Goal: Task Accomplishment & Management: Use online tool/utility

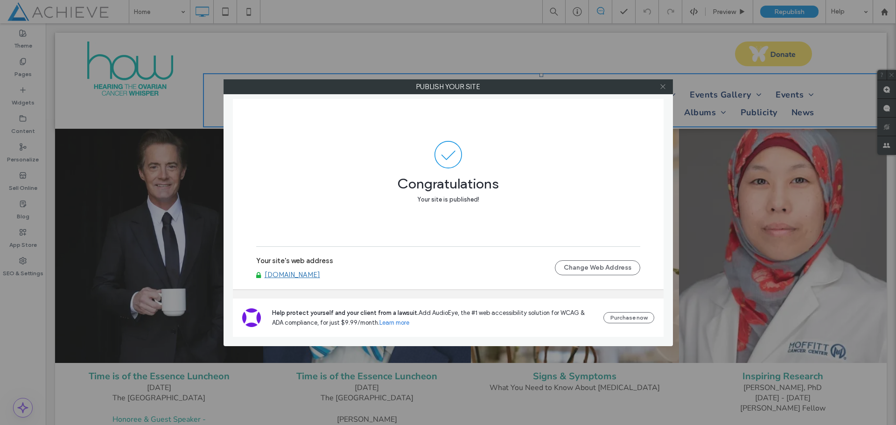
click at [662, 87] on icon at bounding box center [662, 86] width 7 height 7
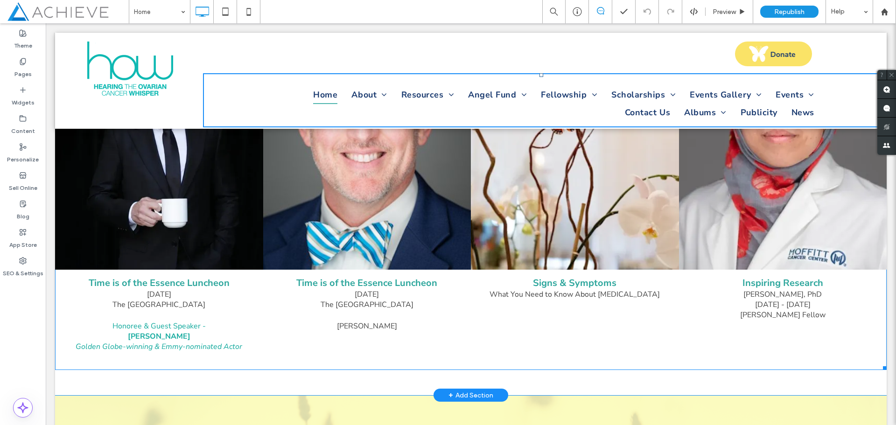
scroll to position [887, 0]
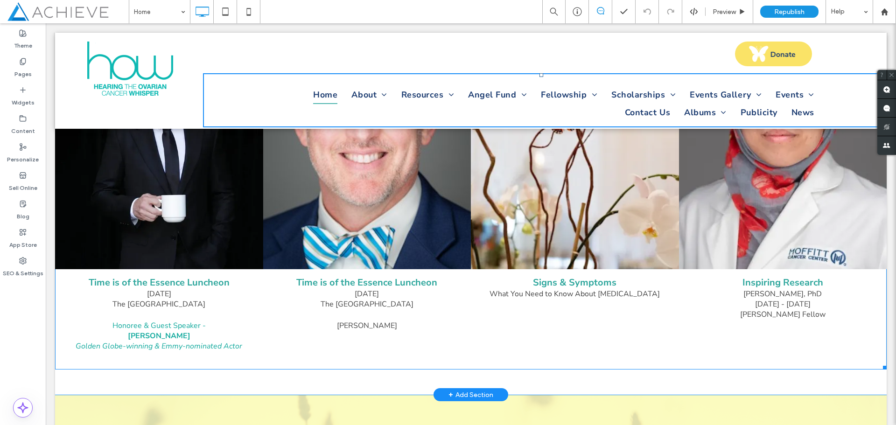
click at [349, 214] on link at bounding box center [367, 141] width 220 height 271
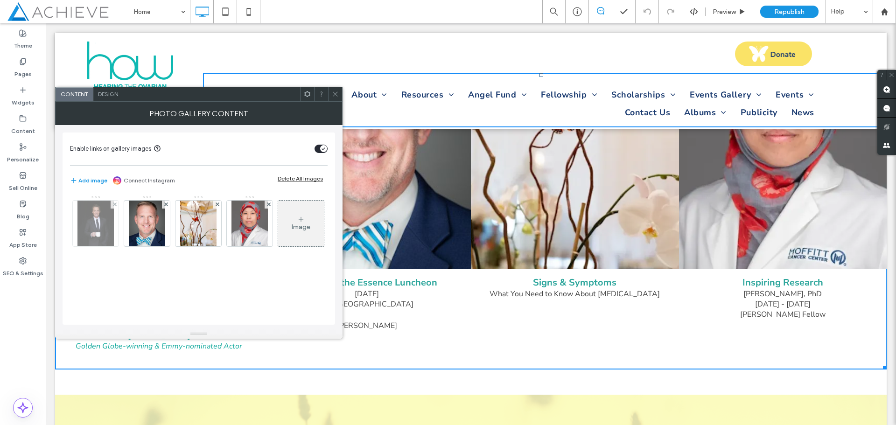
click at [106, 227] on img at bounding box center [95, 224] width 36 height 46
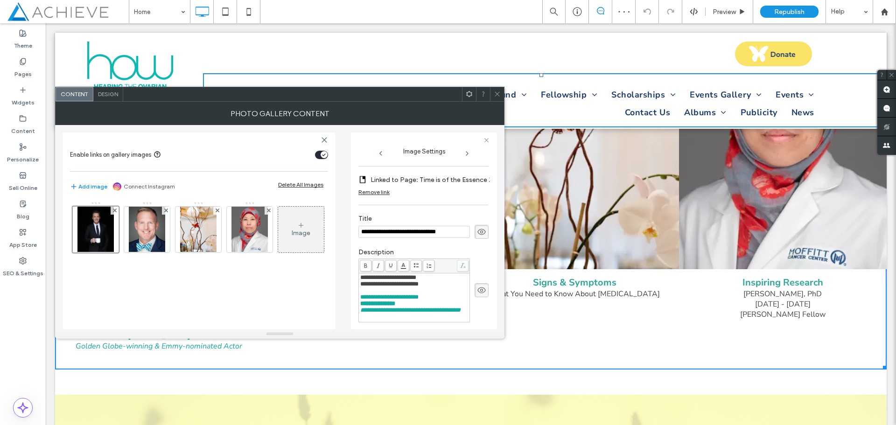
scroll to position [183, 0]
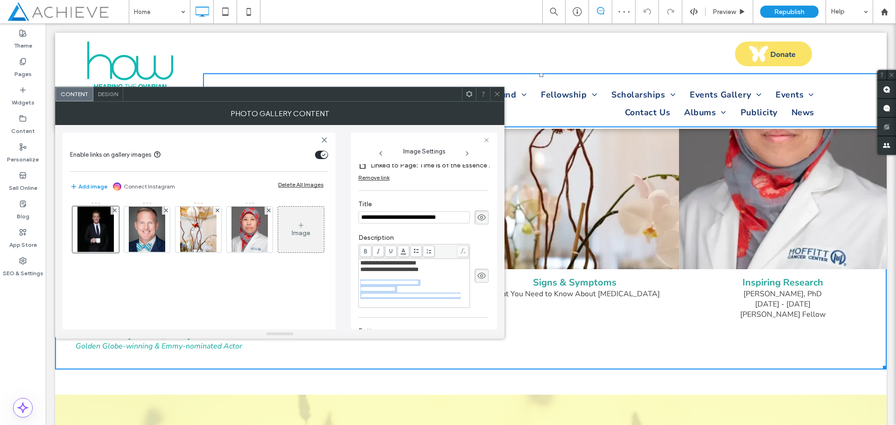
drag, startPoint x: 400, startPoint y: 301, endPoint x: 359, endPoint y: 278, distance: 47.2
click at [359, 278] on div "**********" at bounding box center [414, 283] width 111 height 49
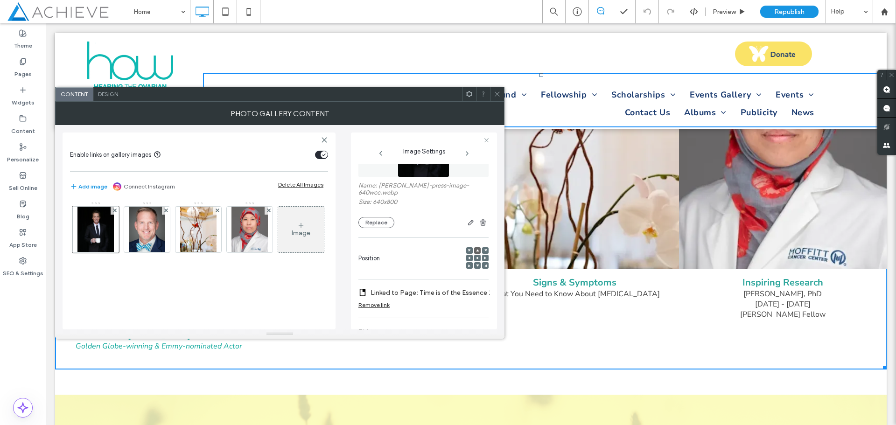
scroll to position [43, 0]
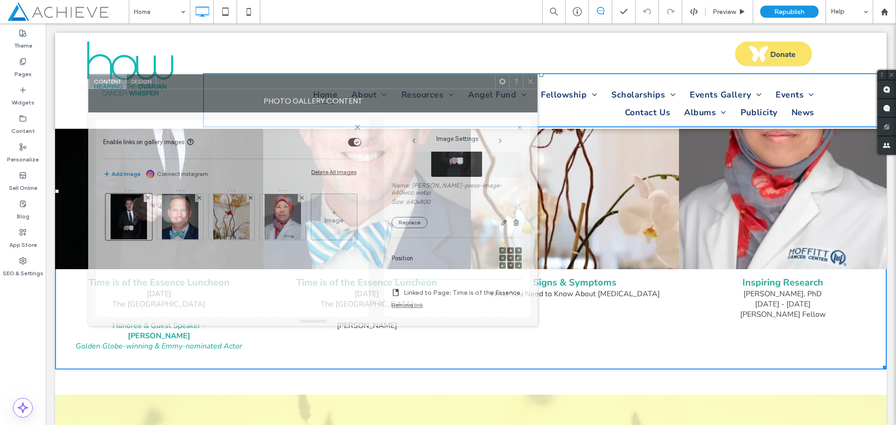
drag, startPoint x: 385, startPoint y: 100, endPoint x: 401, endPoint y: 92, distance: 18.2
click at [410, 88] on div at bounding box center [325, 82] width 339 height 14
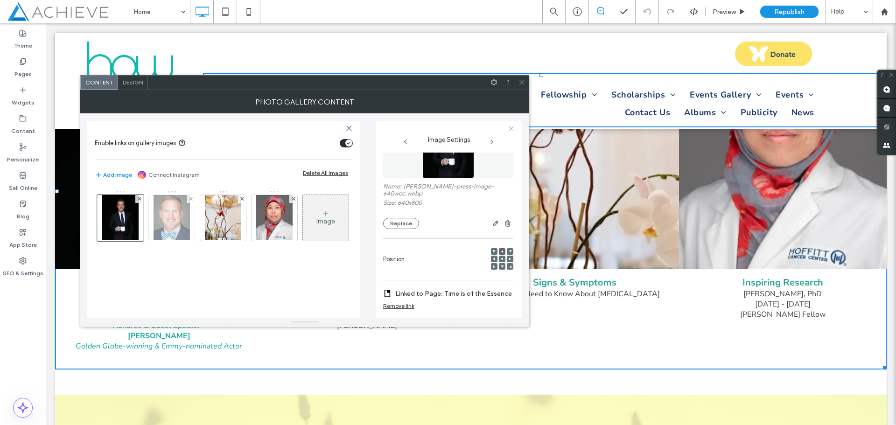
click at [164, 223] on img at bounding box center [172, 218] width 36 height 46
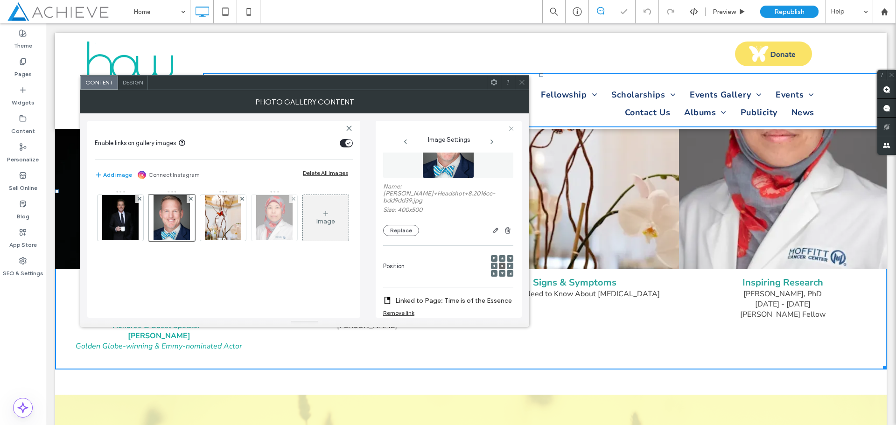
scroll to position [156, 0]
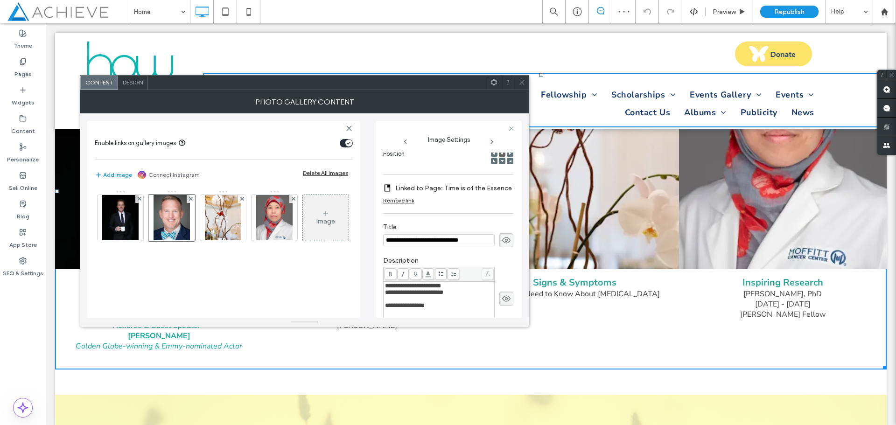
click at [413, 302] on span "**********" at bounding box center [405, 305] width 40 height 6
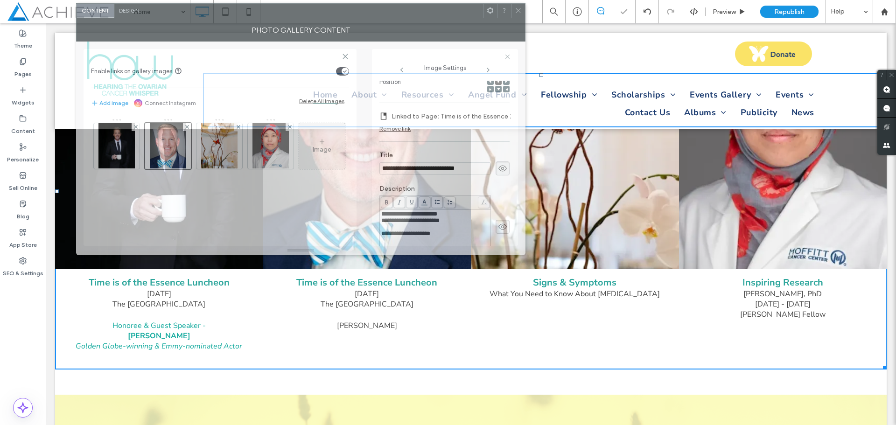
drag, startPoint x: 339, startPoint y: 89, endPoint x: 335, endPoint y: 17, distance: 72.0
click at [335, 17] on div at bounding box center [313, 11] width 339 height 14
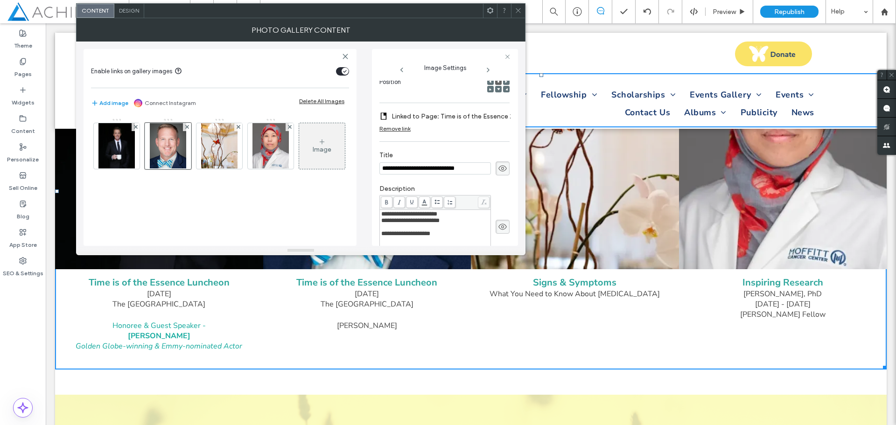
click at [381, 231] on span "**********" at bounding box center [405, 234] width 49 height 6
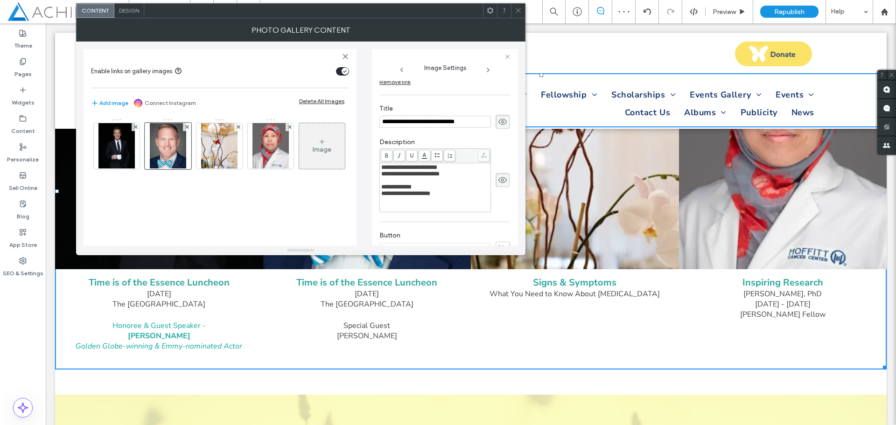
click at [444, 190] on div "**********" at bounding box center [435, 193] width 108 height 7
drag, startPoint x: 442, startPoint y: 190, endPoint x: 380, endPoint y: 189, distance: 62.1
click at [380, 189] on div "**********" at bounding box center [435, 187] width 111 height 49
click at [386, 153] on icon at bounding box center [386, 155] width 5 height 5
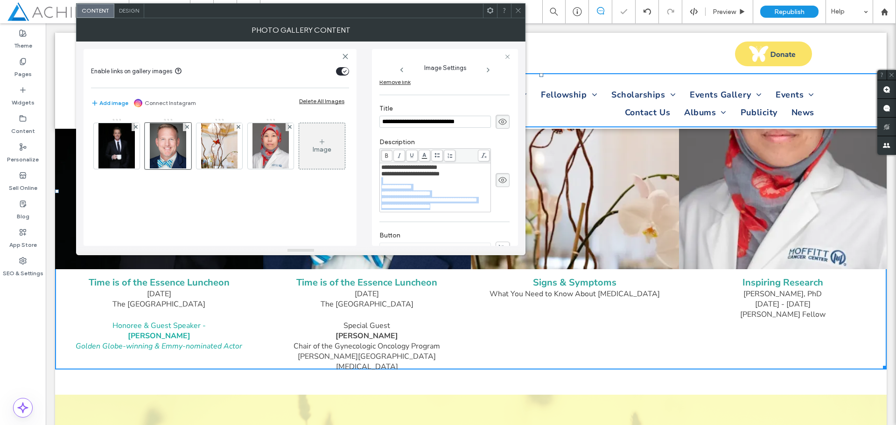
drag, startPoint x: 439, startPoint y: 213, endPoint x: 380, endPoint y: 179, distance: 68.6
click at [380, 179] on div "**********" at bounding box center [435, 187] width 111 height 49
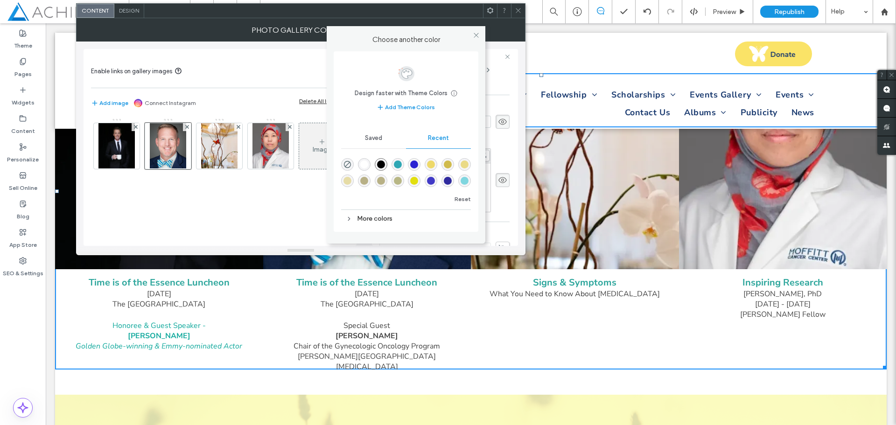
click at [425, 148] on body ".wqwq-1{fill:#231f20;} .cls-1q, .cls-2q { fill-rule: evenodd; } .cls-2q { fill:…" at bounding box center [448, 212] width 896 height 425
click at [396, 164] on div "rgba(47, 167, 180, 1)" at bounding box center [398, 165] width 8 height 8
click at [462, 181] on div "rgba(128, 214, 223, 1)" at bounding box center [465, 181] width 8 height 8
click at [444, 133] on div "Recent" at bounding box center [438, 138] width 65 height 21
click at [371, 139] on span "Saved" at bounding box center [373, 137] width 17 height 7
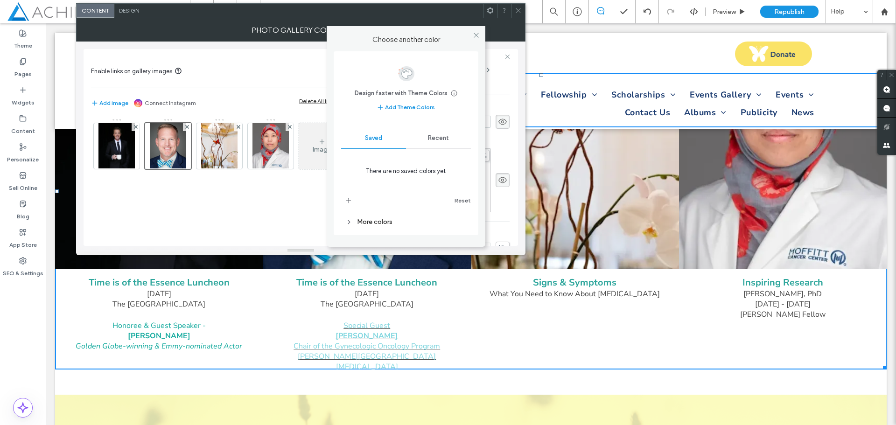
click at [441, 138] on span "Recent" at bounding box center [438, 137] width 21 height 7
click at [399, 161] on div "rgba(47, 167, 180, 1)" at bounding box center [398, 165] width 8 height 8
click at [475, 33] on icon at bounding box center [476, 35] width 7 height 7
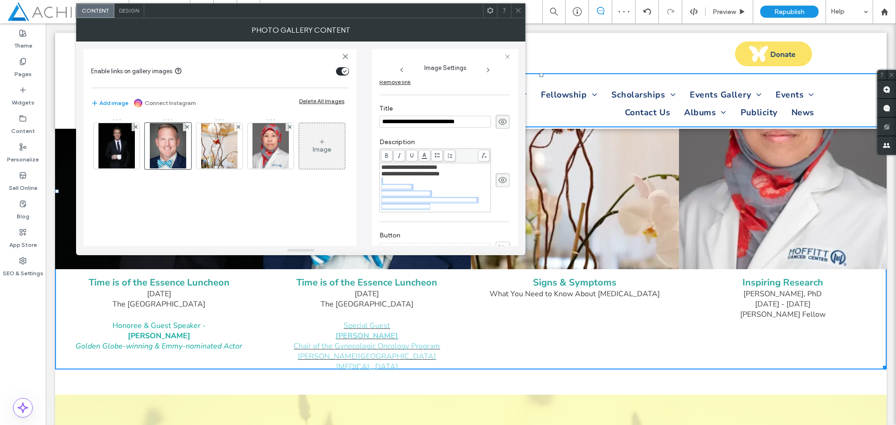
click at [421, 150] on body ".wqwq-1{fill:#231f20;} .cls-1q, .cls-2q { fill-rule: evenodd; } .cls-2q { fill:…" at bounding box center [448, 212] width 896 height 425
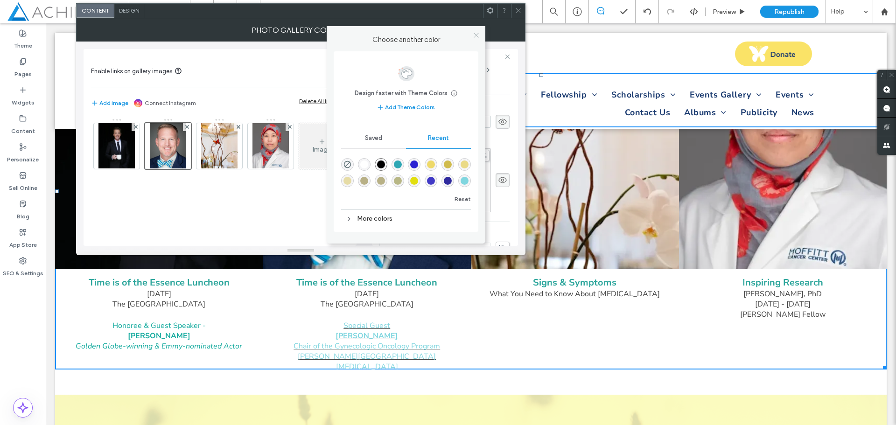
click at [479, 34] on icon at bounding box center [476, 35] width 7 height 7
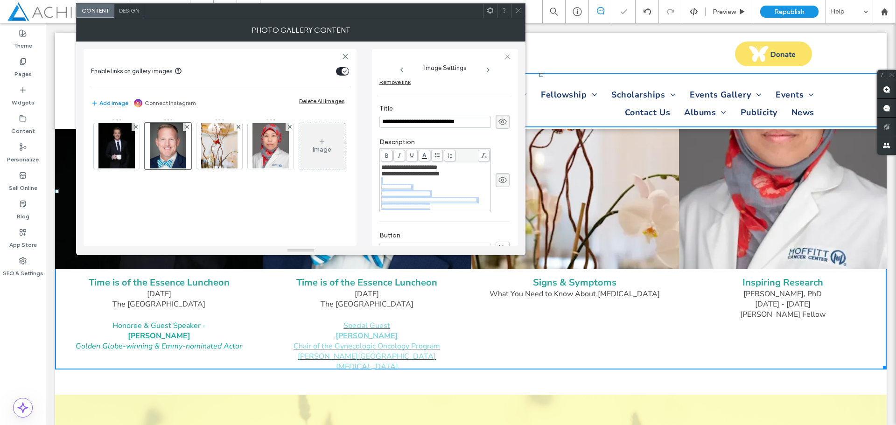
click at [411, 154] on use at bounding box center [411, 156] width 3 height 5
click at [456, 184] on div "**********" at bounding box center [435, 187] width 108 height 7
drag, startPoint x: 439, startPoint y: 214, endPoint x: 376, endPoint y: 182, distance: 70.7
click at [376, 182] on div "**********" at bounding box center [445, 147] width 146 height 197
click at [411, 153] on span at bounding box center [412, 156] width 12 height 12
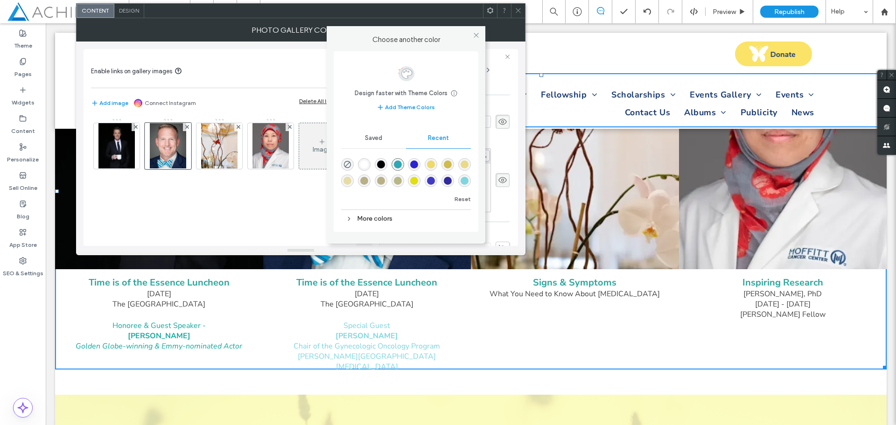
click at [421, 149] on body ".wqwq-1{fill:#231f20;} .cls-1q, .cls-2q { fill-rule: evenodd; } .cls-2q { fill:…" at bounding box center [448, 212] width 896 height 425
click at [399, 166] on div "rgba(47, 167, 180, 1)" at bounding box center [398, 165] width 8 height 8
click at [360, 218] on div "More colors" at bounding box center [406, 218] width 130 height 13
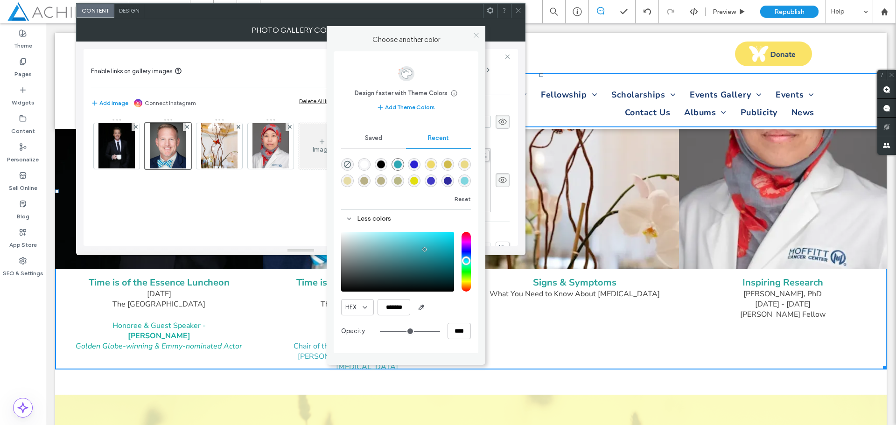
click at [476, 39] on icon at bounding box center [476, 35] width 7 height 7
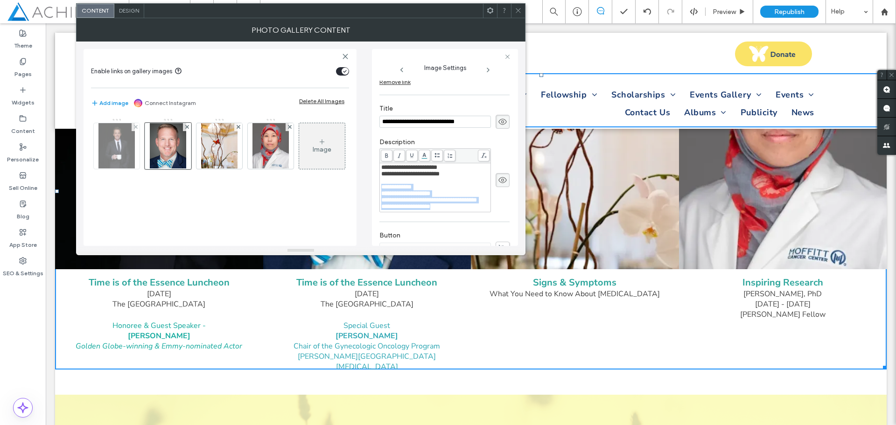
click at [119, 156] on img at bounding box center [116, 146] width 36 height 46
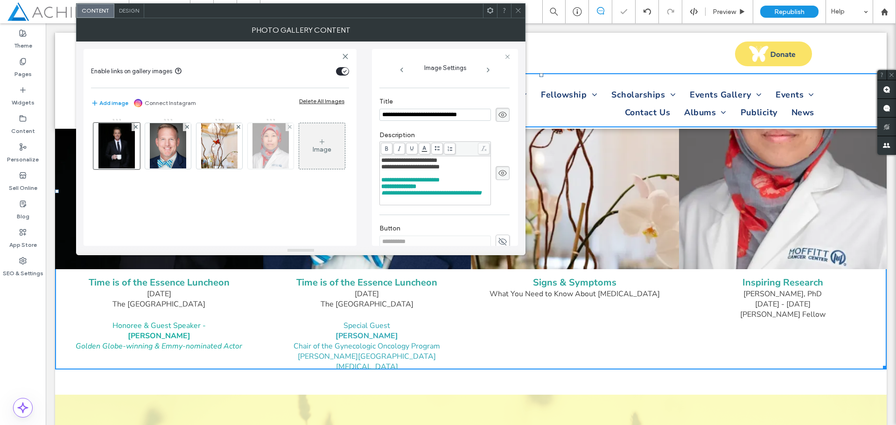
scroll to position [196, 0]
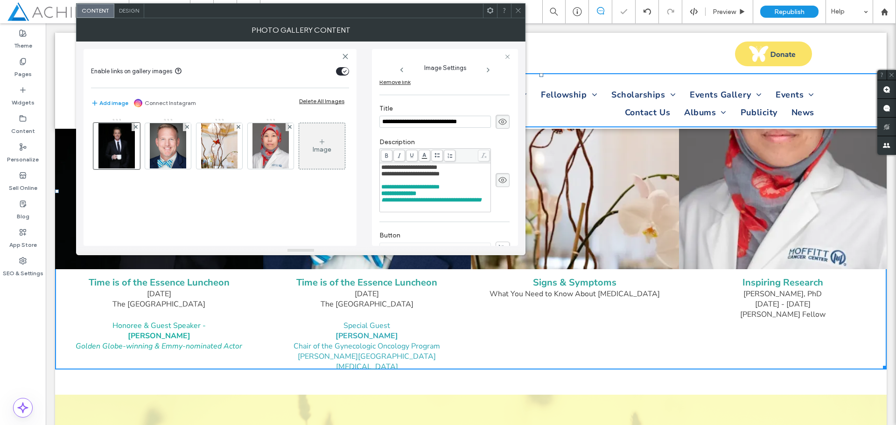
click at [396, 192] on span "**********" at bounding box center [398, 193] width 35 height 6
drag, startPoint x: 422, startPoint y: 192, endPoint x: 397, endPoint y: 191, distance: 25.2
click at [397, 191] on span "**********" at bounding box center [398, 193] width 35 height 6
click at [426, 150] on body ".wqwq-1{fill:#231f20;} .cls-1q, .cls-2q { fill-rule: evenodd; } .cls-2q { fill:…" at bounding box center [448, 212] width 896 height 425
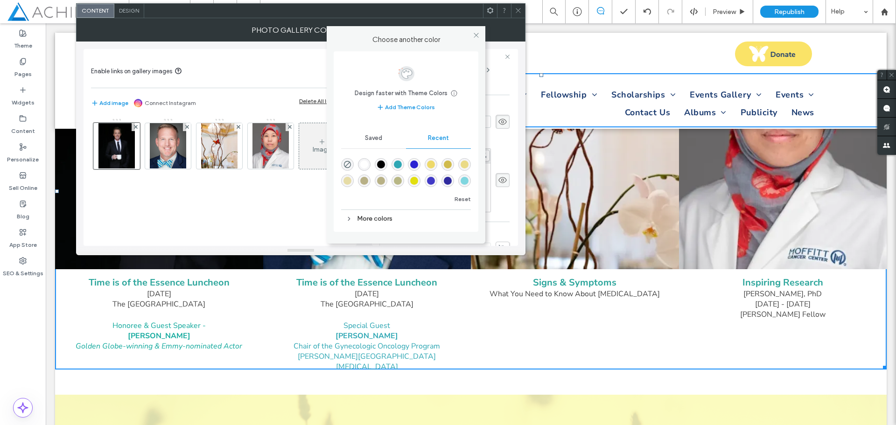
click at [351, 221] on icon at bounding box center [349, 219] width 7 height 7
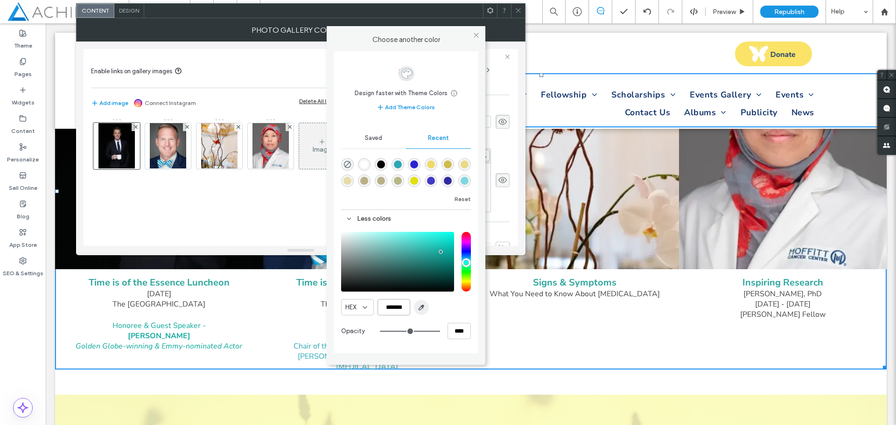
drag, startPoint x: 385, startPoint y: 308, endPoint x: 427, endPoint y: 310, distance: 41.6
click at [427, 310] on div "HEX *******" at bounding box center [406, 307] width 130 height 16
click at [478, 37] on icon at bounding box center [476, 35] width 7 height 7
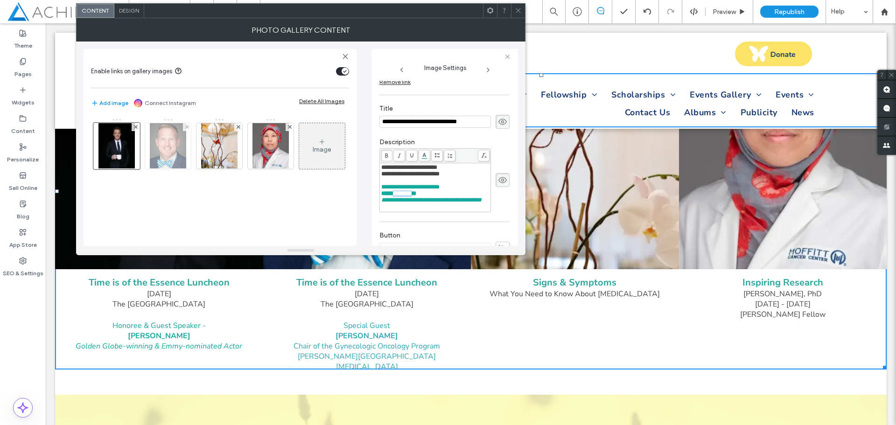
click at [173, 147] on img at bounding box center [168, 146] width 36 height 46
click at [444, 202] on div "**********" at bounding box center [435, 200] width 108 height 7
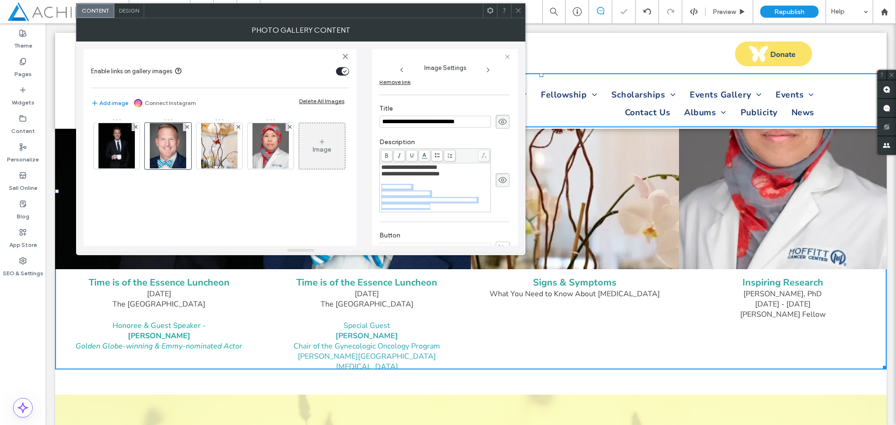
drag, startPoint x: 439, startPoint y: 215, endPoint x: 375, endPoint y: 184, distance: 70.5
click at [375, 184] on div "**********" at bounding box center [445, 147] width 146 height 197
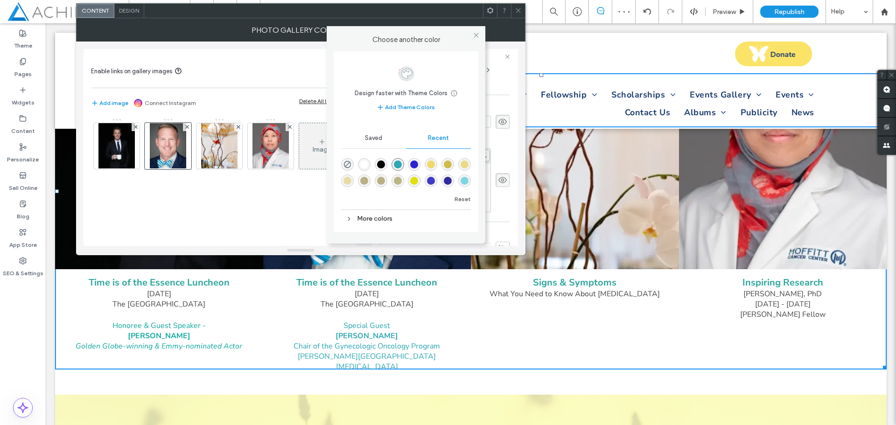
drag, startPoint x: 423, startPoint y: 150, endPoint x: 429, endPoint y: 161, distance: 12.2
click at [424, 150] on body ".wqwq-1{fill:#231f20;} .cls-1q, .cls-2q { fill-rule: evenodd; } .cls-2q { fill:…" at bounding box center [448, 212] width 896 height 425
click at [359, 220] on div "More colors" at bounding box center [406, 218] width 130 height 13
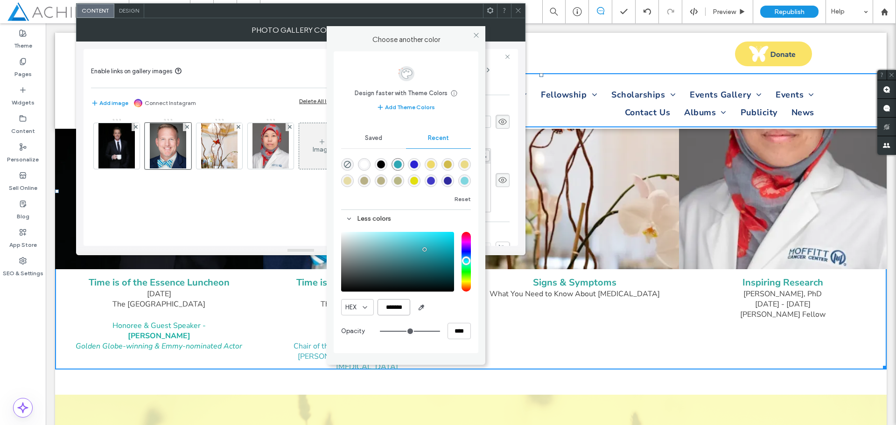
drag, startPoint x: 408, startPoint y: 304, endPoint x: 387, endPoint y: 304, distance: 21.0
click at [387, 304] on input "*******" at bounding box center [394, 307] width 33 height 16
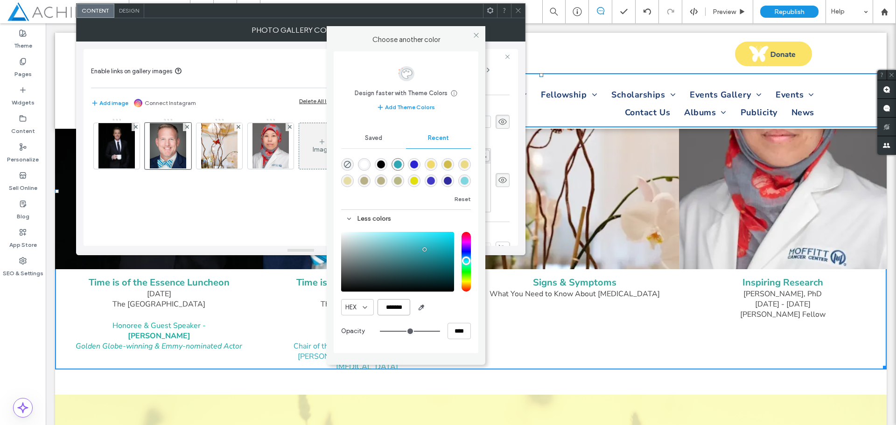
paste input "color picker textbox"
type input "*******"
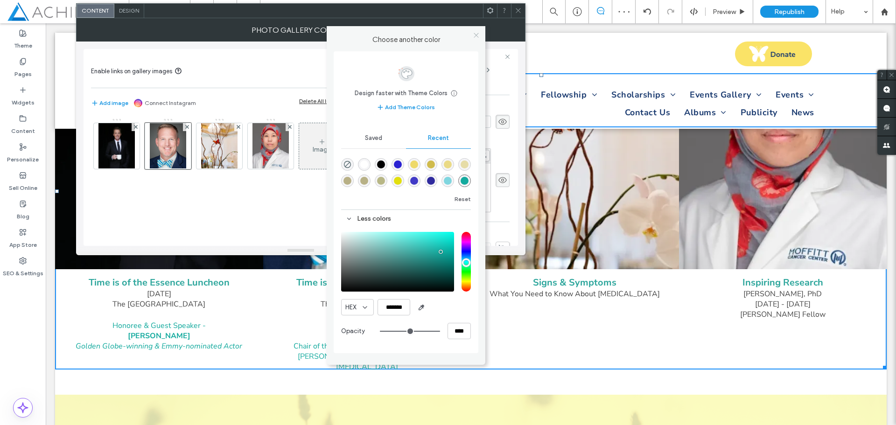
click at [475, 36] on icon at bounding box center [476, 35] width 7 height 7
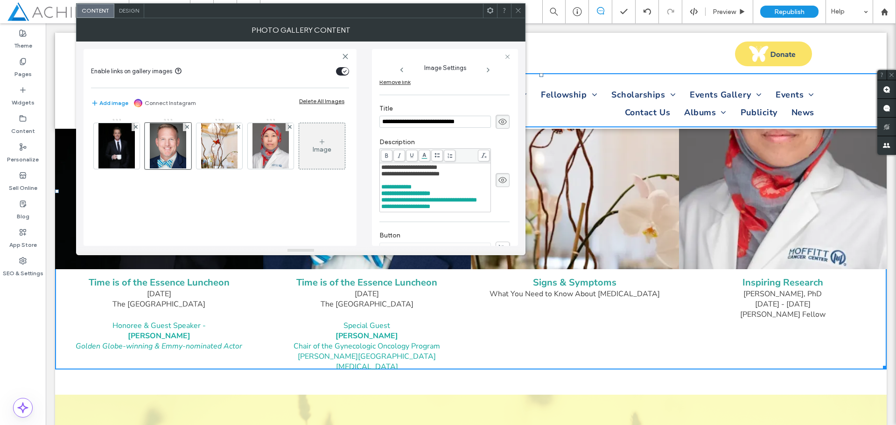
click at [516, 8] on use at bounding box center [518, 10] width 5 height 5
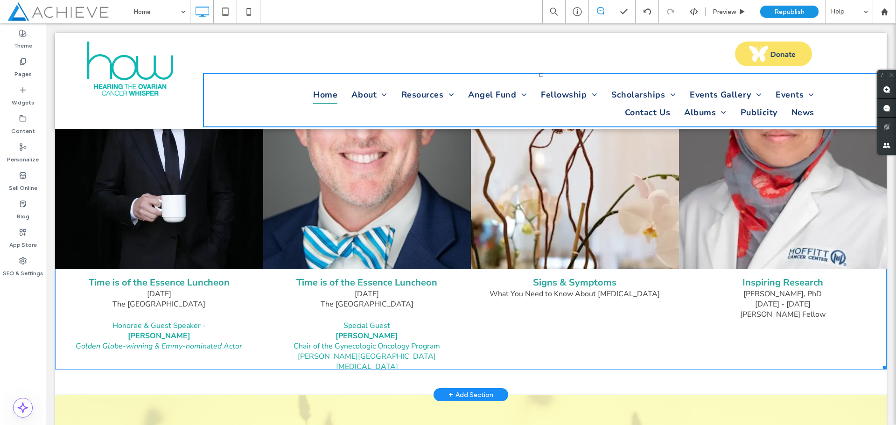
click at [368, 328] on span "Special Guest" at bounding box center [366, 326] width 47 height 10
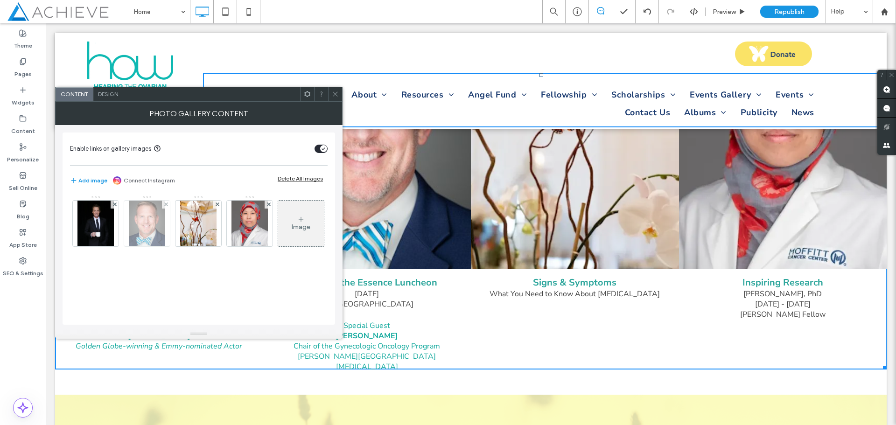
click at [147, 222] on img at bounding box center [147, 224] width 36 height 46
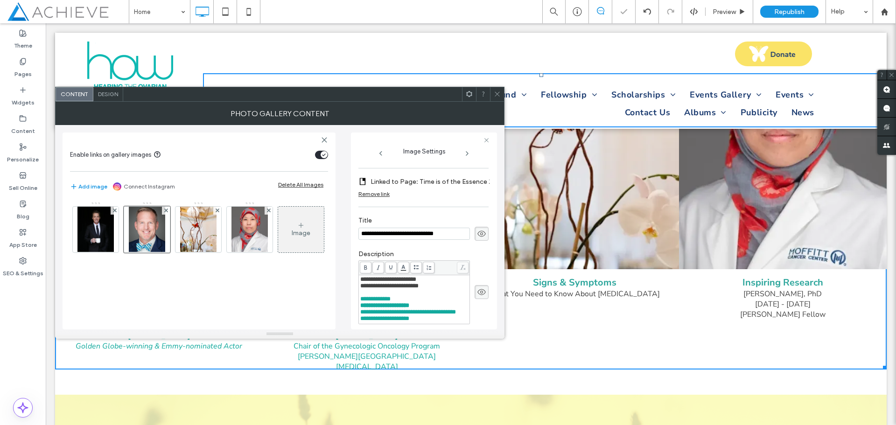
scroll to position [190, 0]
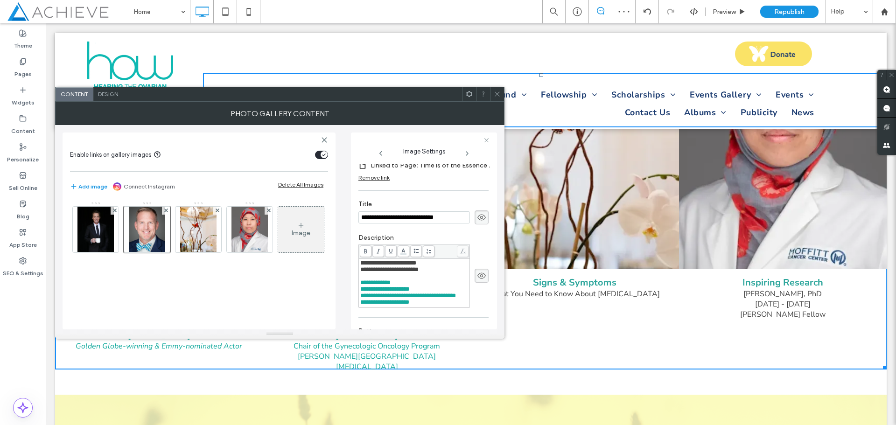
click at [399, 280] on div "**********" at bounding box center [414, 283] width 108 height 7
click at [496, 97] on icon at bounding box center [497, 94] width 7 height 7
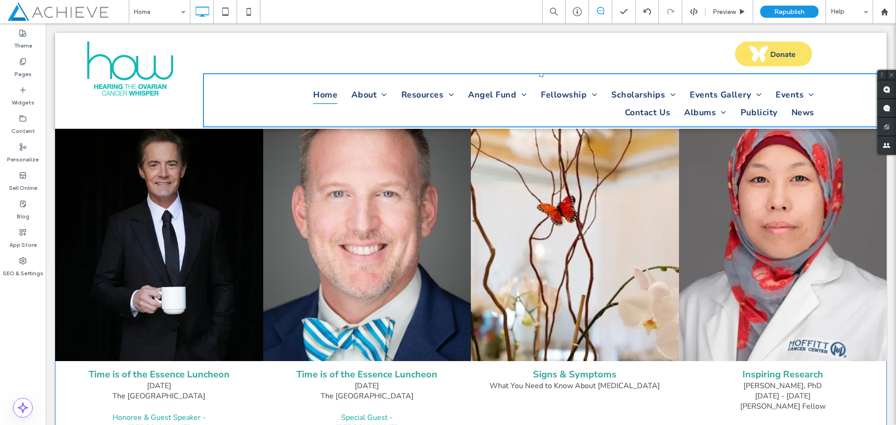
scroll to position [794, 0]
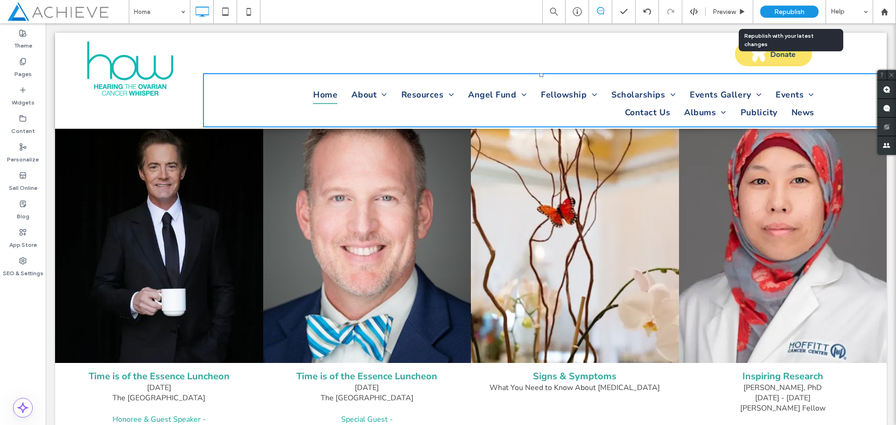
click at [773, 16] on div "Republish" at bounding box center [789, 12] width 58 height 12
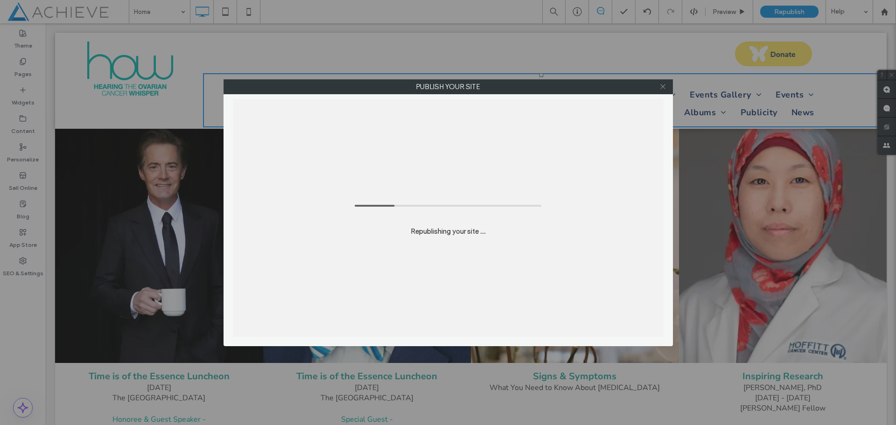
click at [664, 86] on icon at bounding box center [662, 86] width 7 height 7
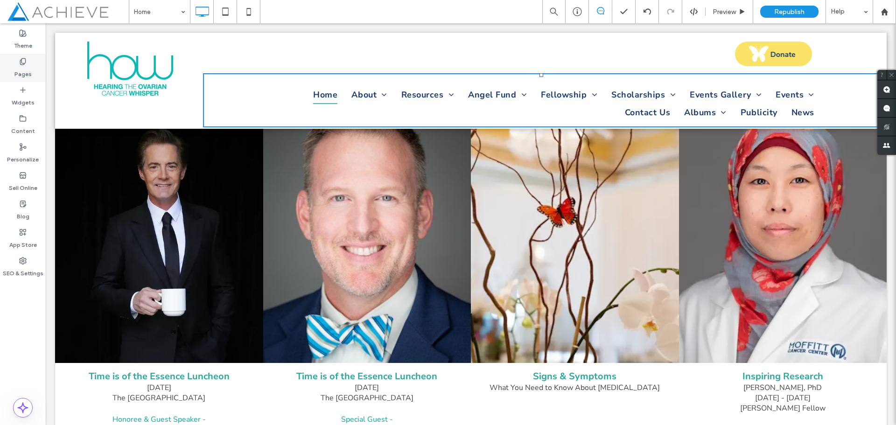
click at [30, 63] on div "Pages" at bounding box center [23, 68] width 46 height 28
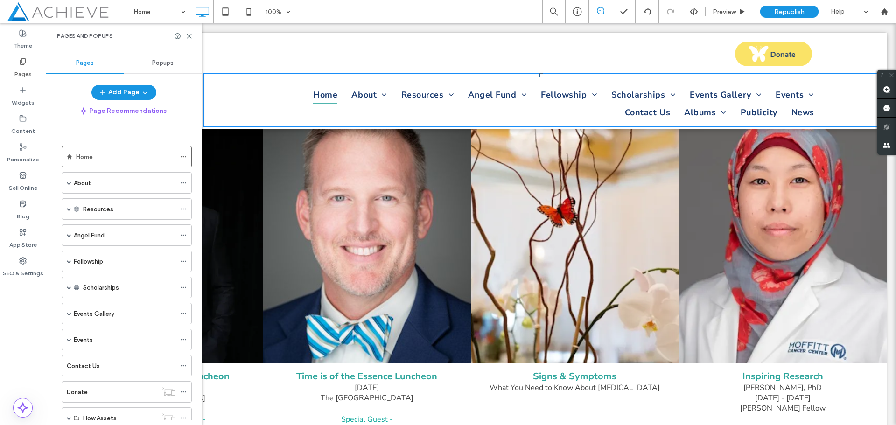
click at [167, 69] on div "Popups" at bounding box center [163, 63] width 78 height 21
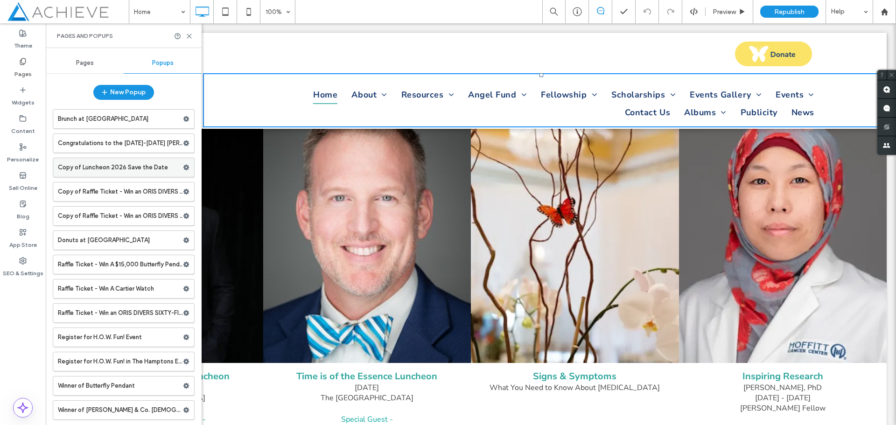
scroll to position [0, 0]
click at [115, 167] on label "Copy of Luncheon 2026 Save the Date" at bounding box center [120, 167] width 125 height 19
click at [130, 143] on label "Congratulations to the [DATE]-[DATE] [PERSON_NAME] Medical Scholarship Recipien…" at bounding box center [120, 142] width 125 height 19
click at [120, 168] on label "Copy of Luncheon 2026 Save the Date" at bounding box center [120, 167] width 125 height 19
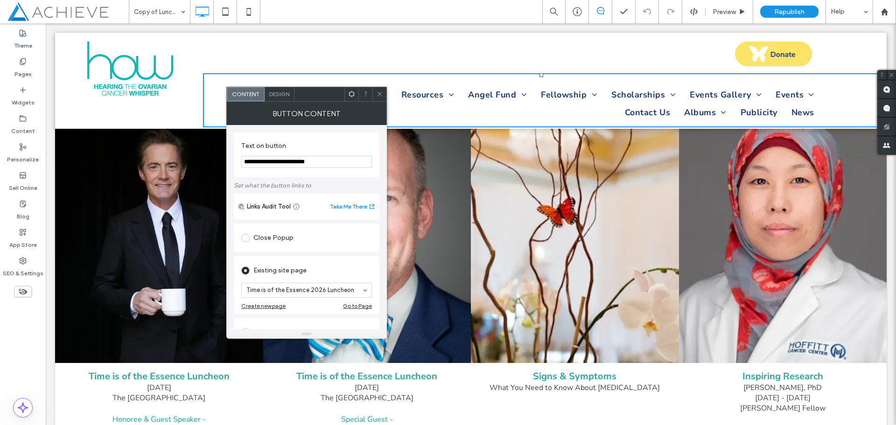
click at [378, 90] on span at bounding box center [379, 94] width 7 height 14
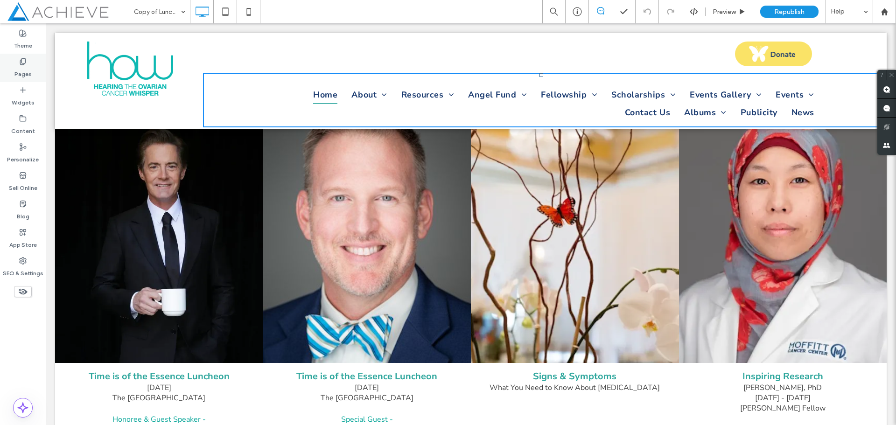
click at [15, 73] on label "Pages" at bounding box center [22, 71] width 17 height 13
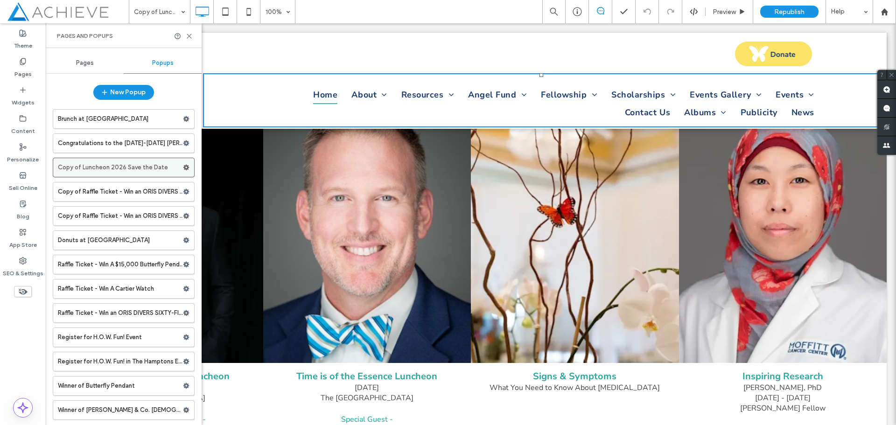
click at [85, 168] on label "Copy of Luncheon 2026 Save the Date" at bounding box center [120, 167] width 125 height 19
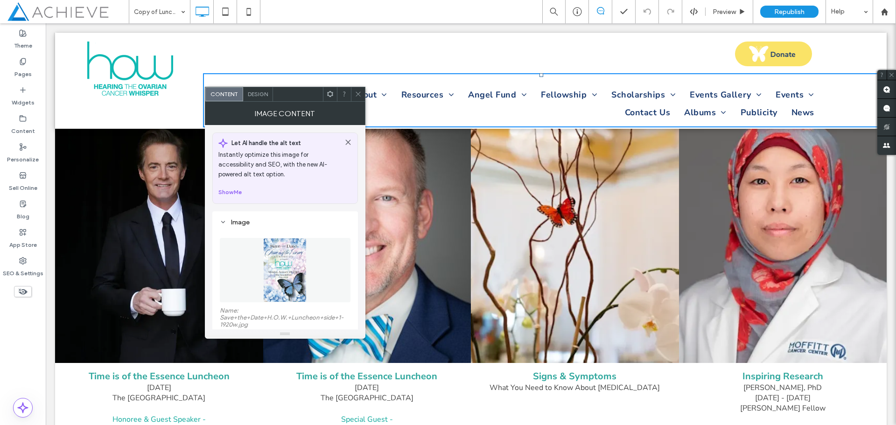
click at [360, 99] on span at bounding box center [358, 94] width 7 height 14
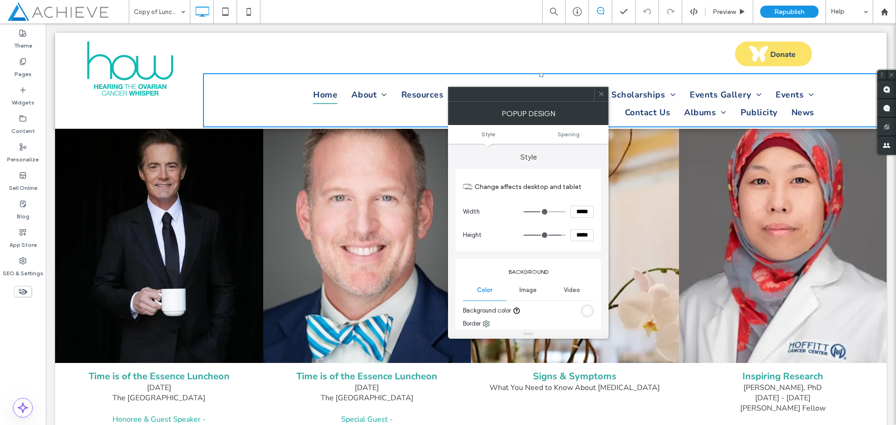
click at [603, 95] on icon at bounding box center [601, 94] width 7 height 7
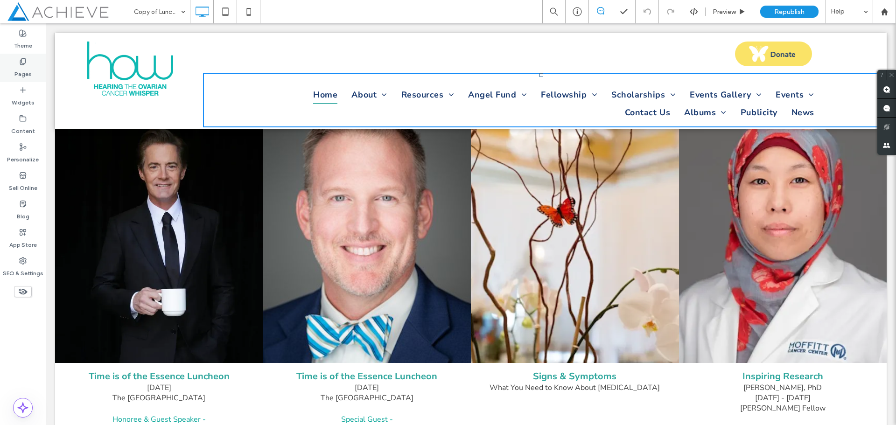
click at [24, 63] on icon at bounding box center [22, 61] width 7 height 7
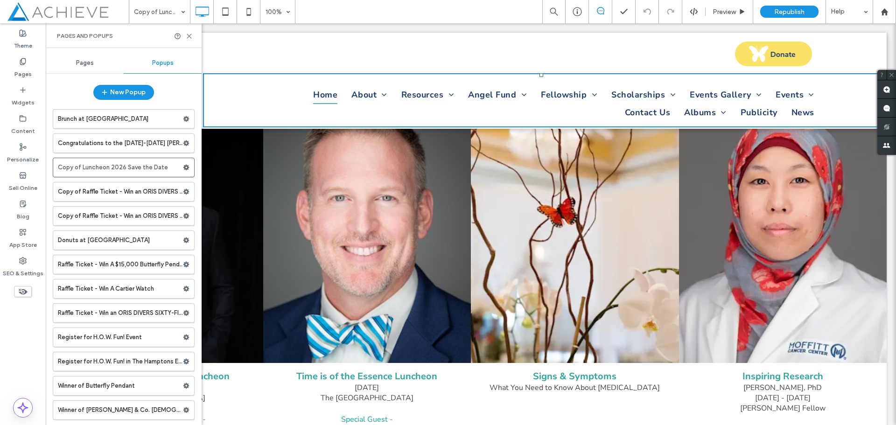
click at [91, 65] on span "Pages" at bounding box center [85, 62] width 18 height 7
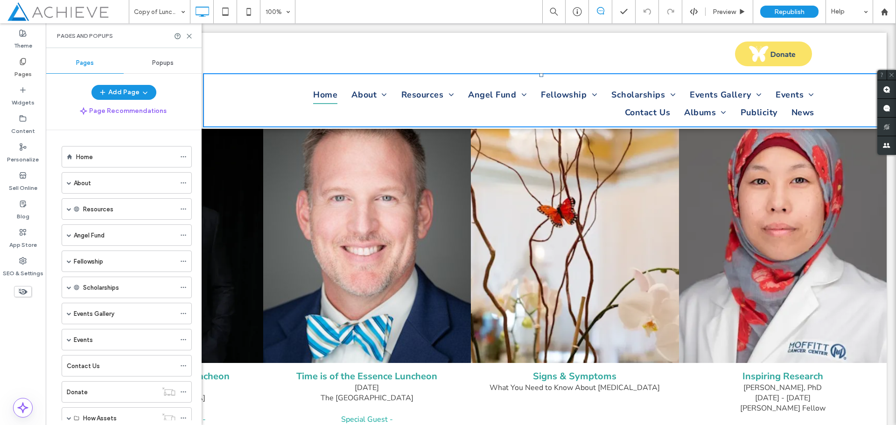
click at [173, 66] on span "Popups" at bounding box center [162, 62] width 21 height 7
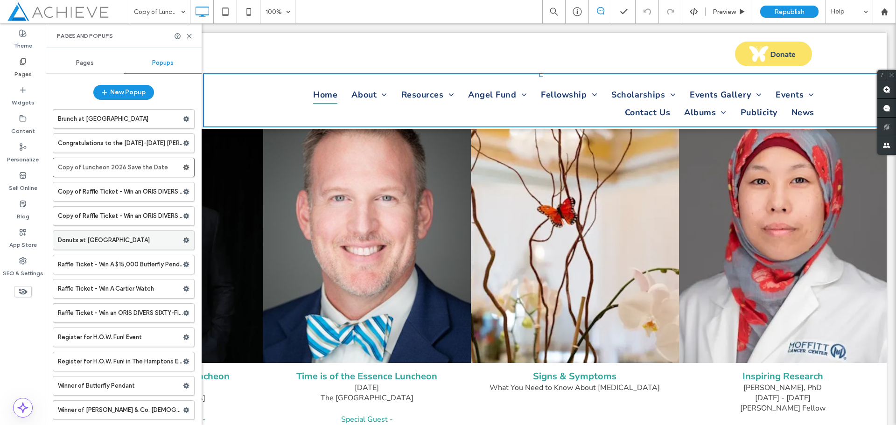
scroll to position [0, 0]
click at [111, 165] on label "Copy of Luncheon 2026 Save the Date" at bounding box center [120, 167] width 125 height 19
click at [785, 10] on span "Republish" at bounding box center [789, 12] width 30 height 8
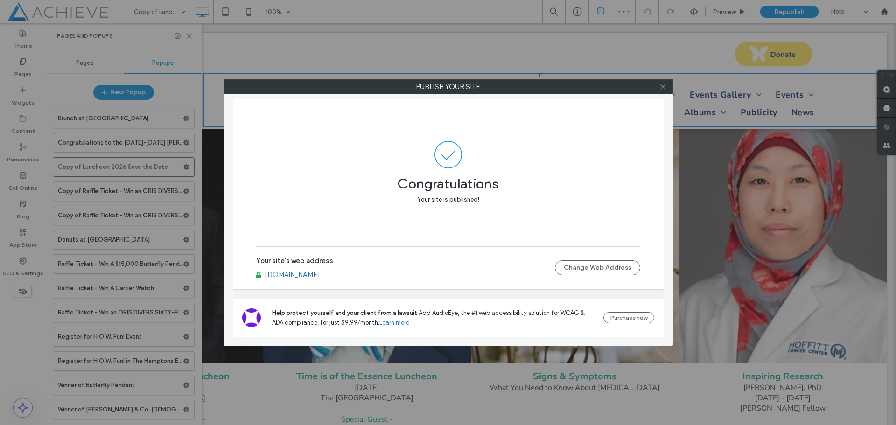
click at [320, 275] on link "[DOMAIN_NAME]" at bounding box center [293, 275] width 56 height 8
click at [664, 85] on icon at bounding box center [662, 86] width 7 height 7
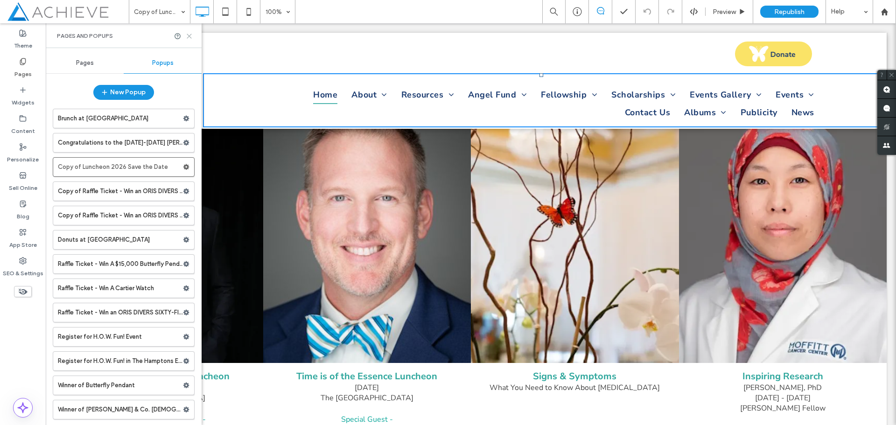
click at [192, 34] on icon at bounding box center [189, 36] width 7 height 7
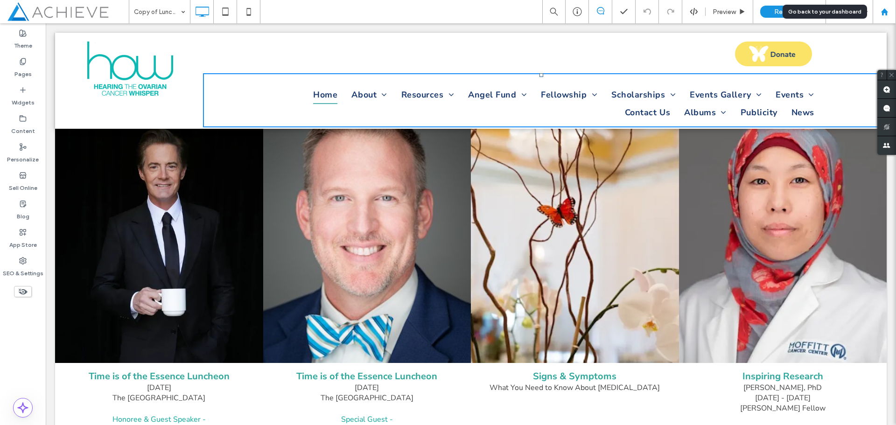
click at [888, 8] on div at bounding box center [884, 12] width 22 height 8
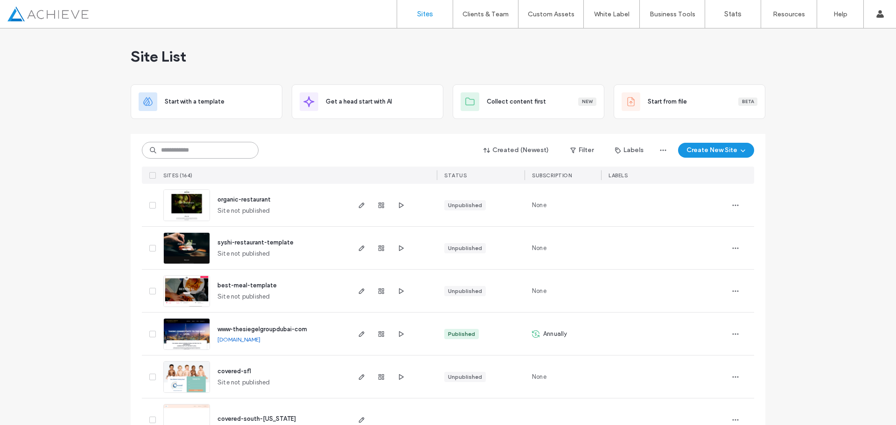
click at [215, 150] on input at bounding box center [200, 150] width 117 height 17
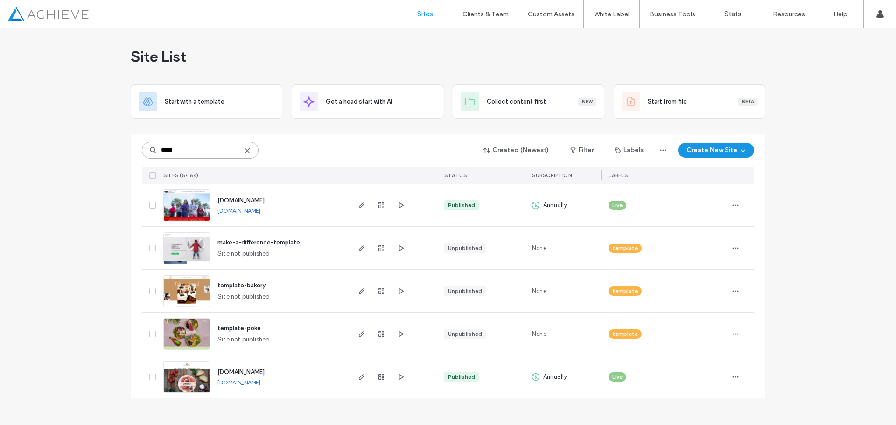
type input "*****"
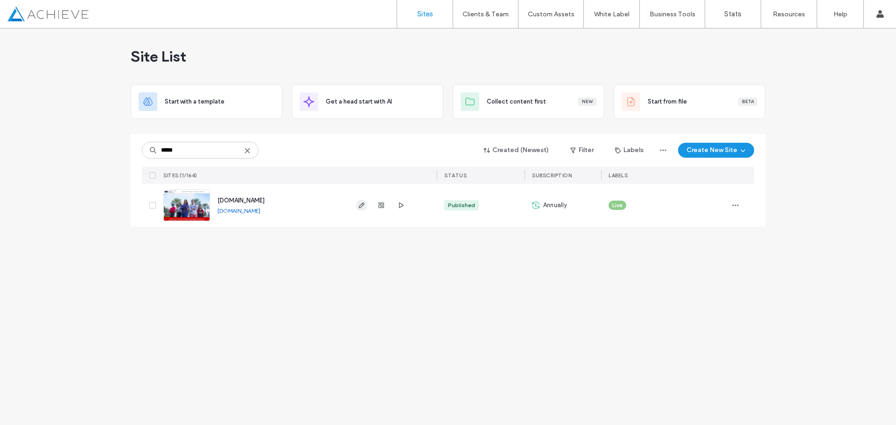
click at [364, 204] on use "button" at bounding box center [362, 206] width 6 height 6
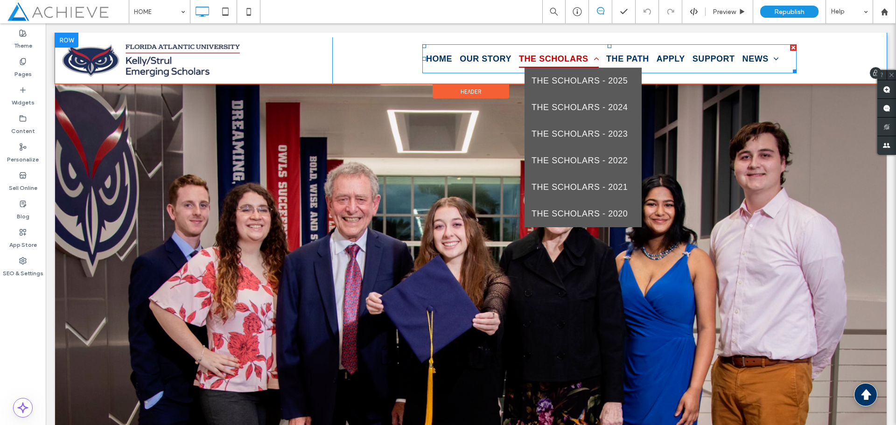
click at [558, 57] on span "THE SCHOLARS" at bounding box center [559, 59] width 80 height 18
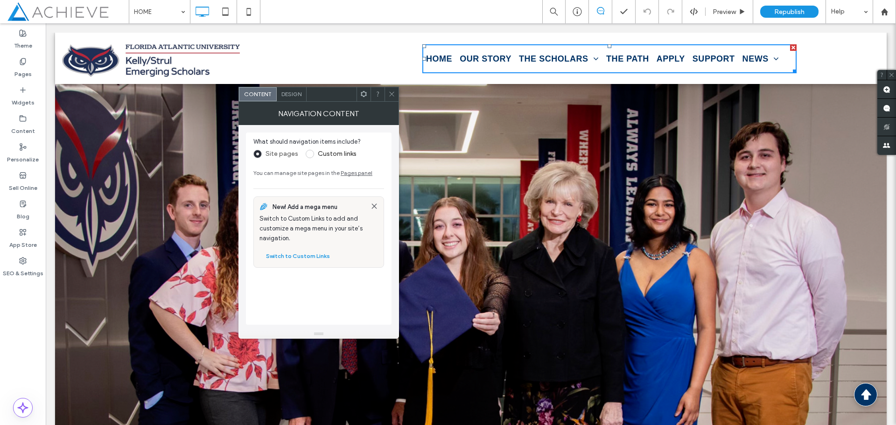
click at [393, 96] on icon at bounding box center [391, 94] width 7 height 7
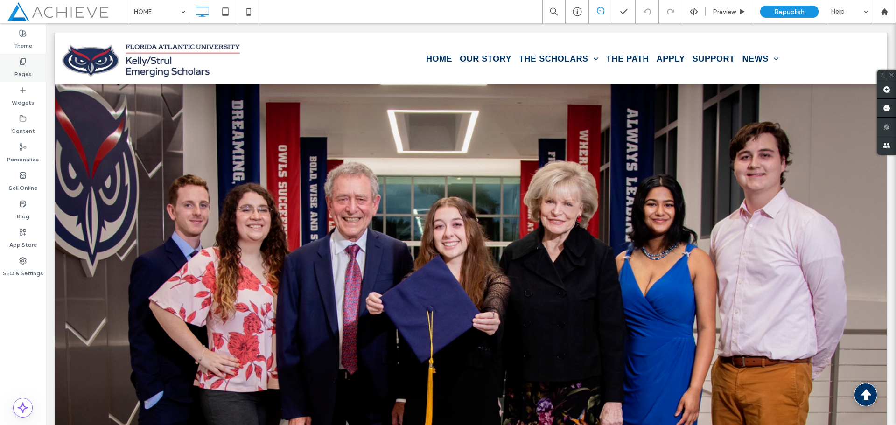
click at [27, 62] on div "Pages" at bounding box center [23, 68] width 46 height 28
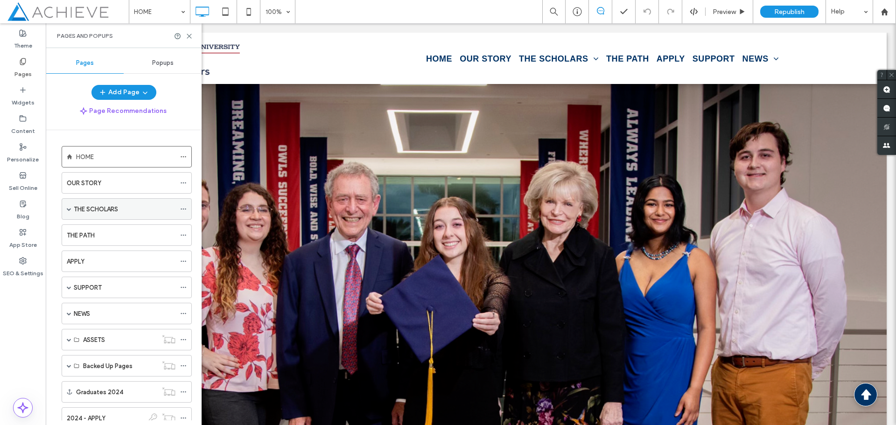
click at [102, 205] on label "THE SCHOLARS" at bounding box center [96, 209] width 44 height 16
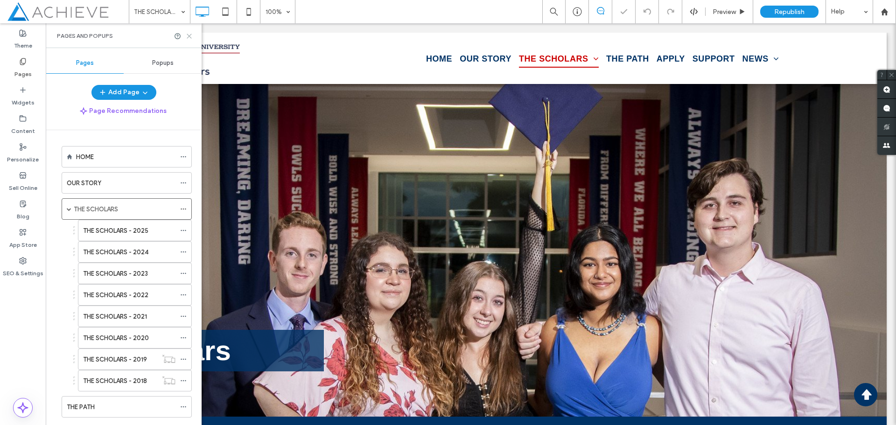
click at [188, 39] on icon at bounding box center [189, 36] width 7 height 7
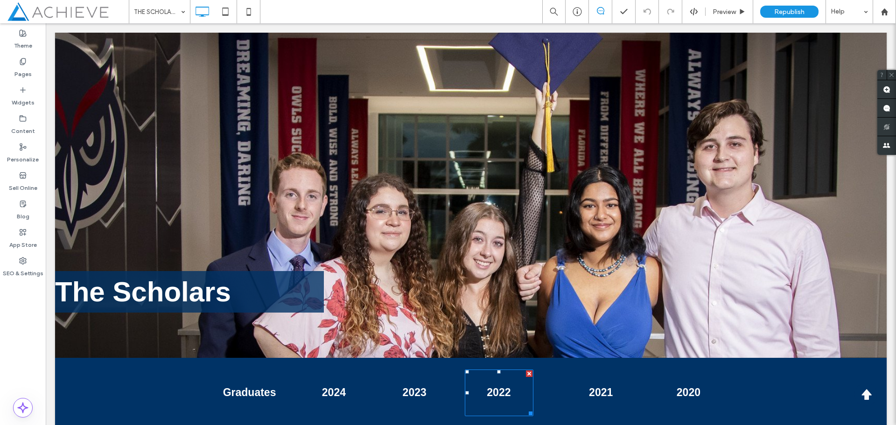
scroll to position [233, 0]
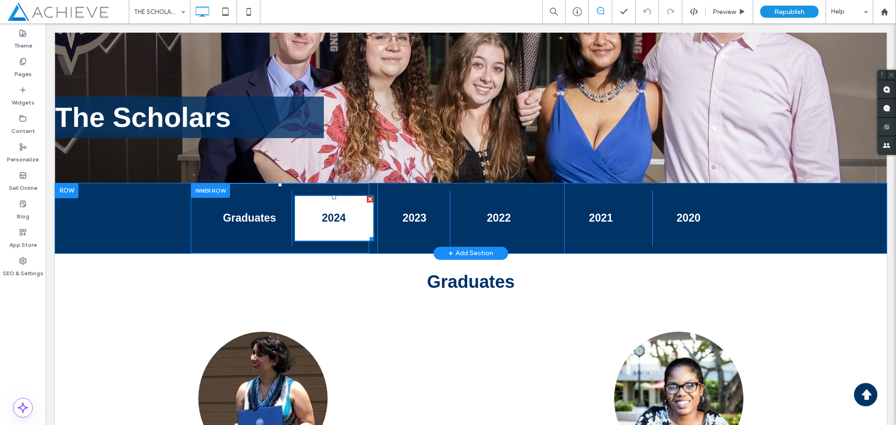
click at [332, 216] on span "2024" at bounding box center [334, 218] width 30 height 22
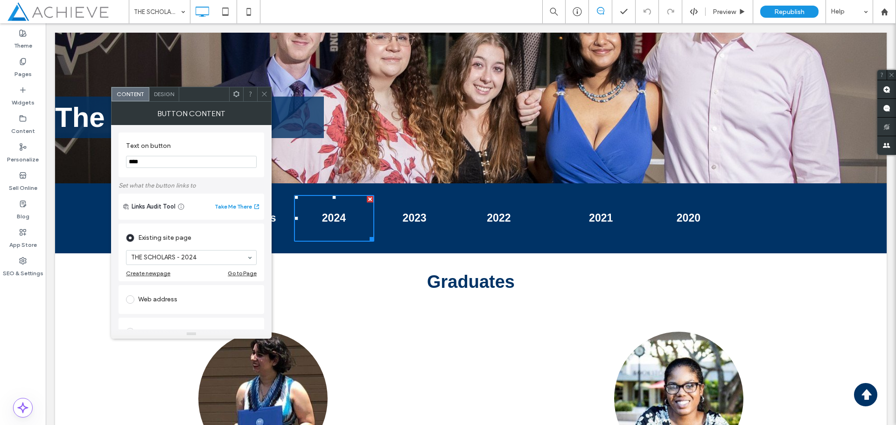
click at [264, 93] on icon at bounding box center [264, 94] width 7 height 7
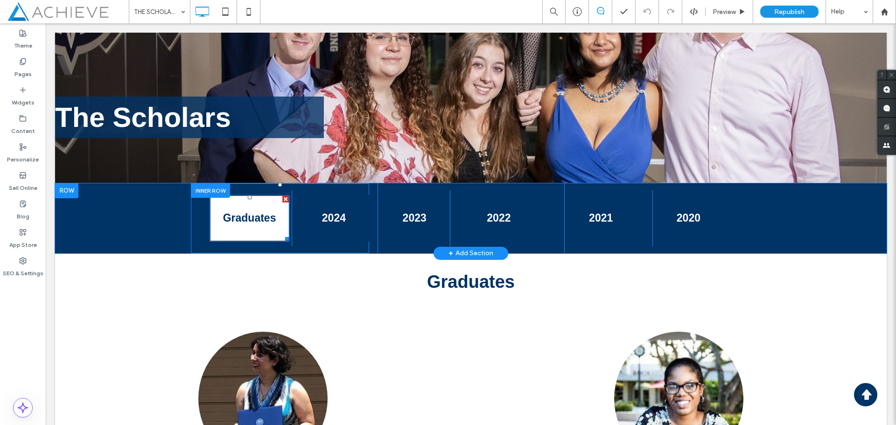
click at [243, 219] on span "Graduates" at bounding box center [250, 218] width 60 height 22
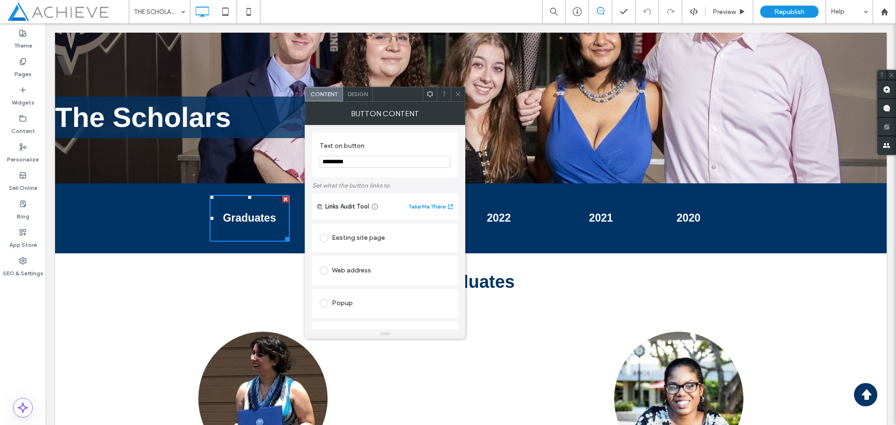
click at [456, 95] on icon at bounding box center [458, 94] width 7 height 7
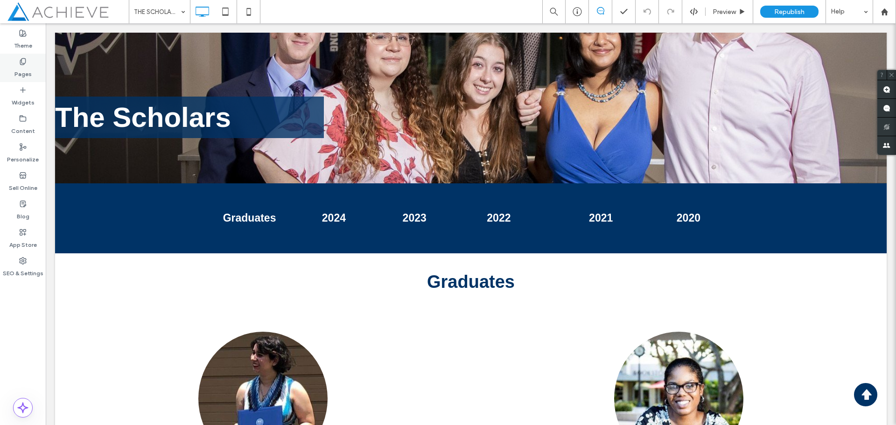
click at [23, 64] on use at bounding box center [22, 61] width 5 height 6
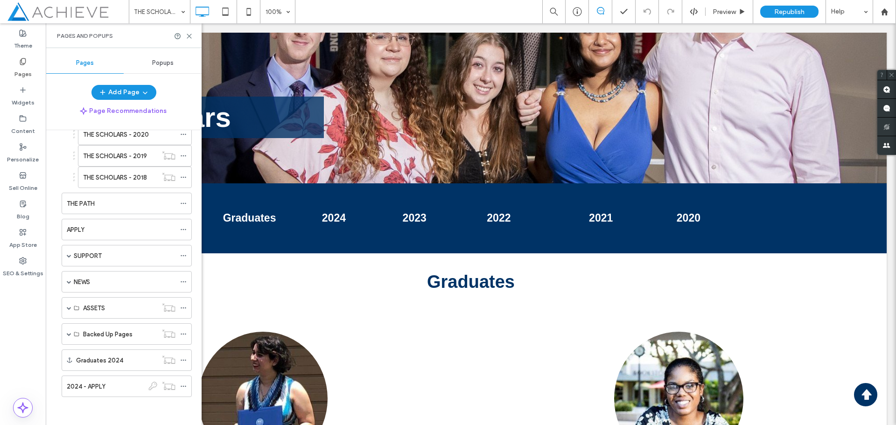
scroll to position [0, 0]
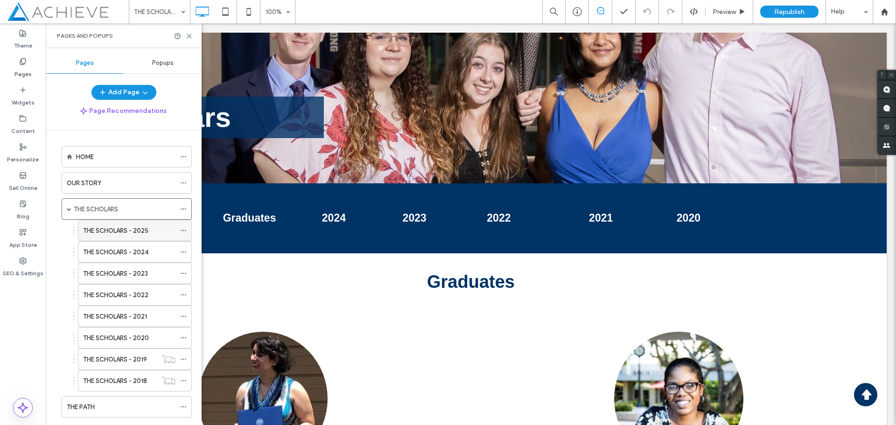
click at [113, 232] on label "THE SCHOLARS - 2025" at bounding box center [115, 231] width 65 height 16
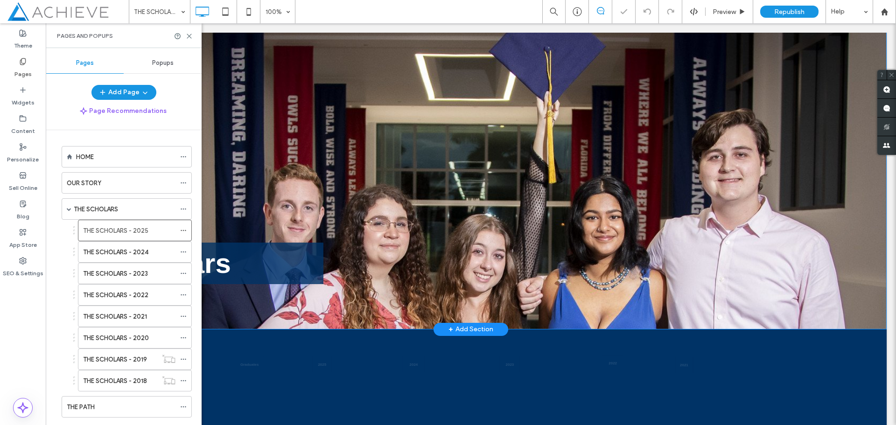
scroll to position [233, 0]
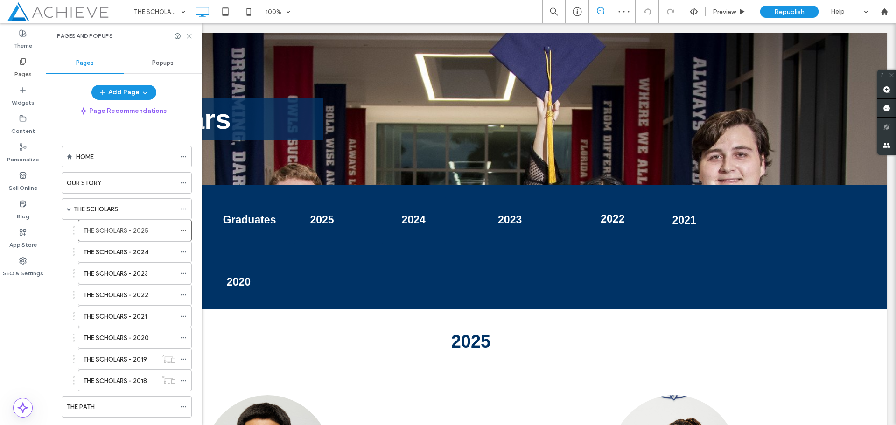
click at [187, 37] on icon at bounding box center [189, 36] width 7 height 7
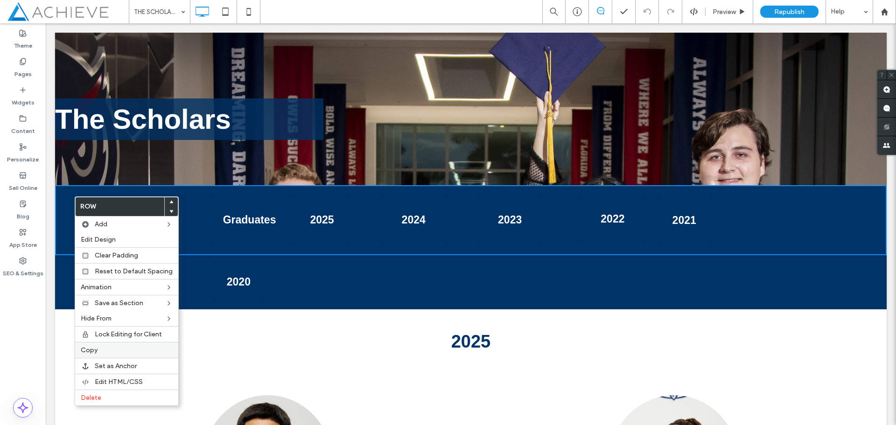
click at [112, 352] on label "Copy" at bounding box center [127, 350] width 92 height 8
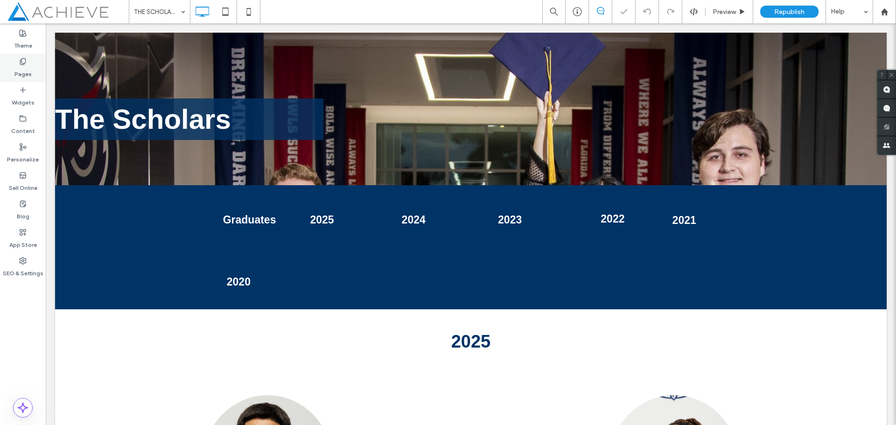
click at [22, 63] on use at bounding box center [22, 61] width 5 height 6
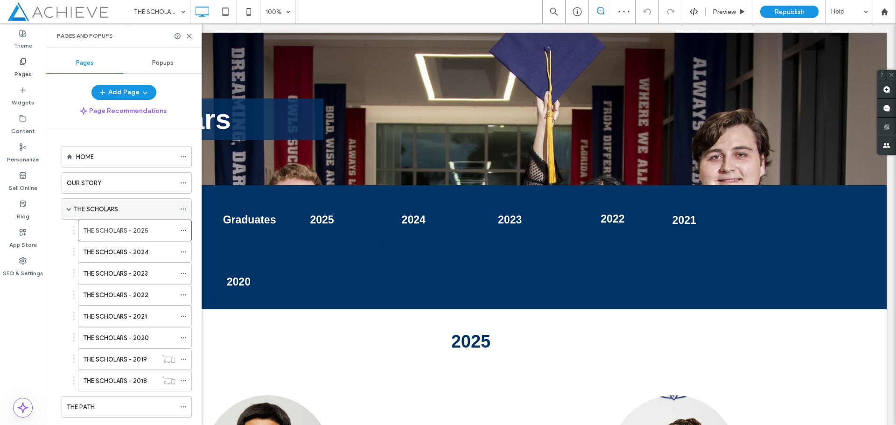
click at [115, 207] on label "THE SCHOLARS" at bounding box center [96, 209] width 44 height 16
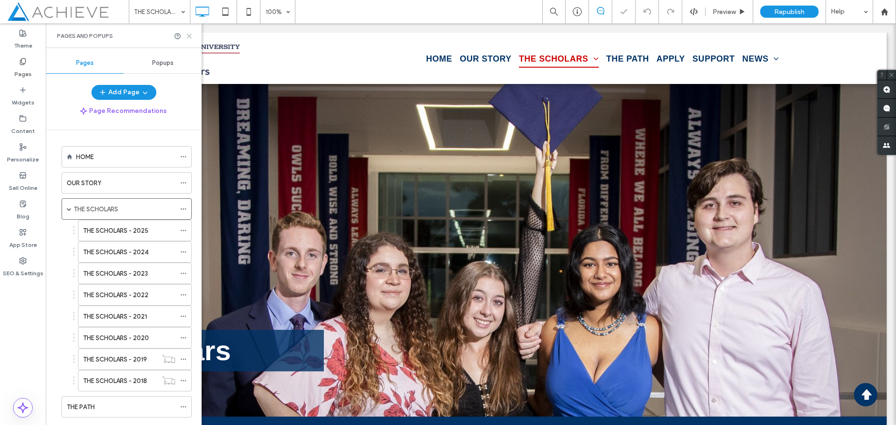
click at [191, 36] on icon at bounding box center [189, 36] width 7 height 7
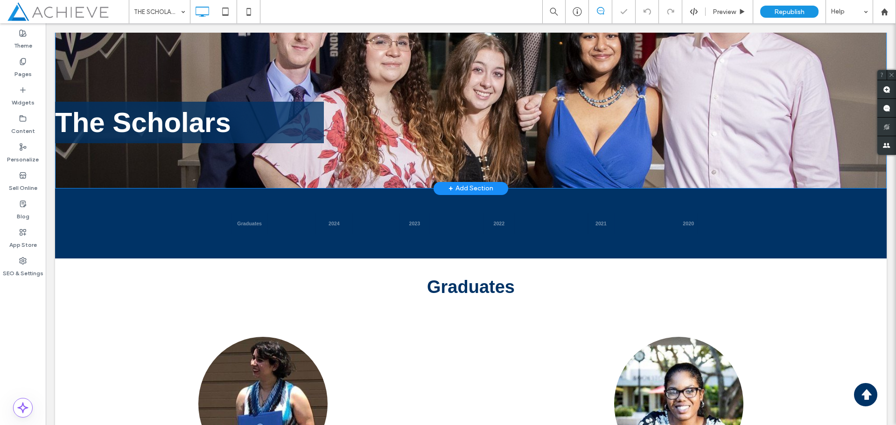
scroll to position [280, 0]
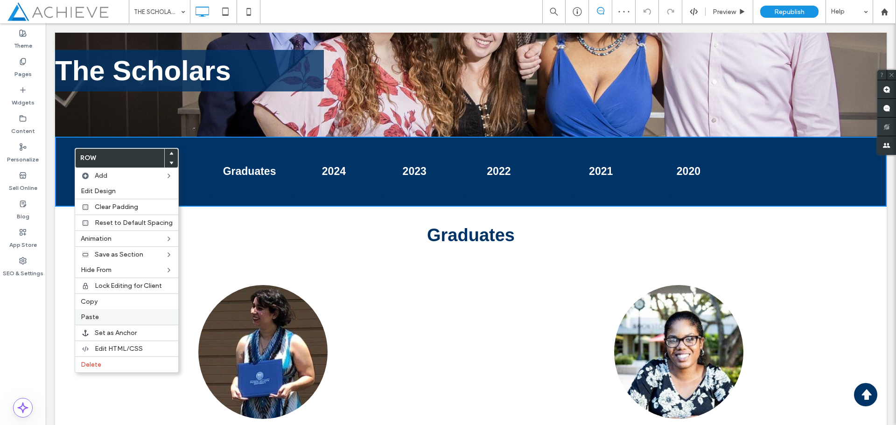
click at [108, 321] on div "Paste" at bounding box center [126, 316] width 103 height 15
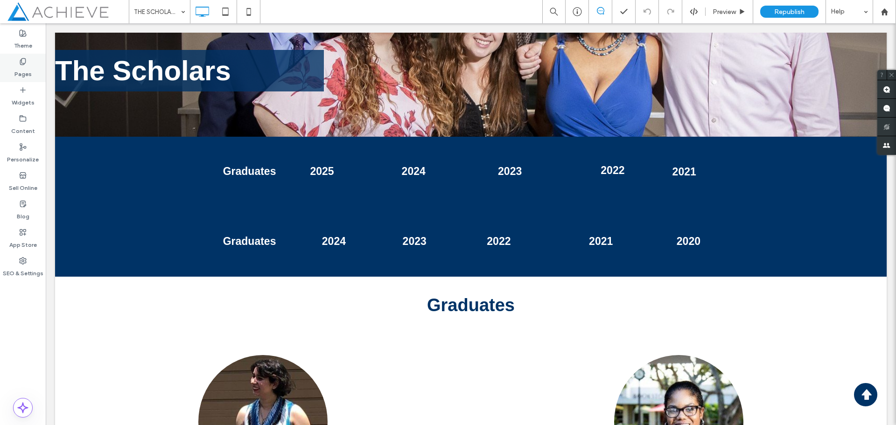
click at [26, 66] on label "Pages" at bounding box center [22, 71] width 17 height 13
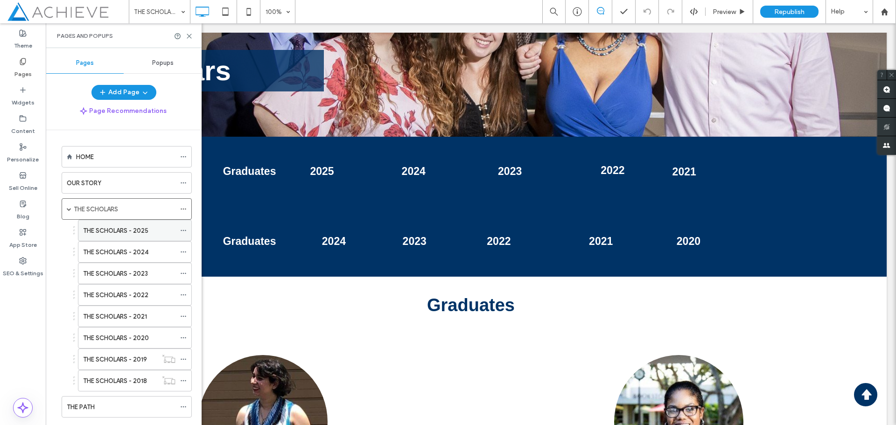
click at [112, 235] on label "THE SCHOLARS - 2025" at bounding box center [115, 231] width 65 height 16
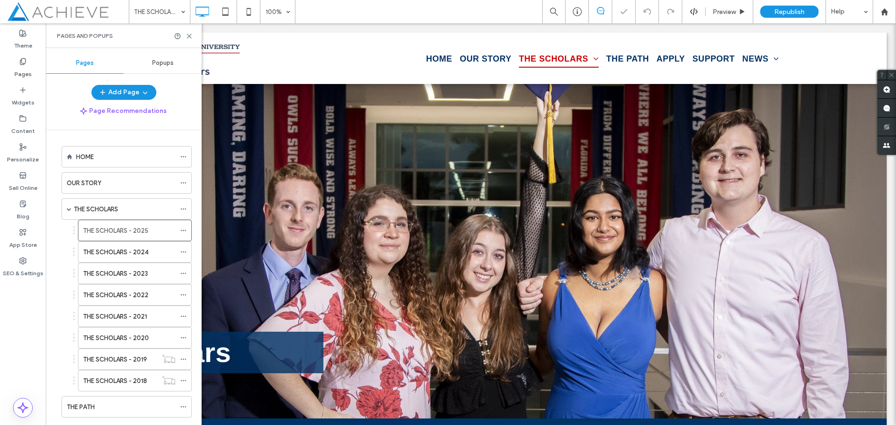
click at [191, 40] on div "Pages and Popups" at bounding box center [124, 35] width 156 height 25
drag, startPoint x: 189, startPoint y: 38, endPoint x: 156, endPoint y: 97, distance: 67.3
click at [189, 38] on icon at bounding box center [189, 36] width 7 height 7
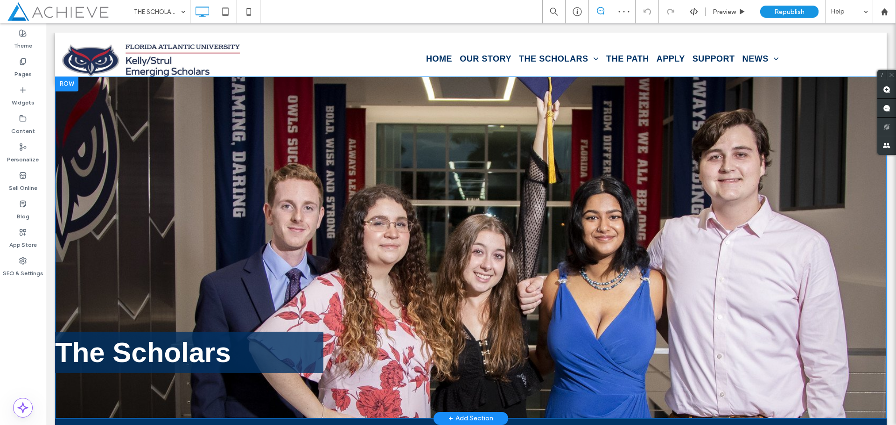
scroll to position [233, 0]
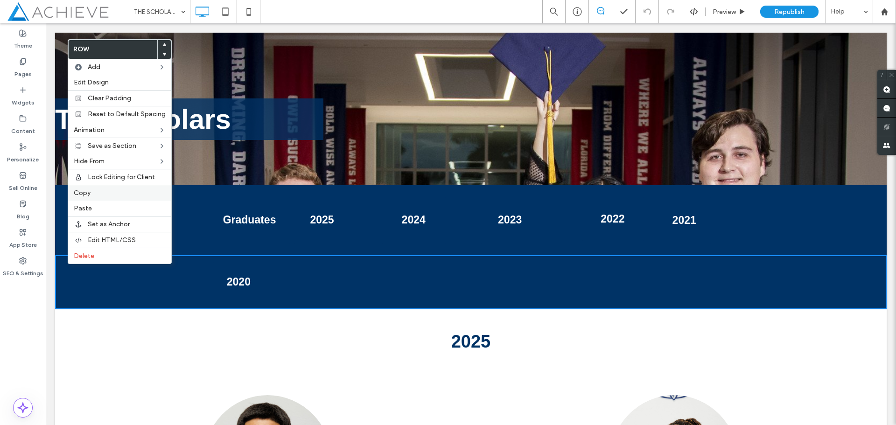
click at [83, 190] on span "Copy" at bounding box center [82, 193] width 17 height 8
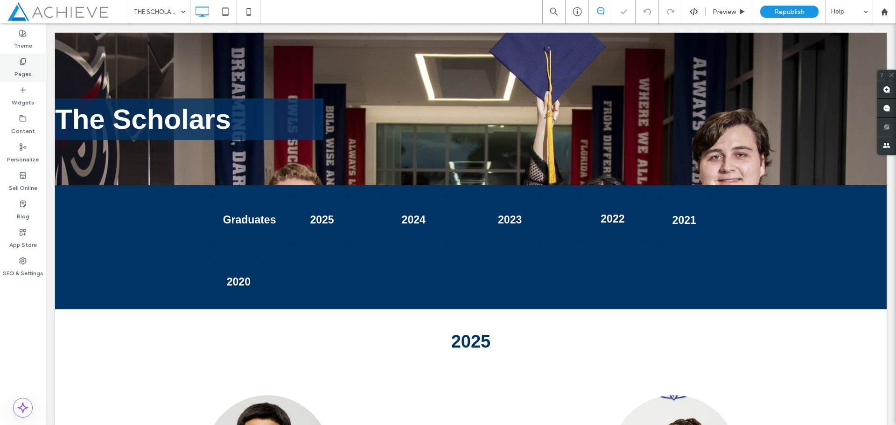
click at [26, 63] on icon at bounding box center [22, 61] width 7 height 7
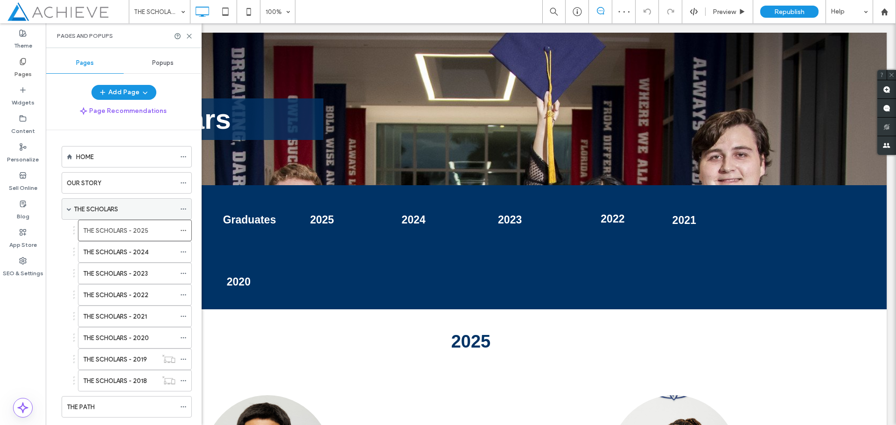
click at [98, 209] on label "THE SCHOLARS" at bounding box center [96, 209] width 44 height 16
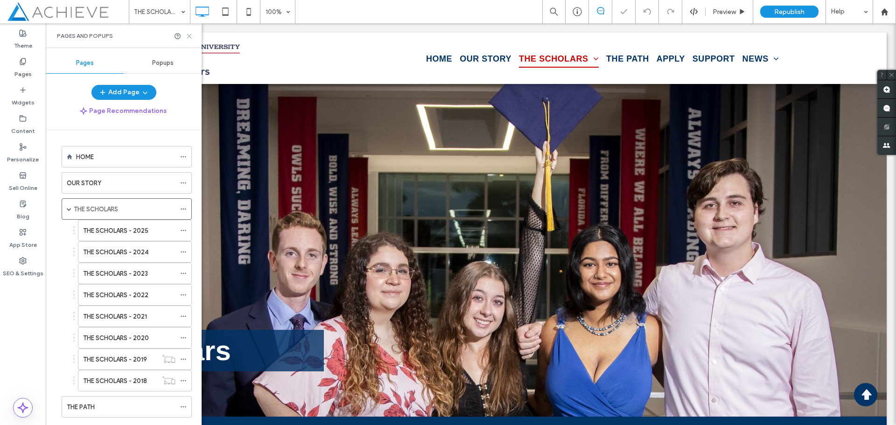
click at [189, 38] on icon at bounding box center [189, 36] width 7 height 7
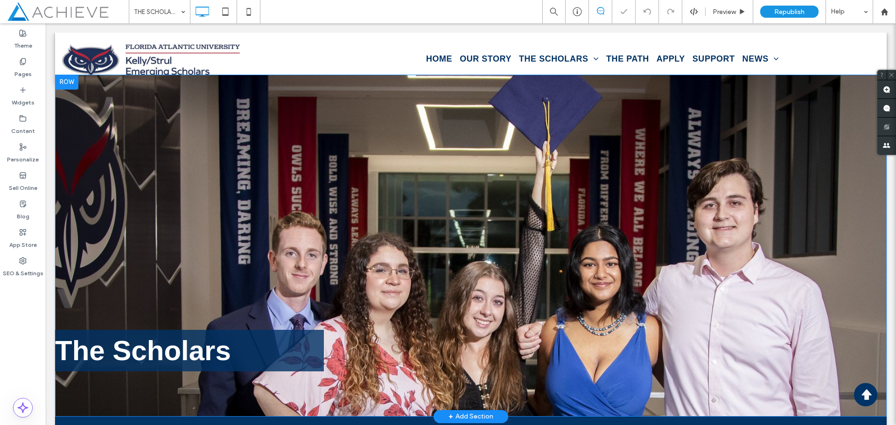
scroll to position [233, 0]
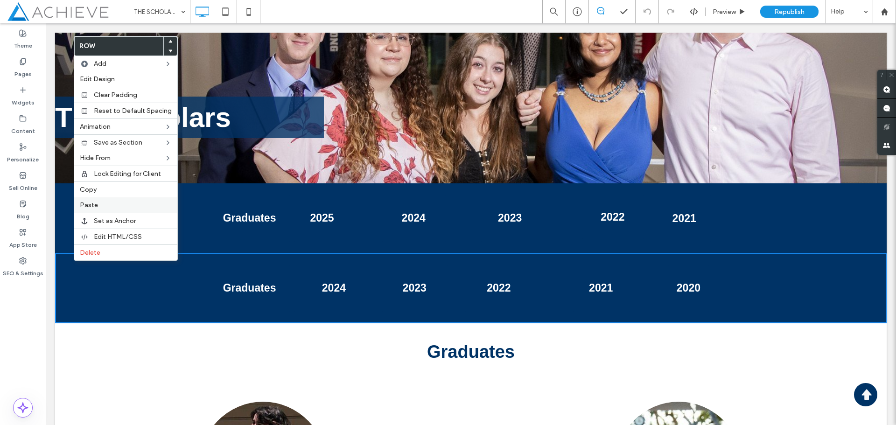
click at [93, 202] on span "Paste" at bounding box center [89, 205] width 18 height 8
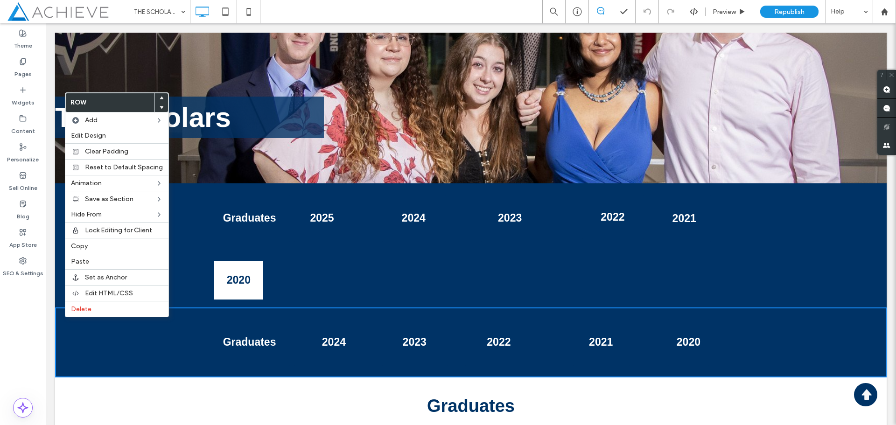
click at [237, 275] on span "2020" at bounding box center [239, 280] width 30 height 22
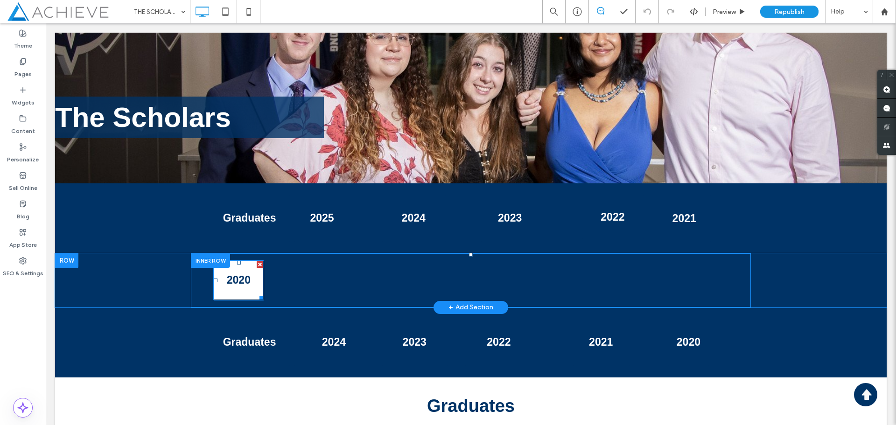
click at [234, 282] on span "2020" at bounding box center [239, 280] width 30 height 22
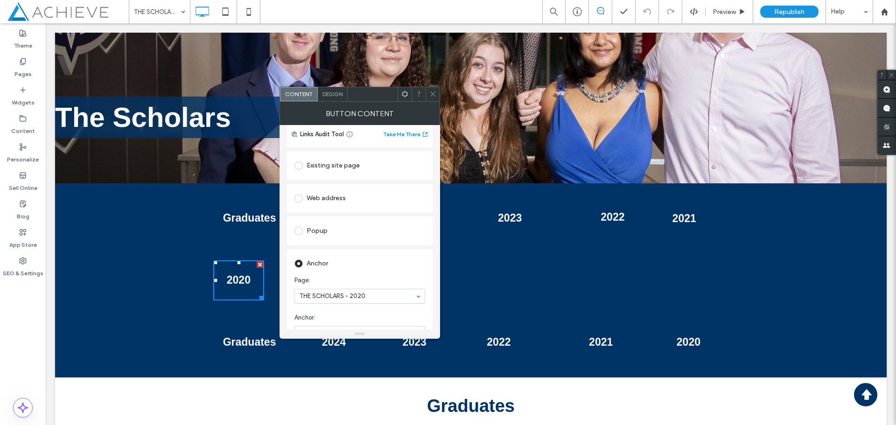
scroll to position [93, 0]
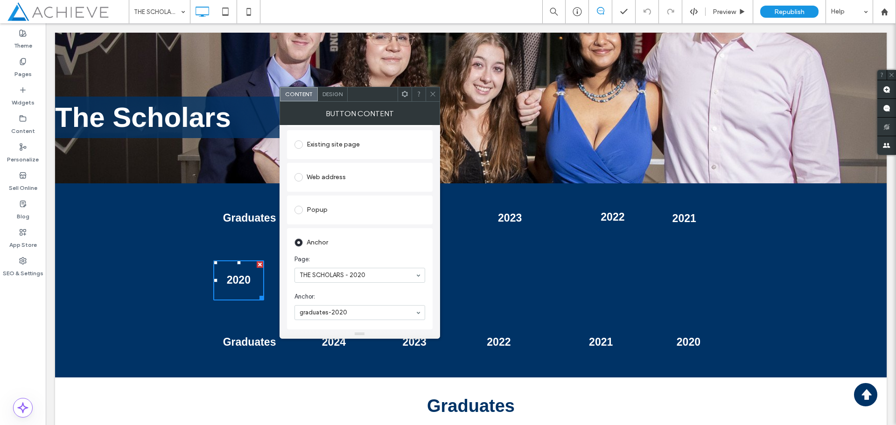
click at [435, 95] on icon at bounding box center [432, 94] width 7 height 7
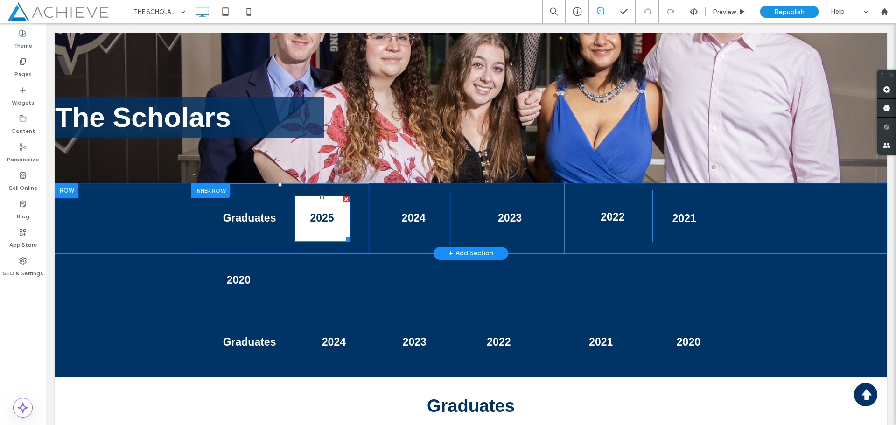
click at [318, 217] on span "2025" at bounding box center [322, 218] width 30 height 22
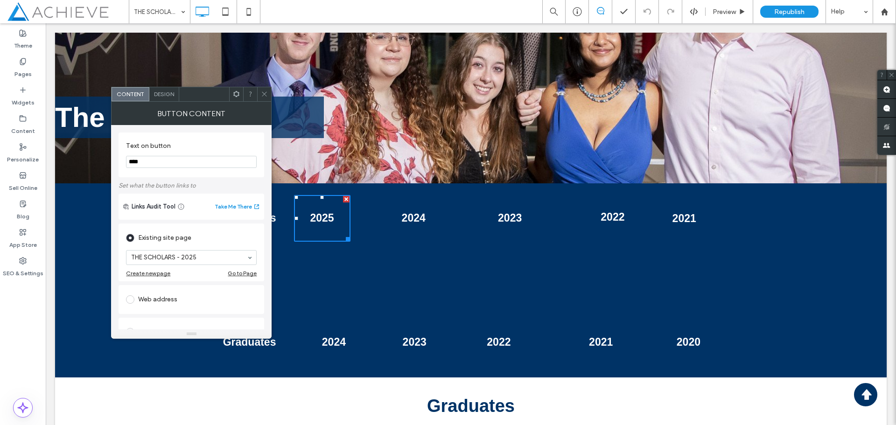
drag, startPoint x: 265, startPoint y: 91, endPoint x: 272, endPoint y: 134, distance: 43.0
click at [265, 91] on icon at bounding box center [264, 94] width 7 height 7
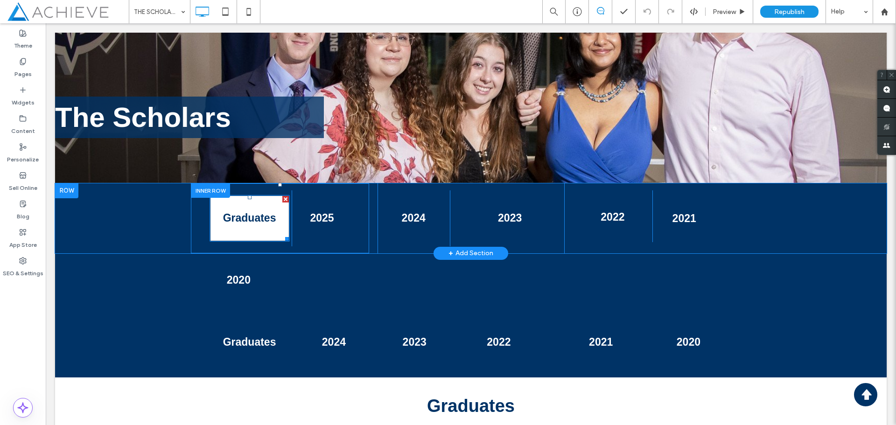
click at [267, 222] on span "Graduates" at bounding box center [250, 218] width 60 height 22
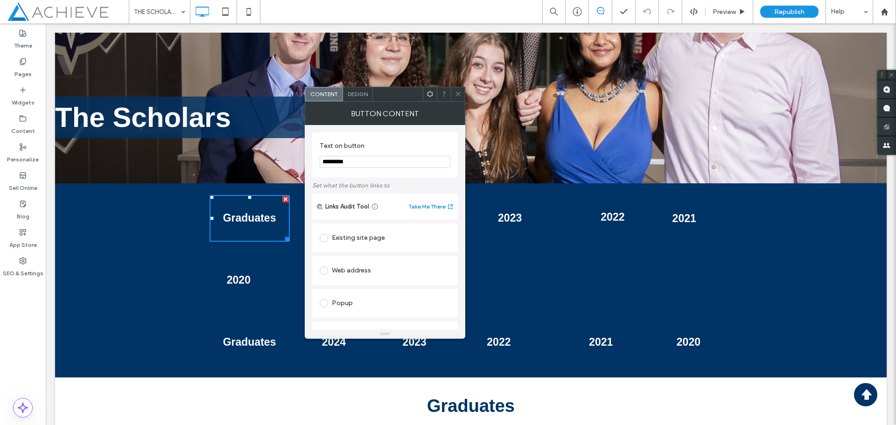
click at [461, 98] on span at bounding box center [458, 94] width 7 height 14
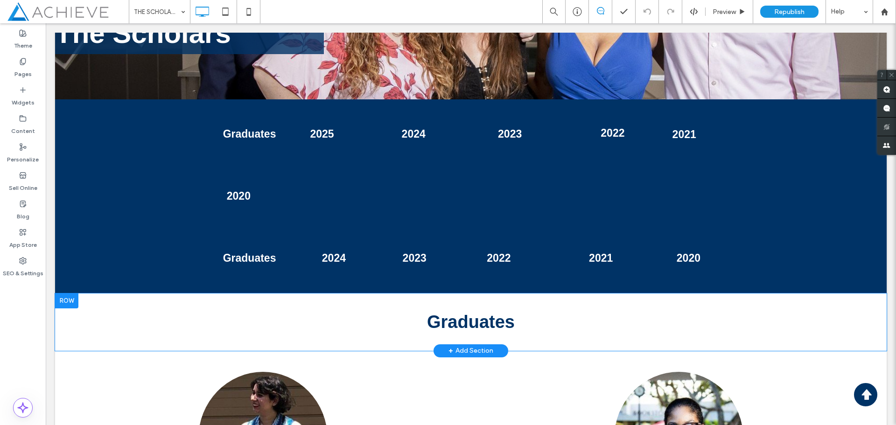
scroll to position [327, 0]
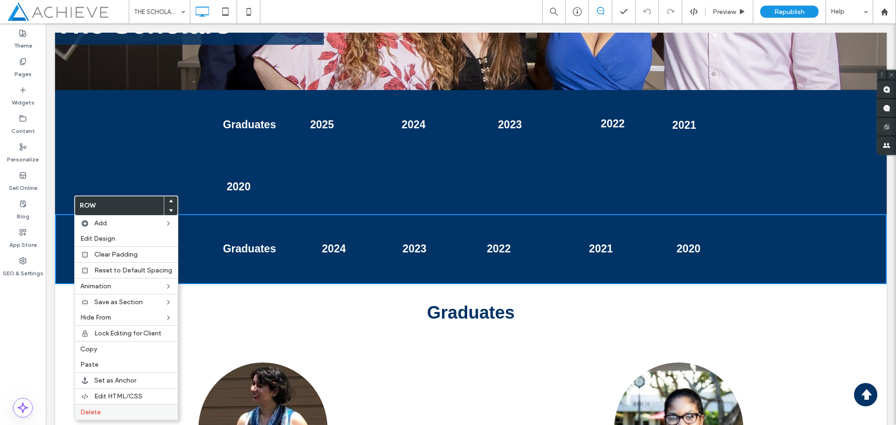
click at [102, 413] on label "Delete" at bounding box center [126, 412] width 92 height 8
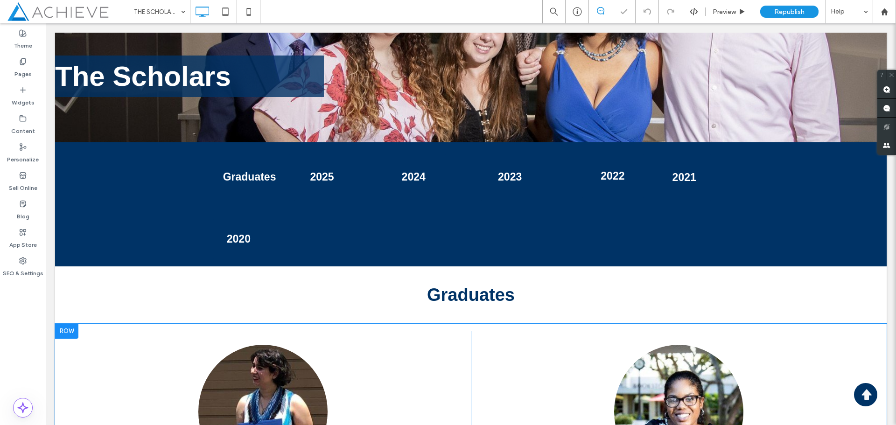
scroll to position [187, 0]
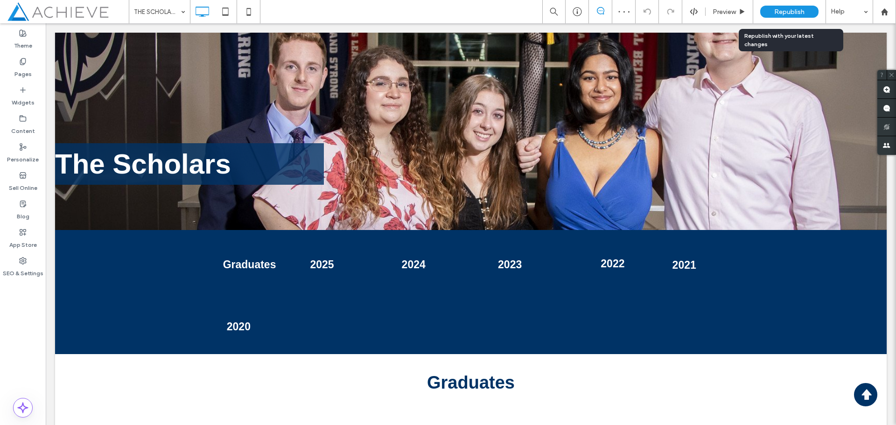
click at [789, 6] on div "Republish" at bounding box center [789, 12] width 58 height 12
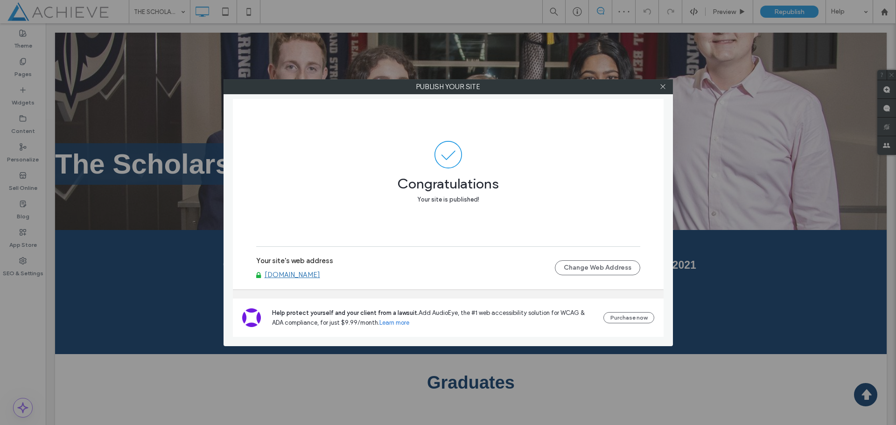
click at [282, 274] on link "kellystrulscholars.fau.edu" at bounding box center [293, 275] width 56 height 8
drag, startPoint x: 664, startPoint y: 89, endPoint x: 748, endPoint y: 69, distance: 86.8
click at [670, 89] on div at bounding box center [663, 87] width 14 height 14
click at [662, 86] on icon at bounding box center [662, 86] width 7 height 7
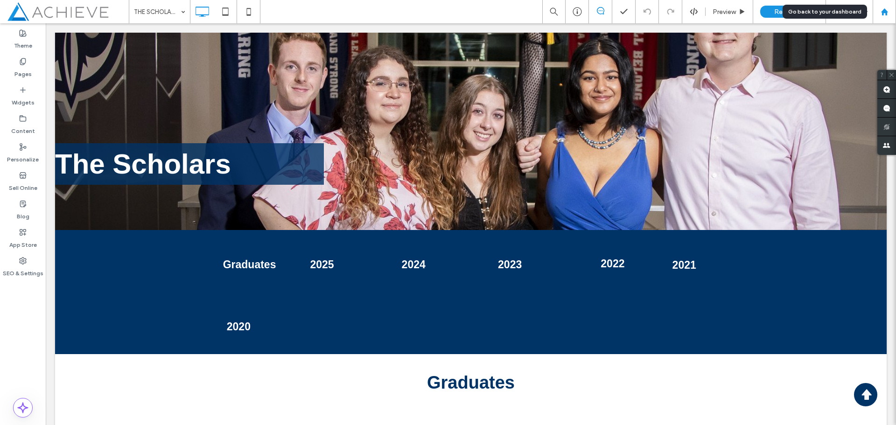
click at [881, 14] on icon at bounding box center [885, 12] width 8 height 8
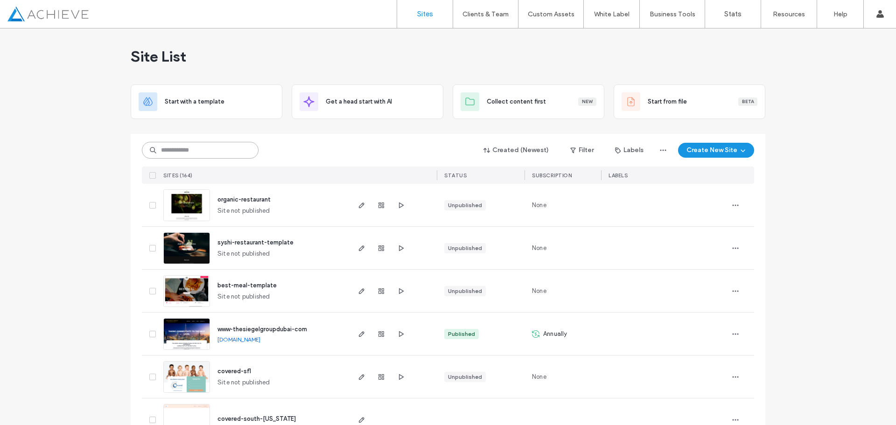
click at [203, 155] on input at bounding box center [200, 150] width 117 height 17
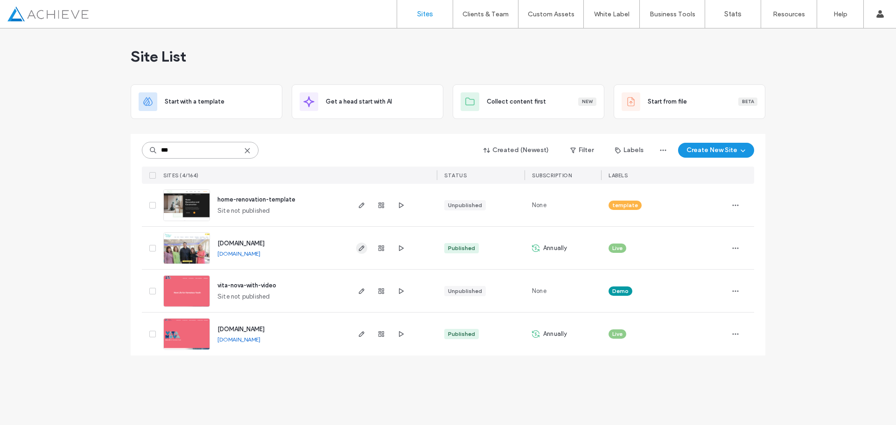
type input "***"
click at [360, 250] on icon "button" at bounding box center [361, 248] width 7 height 7
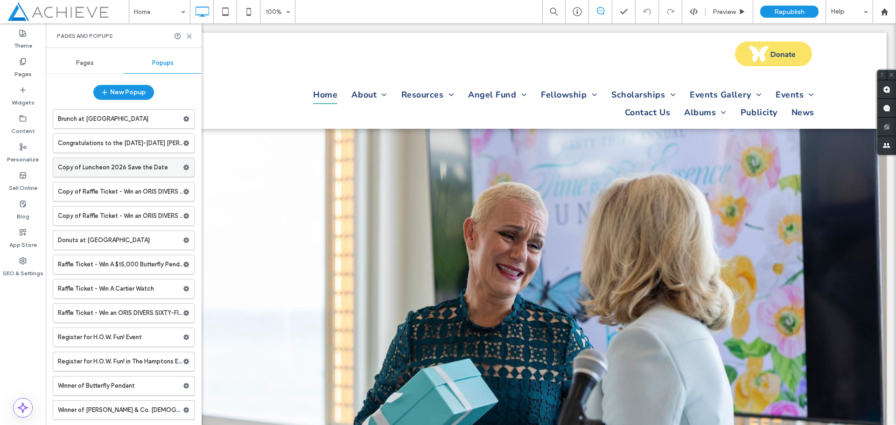
click at [183, 167] on icon at bounding box center [186, 167] width 7 height 7
click at [158, 170] on label "Copy of Luncheon 2026 Save the Date" at bounding box center [120, 167] width 125 height 19
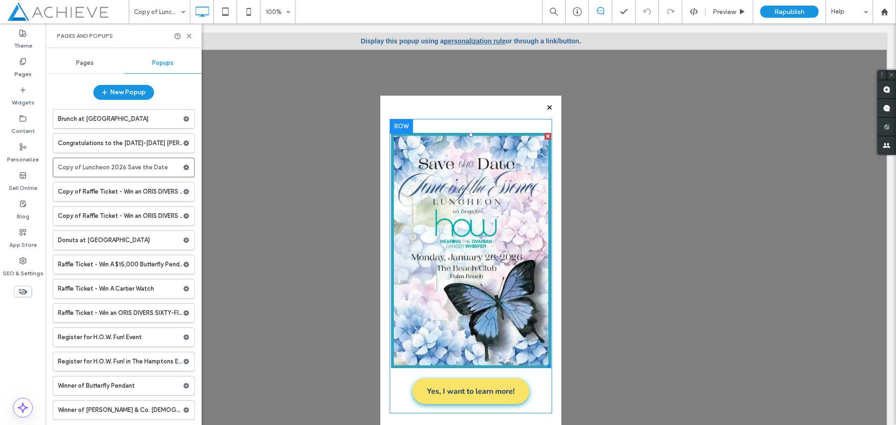
scroll to position [38, 0]
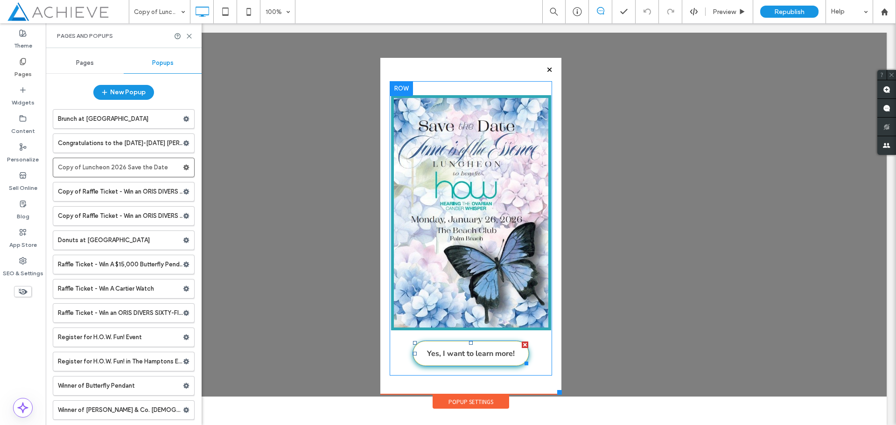
click at [456, 358] on span "Yes, I want to learn more!" at bounding box center [471, 354] width 88 height 20
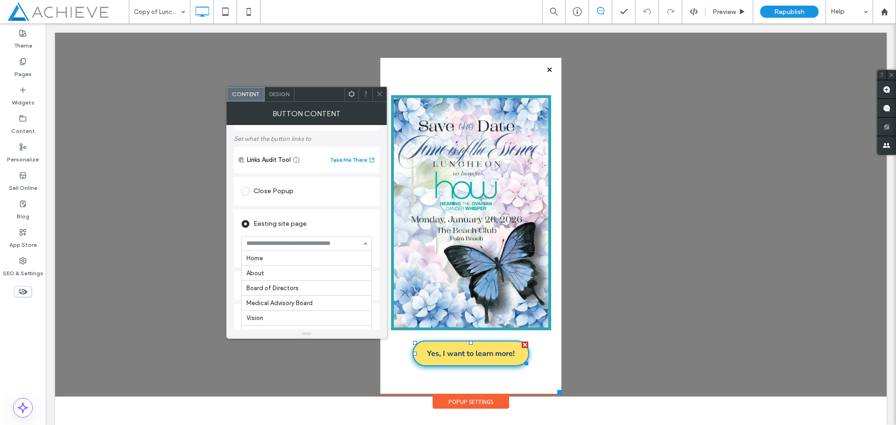
scroll to position [706, 0]
click at [380, 93] on icon at bounding box center [379, 94] width 7 height 7
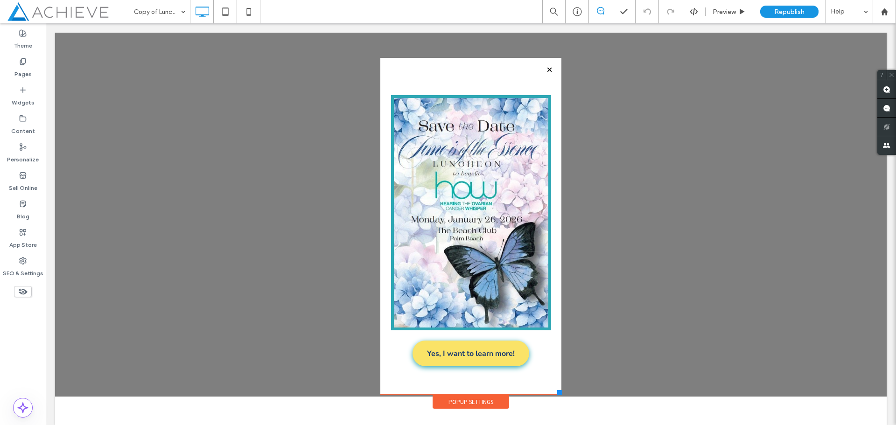
click at [543, 69] on div at bounding box center [549, 69] width 13 height 13
click at [17, 63] on div "Pages" at bounding box center [23, 68] width 46 height 28
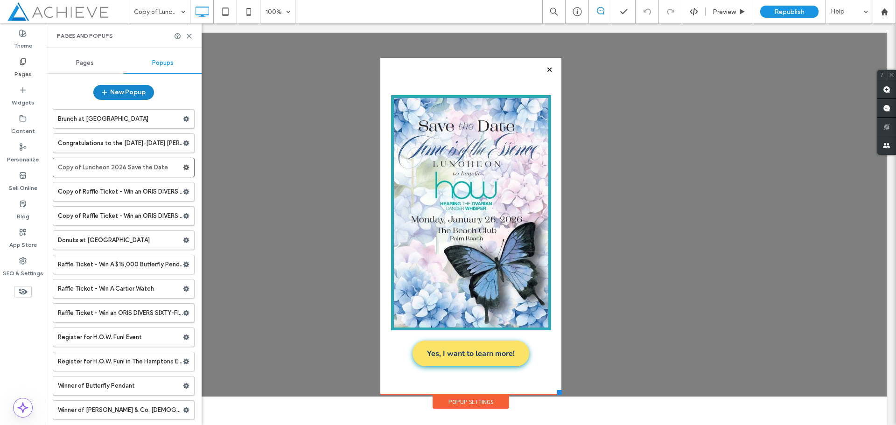
click at [121, 87] on button "New Popup" at bounding box center [123, 92] width 61 height 15
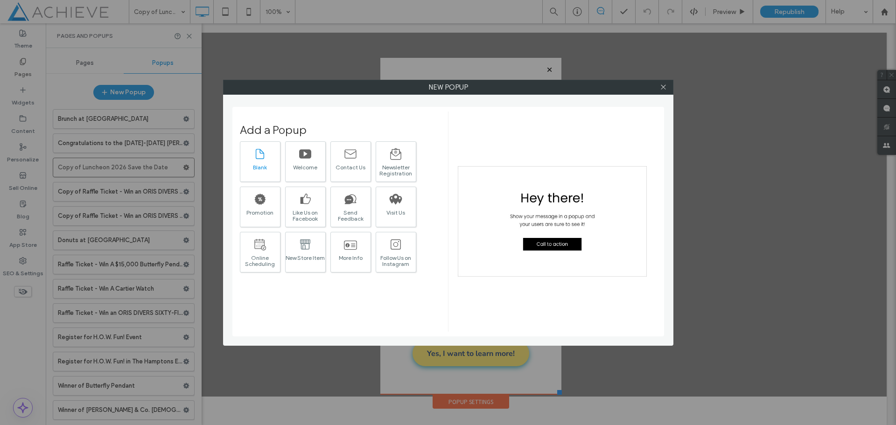
click at [252, 154] on div "Blank" at bounding box center [260, 161] width 41 height 41
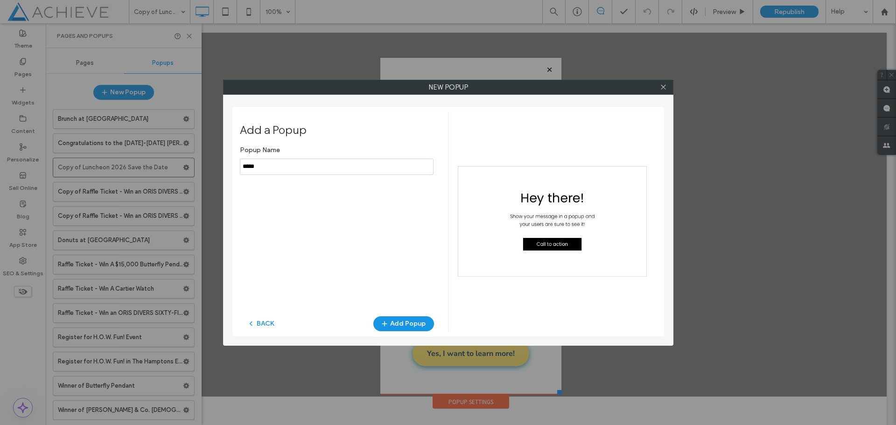
drag, startPoint x: 263, startPoint y: 167, endPoint x: 232, endPoint y: 166, distance: 30.8
click at [232, 166] on div "Add a Popup Popup Name BACK Add Popup" at bounding box center [448, 222] width 432 height 230
type input "**********"
click at [397, 320] on button "Add Popup" at bounding box center [403, 323] width 61 height 15
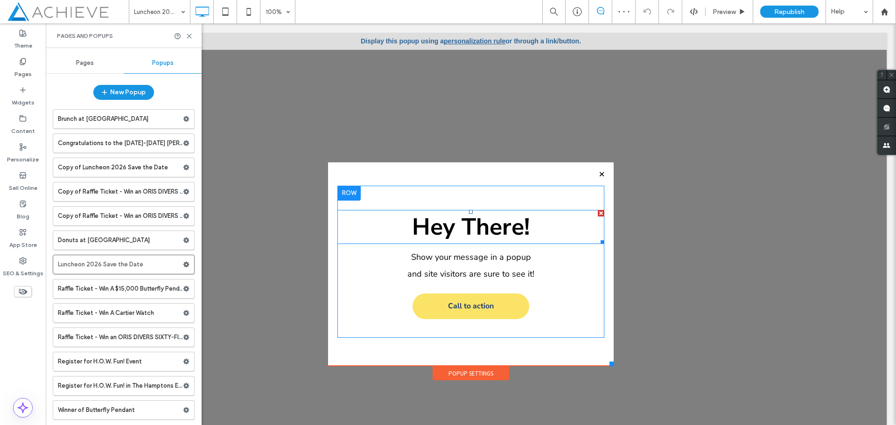
click at [598, 213] on div at bounding box center [601, 213] width 7 height 7
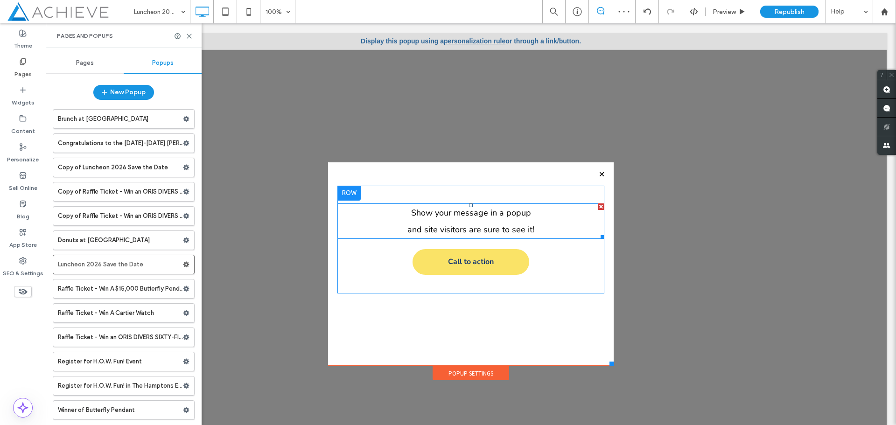
click at [598, 209] on div at bounding box center [601, 206] width 7 height 7
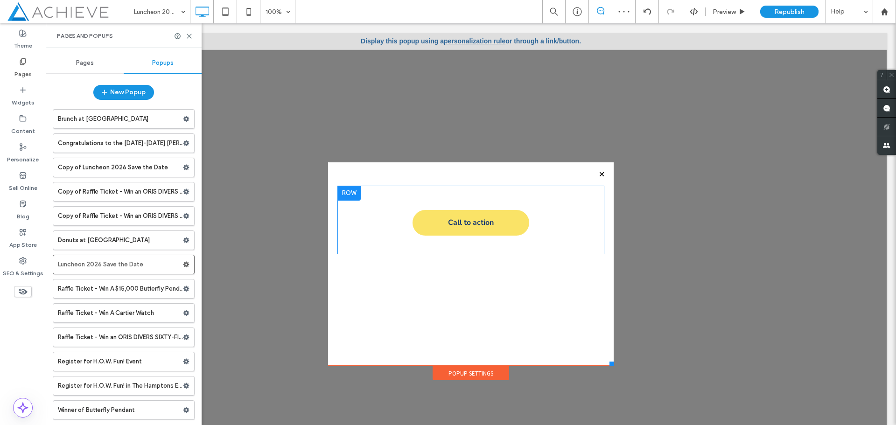
click at [28, 64] on div "Pages" at bounding box center [23, 68] width 46 height 28
click at [24, 98] on label "Widgets" at bounding box center [23, 100] width 23 height 13
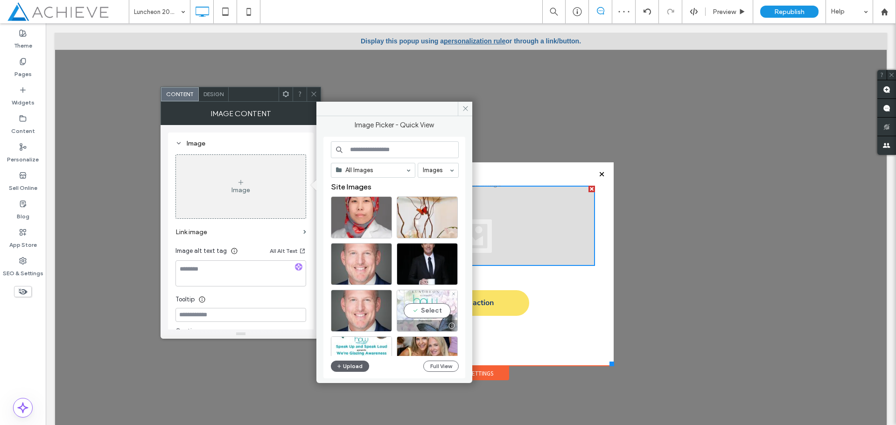
click at [427, 299] on div "Select" at bounding box center [427, 311] width 61 height 42
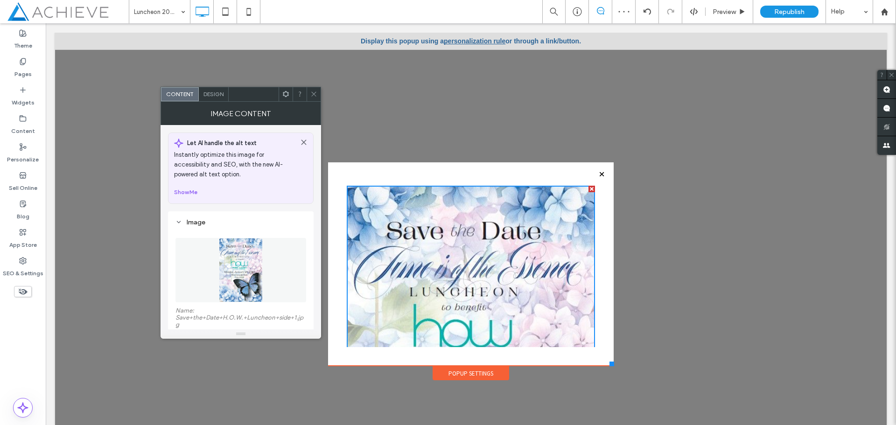
click at [312, 92] on icon at bounding box center [313, 94] width 7 height 7
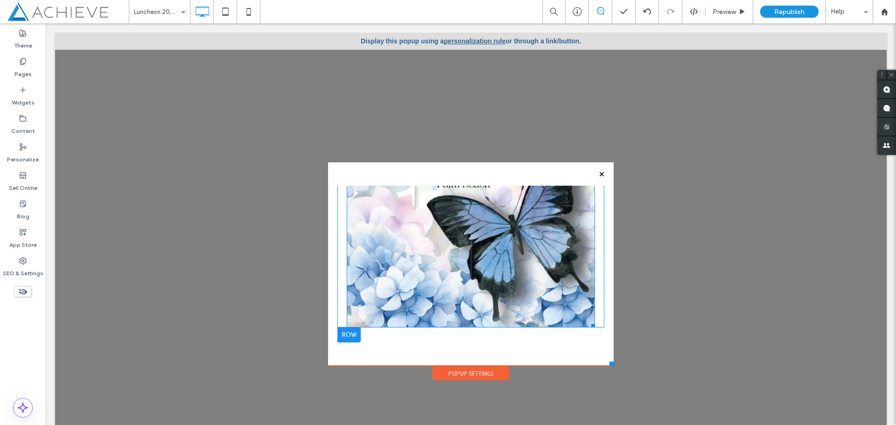
scroll to position [233, 0]
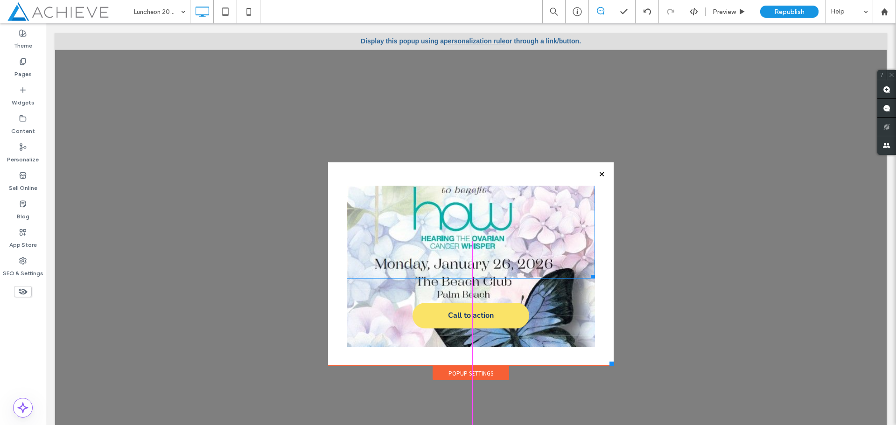
drag, startPoint x: 582, startPoint y: 317, endPoint x: 530, endPoint y: 281, distance: 63.4
click at [530, 281] on div "Click To Paste Click To Paste W:303 H:450 Call to action Click To Paste" at bounding box center [470, 266] width 267 height 161
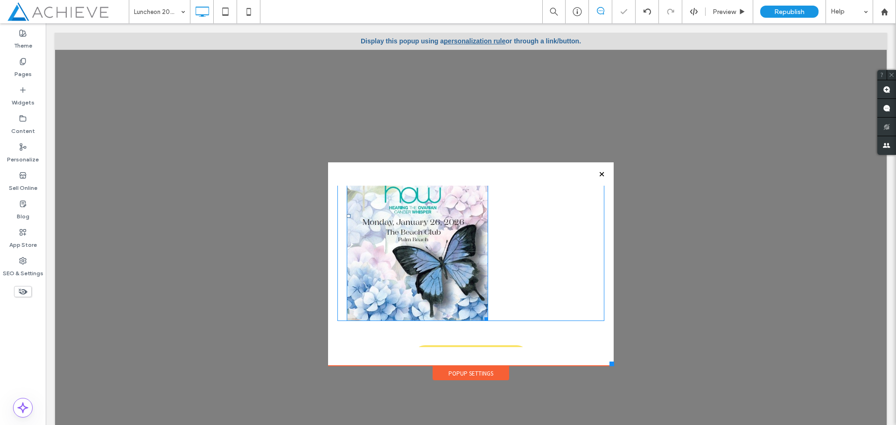
scroll to position [0, 0]
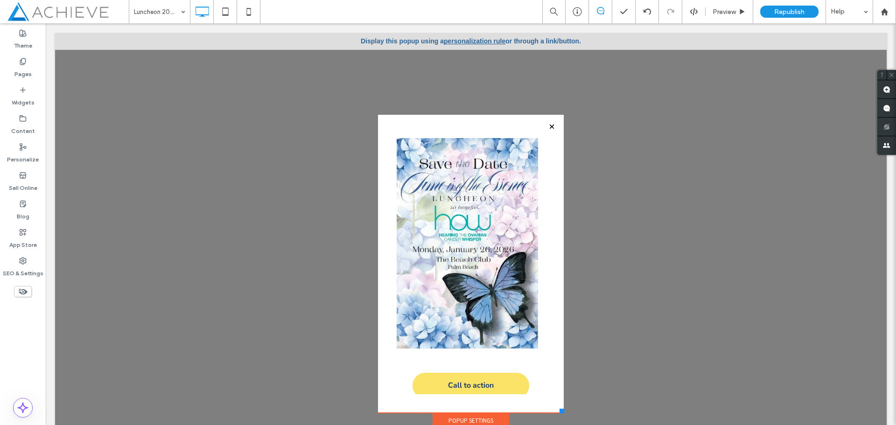
drag, startPoint x: 606, startPoint y: 364, endPoint x: 557, endPoint y: 413, distance: 69.3
click at [560, 413] on div at bounding box center [562, 411] width 5 height 5
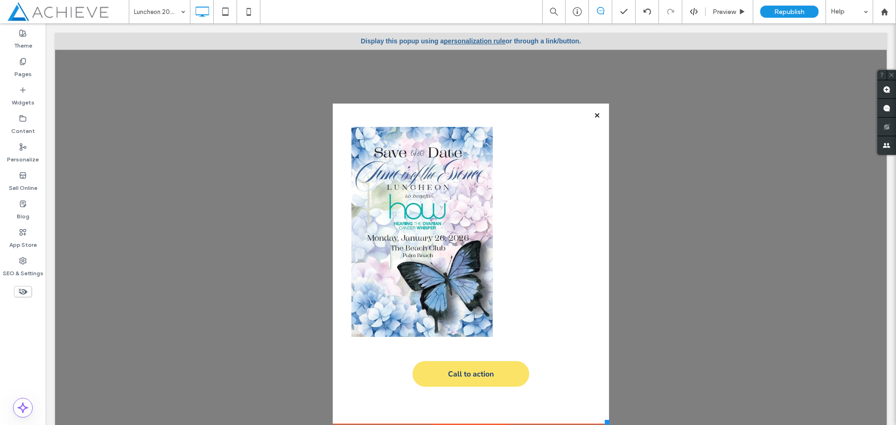
drag, startPoint x: 555, startPoint y: 412, endPoint x: 602, endPoint y: 427, distance: 49.3
click at [602, 425] on html "Click To Paste Click To Paste Home About Board of Directors Medical Advisory Bo…" at bounding box center [471, 228] width 850 height 411
drag, startPoint x: 483, startPoint y: 334, endPoint x: 481, endPoint y: 309, distance: 24.8
click at [481, 309] on div "W:297 H:441" at bounding box center [421, 232] width 141 height 210
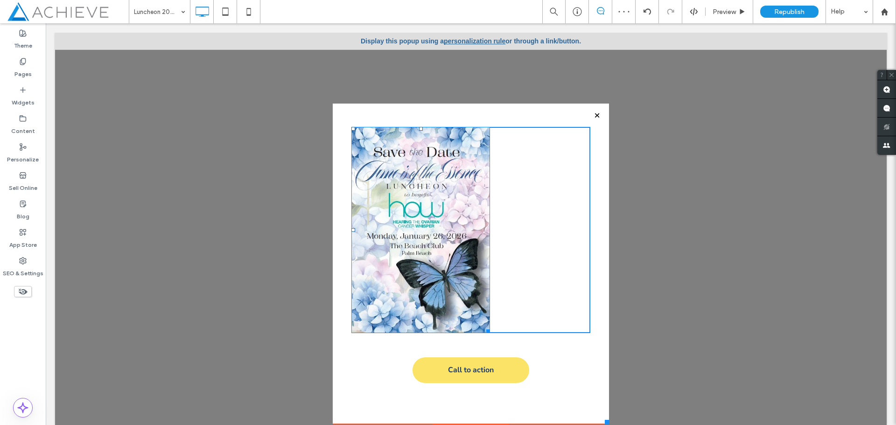
drag, startPoint x: 347, startPoint y: 229, endPoint x: 398, endPoint y: 243, distance: 52.6
click at [398, 243] on div "L:109" at bounding box center [420, 230] width 139 height 206
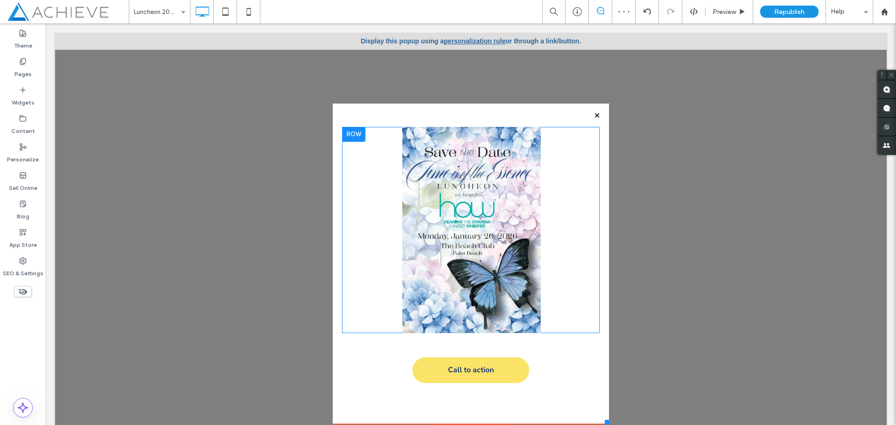
drag, startPoint x: 443, startPoint y: 266, endPoint x: 392, endPoint y: 243, distance: 56.4
drag, startPoint x: 366, startPoint y: 116, endPoint x: 359, endPoint y: 137, distance: 22.1
click at [356, 137] on div "Click To Paste Click To Paste" at bounding box center [471, 230] width 258 height 206
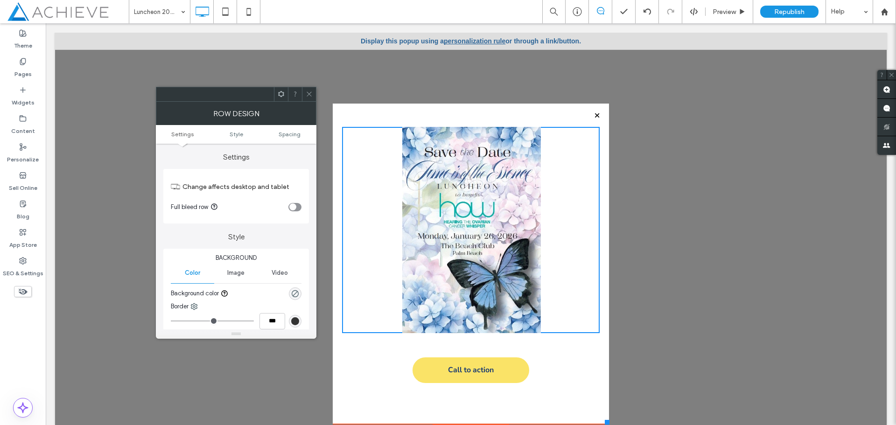
click at [344, 111] on div "Click To Paste Click To Paste Call to action Click To Paste" at bounding box center [471, 264] width 276 height 321
click at [308, 92] on icon at bounding box center [309, 94] width 7 height 7
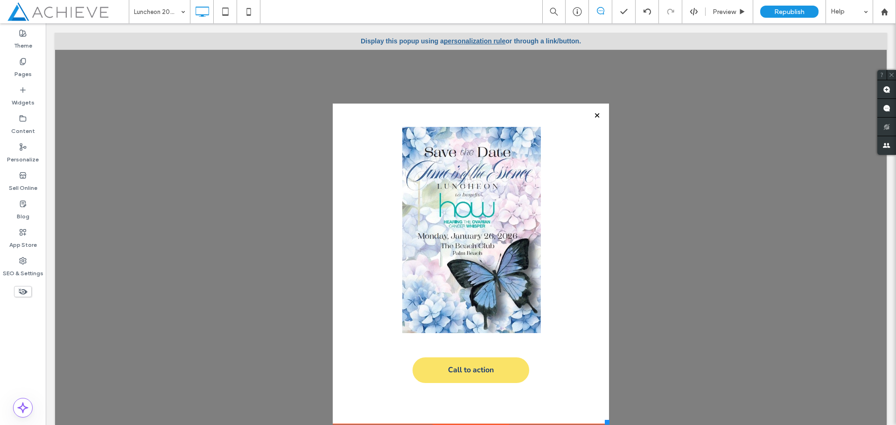
click at [345, 113] on div "Click To Paste Click To Paste Call to action Click To Paste" at bounding box center [471, 264] width 276 height 321
click at [333, 316] on div "Click To Paste Click To Paste Call to action Click To Paste" at bounding box center [471, 264] width 276 height 321
drag, startPoint x: 597, startPoint y: 323, endPoint x: 553, endPoint y: 152, distance: 177.5
click at [553, 152] on div "Click To Paste Click To Paste" at bounding box center [470, 230] width 239 height 206
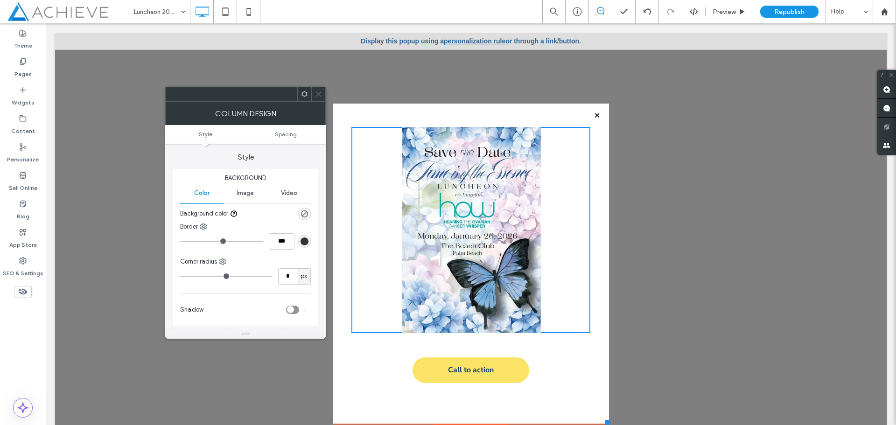
click at [209, 135] on span "Style" at bounding box center [206, 134] width 14 height 7
click at [245, 195] on span "Image" at bounding box center [245, 192] width 17 height 7
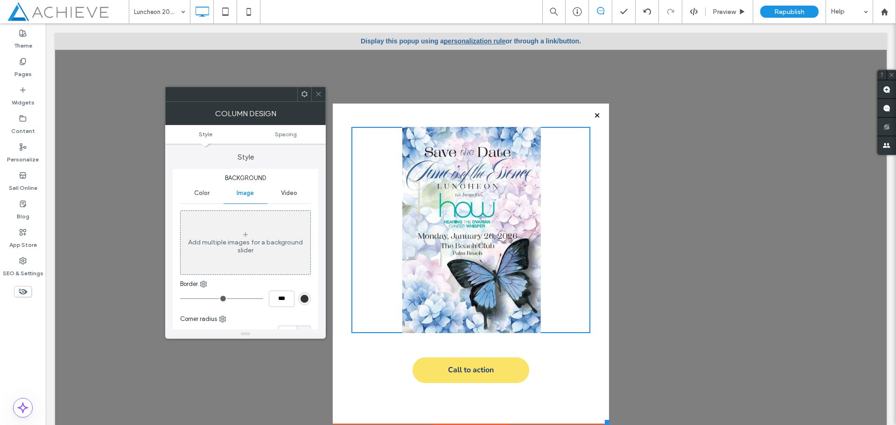
click at [243, 236] on icon at bounding box center [245, 234] width 7 height 7
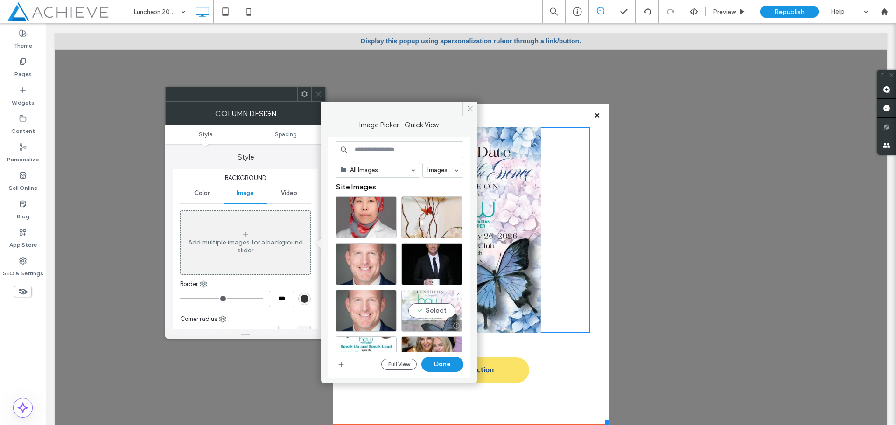
click at [441, 315] on div "Select" at bounding box center [431, 311] width 61 height 42
click at [438, 369] on button "Done" at bounding box center [442, 364] width 42 height 15
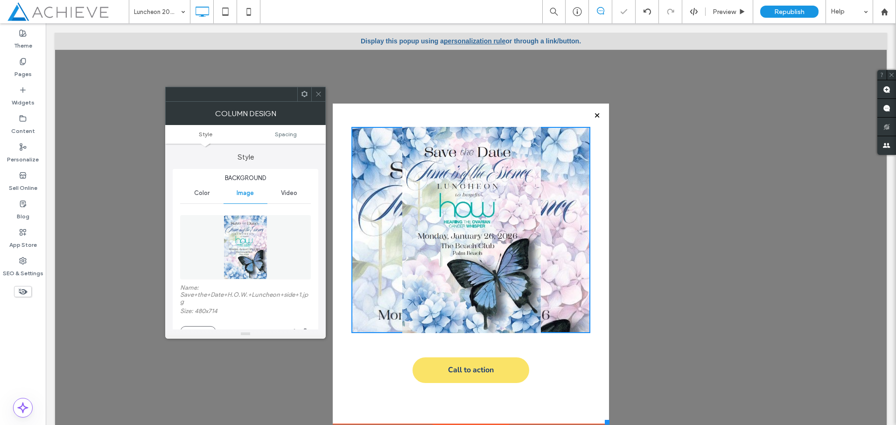
click at [513, 138] on img at bounding box center [471, 230] width 139 height 206
drag, startPoint x: 318, startPoint y: 93, endPoint x: 364, endPoint y: 122, distance: 54.1
click at [318, 93] on icon at bounding box center [318, 94] width 7 height 7
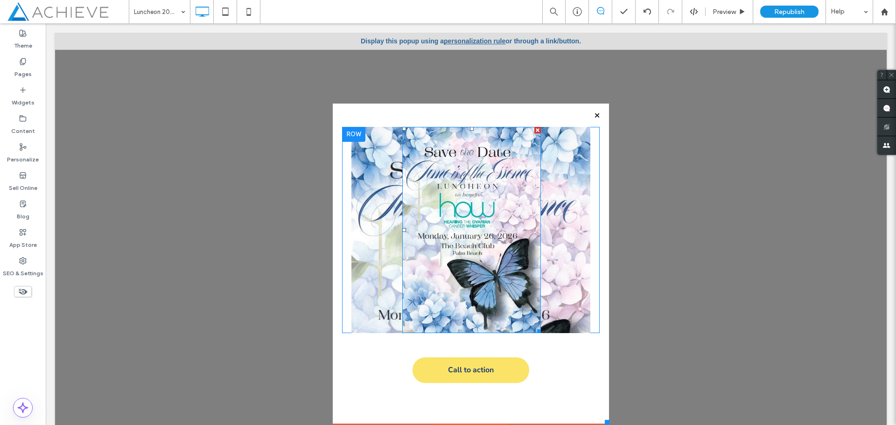
click at [534, 127] on div at bounding box center [537, 130] width 7 height 7
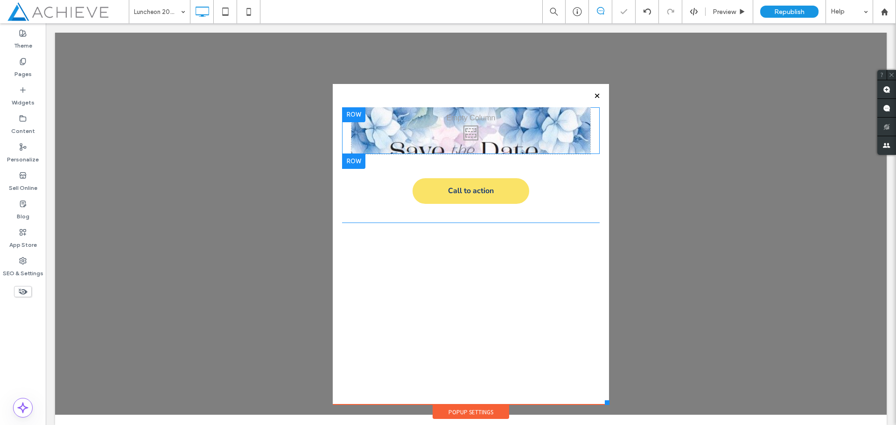
scroll to position [30, 0]
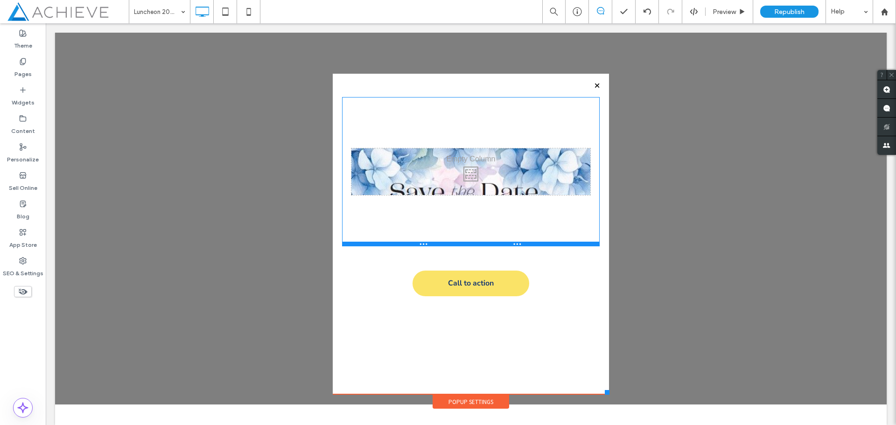
drag, startPoint x: 588, startPoint y: 142, endPoint x: 588, endPoint y: 253, distance: 111.1
click at [588, 246] on div at bounding box center [471, 244] width 258 height 5
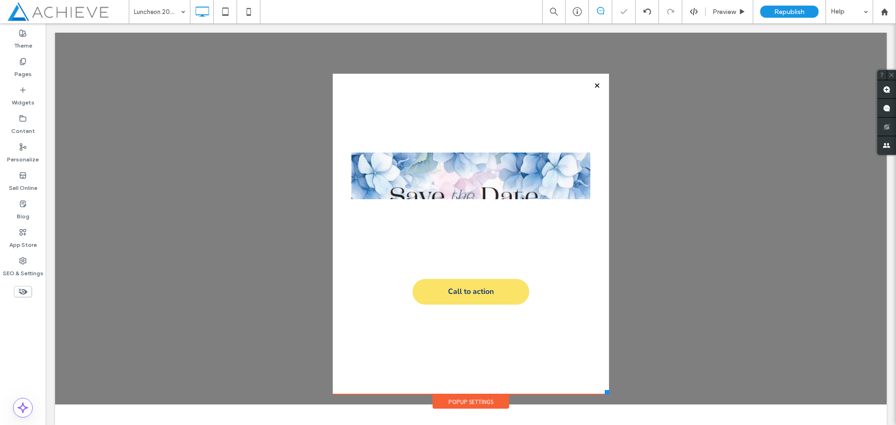
click at [476, 169] on div "Click To Paste Click To Paste" at bounding box center [470, 176] width 239 height 47
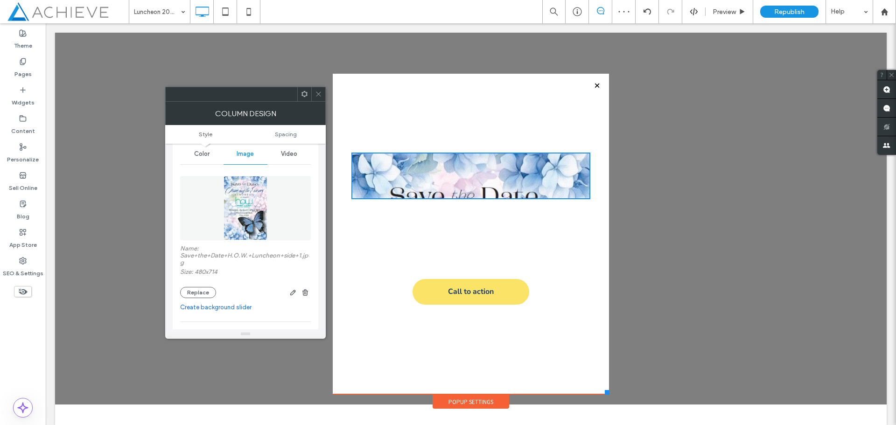
scroll to position [93, 0]
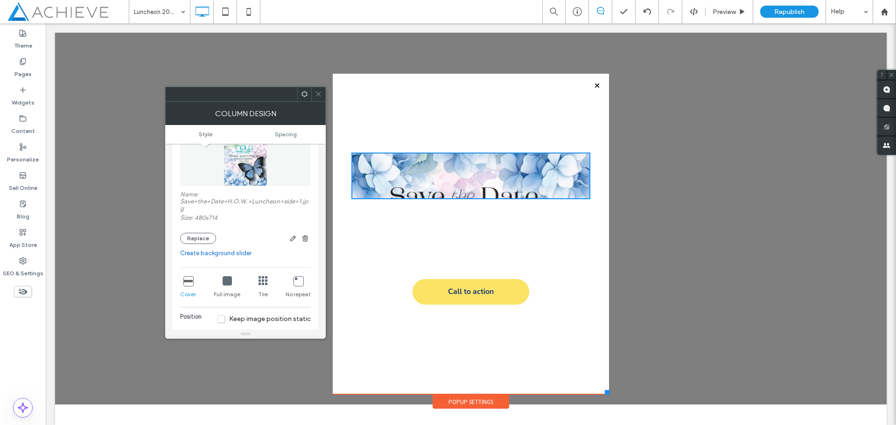
click at [224, 283] on icon at bounding box center [227, 280] width 9 height 9
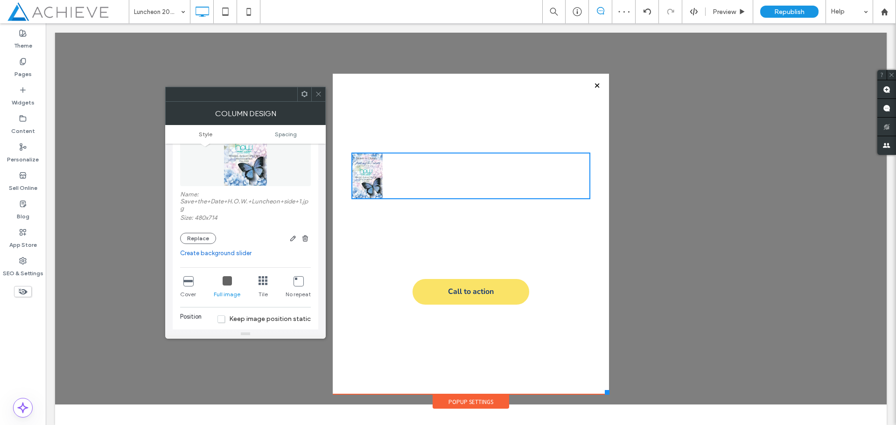
click at [261, 284] on icon at bounding box center [263, 280] width 9 height 9
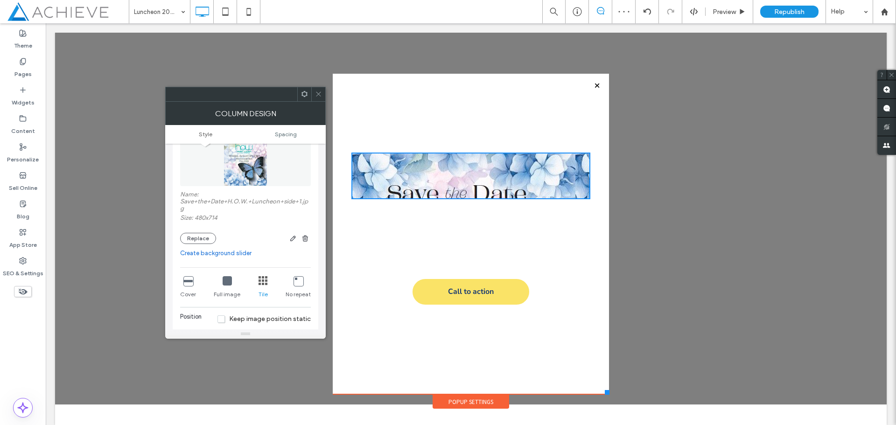
click at [298, 287] on div "No repeat" at bounding box center [298, 288] width 25 height 30
click at [298, 277] on icon at bounding box center [298, 280] width 9 height 9
click at [557, 191] on div "Click To Paste Click To Paste" at bounding box center [470, 176] width 239 height 47
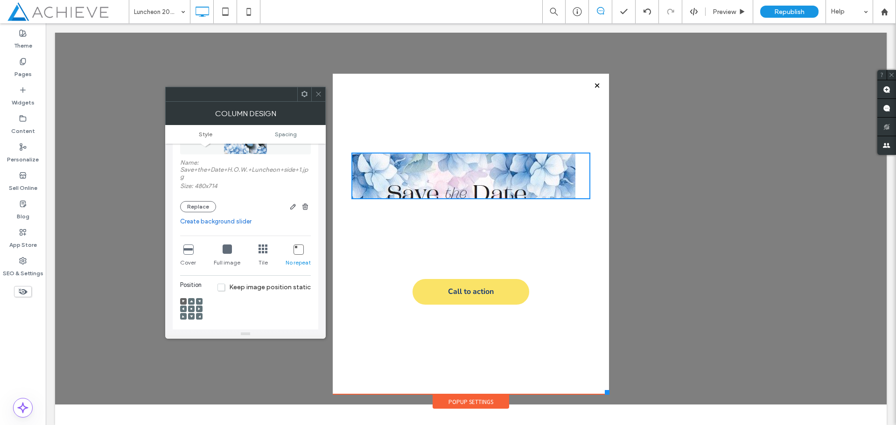
scroll to position [187, 0]
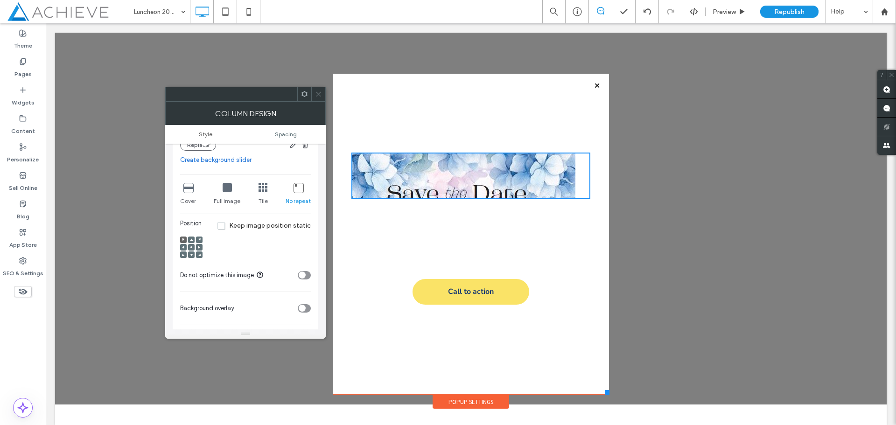
click at [223, 224] on span "Keep image position static" at bounding box center [263, 226] width 93 height 8
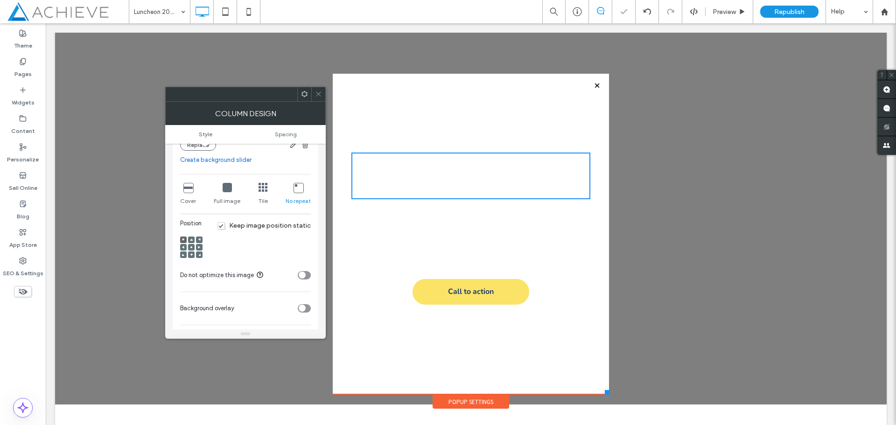
scroll to position [0, 0]
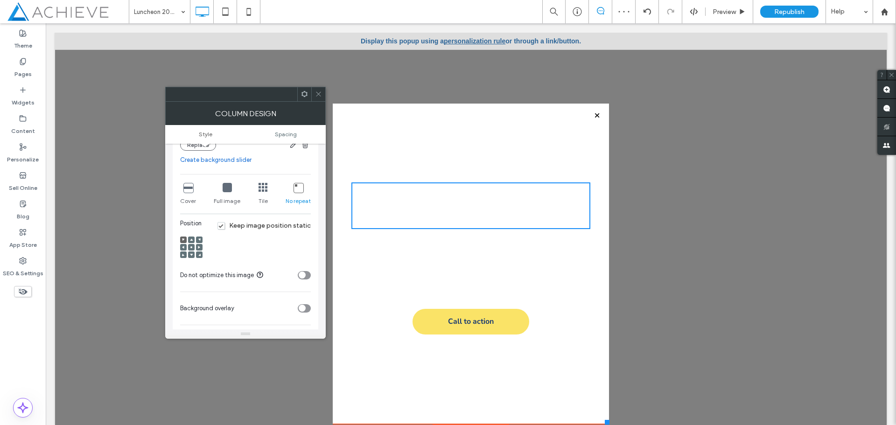
click at [391, 207] on div "Click To Paste Click To Paste" at bounding box center [470, 205] width 239 height 47
drag, startPoint x: 315, startPoint y: 90, endPoint x: 309, endPoint y: 100, distance: 11.3
click at [315, 90] on span at bounding box center [318, 94] width 7 height 14
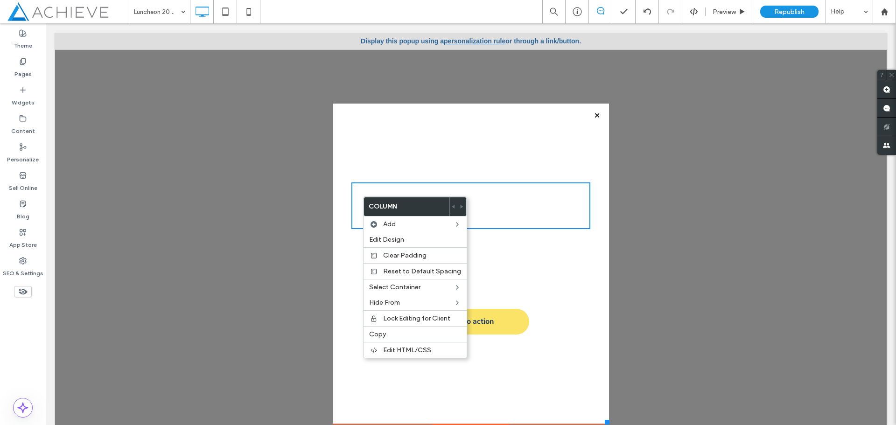
click at [420, 134] on div "Click To Paste Click To Paste" at bounding box center [471, 206] width 258 height 158
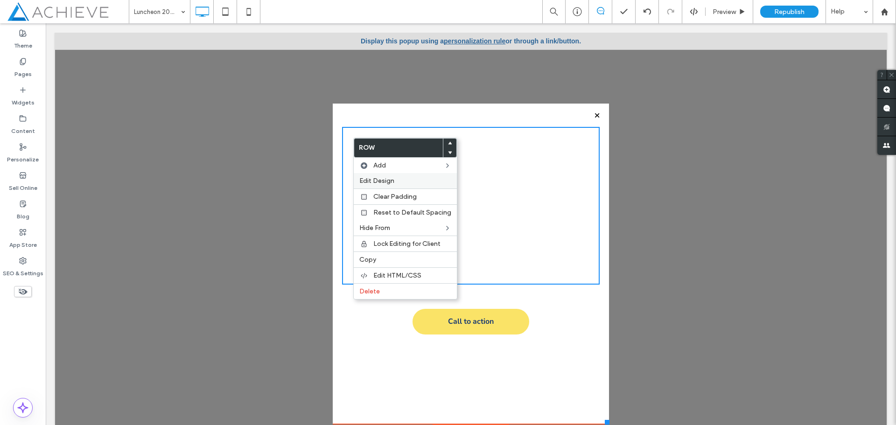
click at [384, 184] on span "Edit Design" at bounding box center [376, 181] width 35 height 8
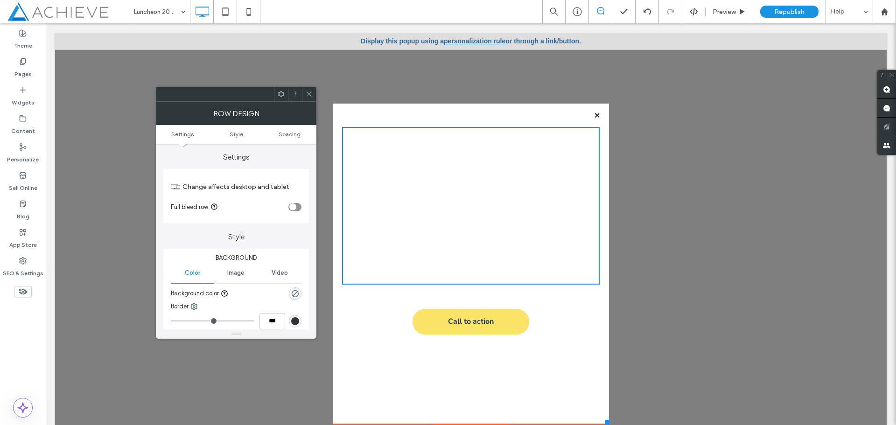
click at [238, 275] on span "Image" at bounding box center [235, 272] width 17 height 7
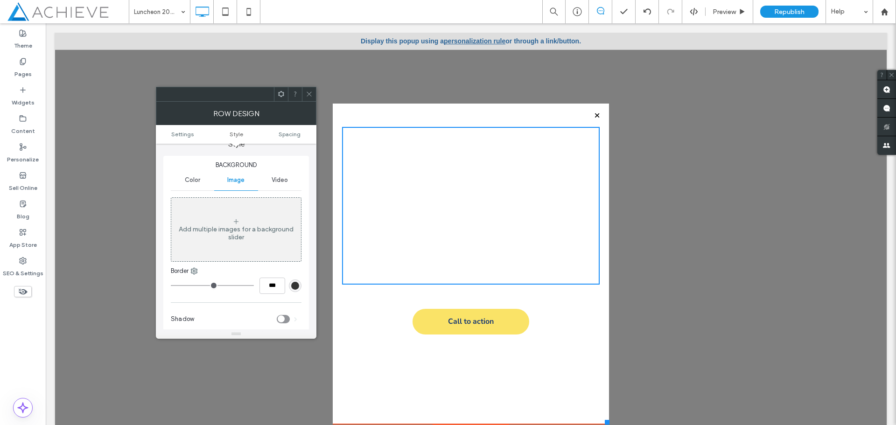
scroll to position [93, 0]
click at [235, 222] on icon at bounding box center [235, 220] width 7 height 7
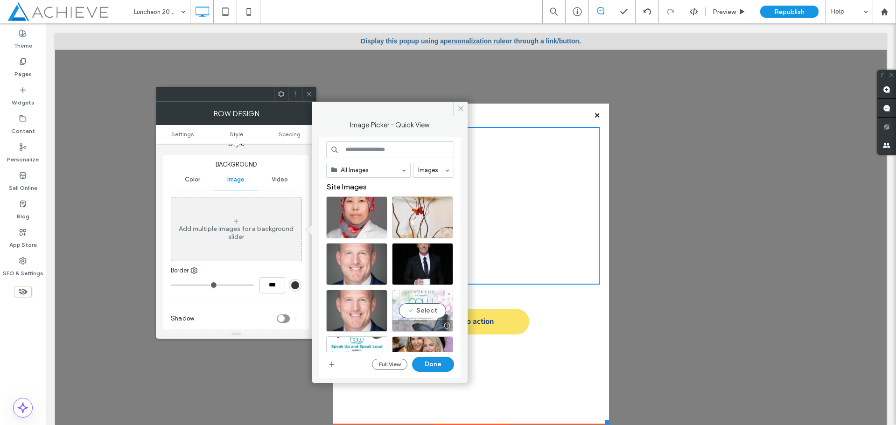
click at [415, 311] on div "Select" at bounding box center [422, 311] width 61 height 42
click at [441, 364] on button "Done" at bounding box center [433, 364] width 42 height 15
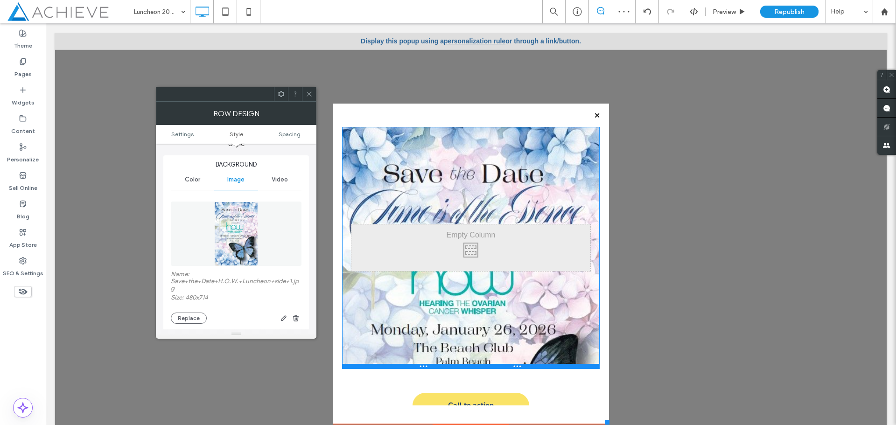
drag, startPoint x: 514, startPoint y: 282, endPoint x: 519, endPoint y: 369, distance: 86.5
click at [519, 369] on div at bounding box center [471, 366] width 258 height 5
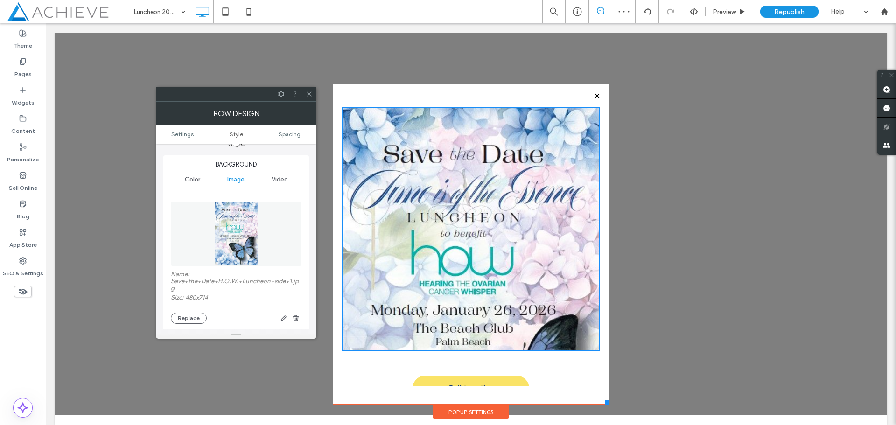
scroll to position [30, 0]
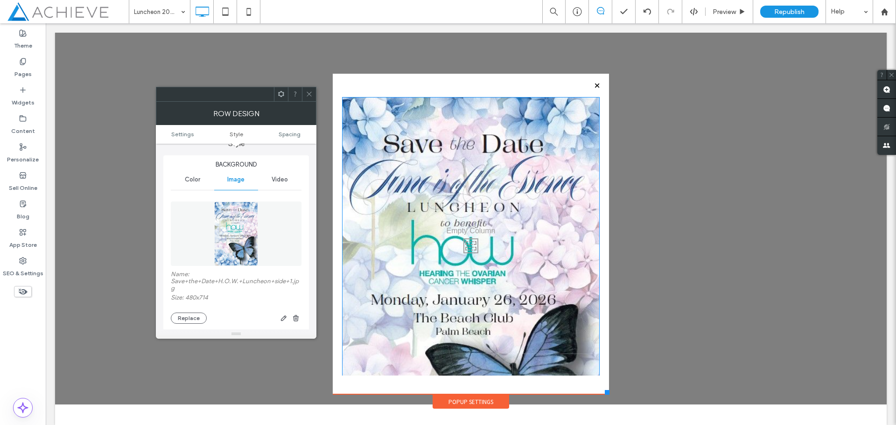
drag, startPoint x: 556, startPoint y: 340, endPoint x: 564, endPoint y: 390, distance: 50.0
click at [564, 390] on div "Click To Paste Click To Paste Call to action Click To Paste" at bounding box center [471, 234] width 276 height 321
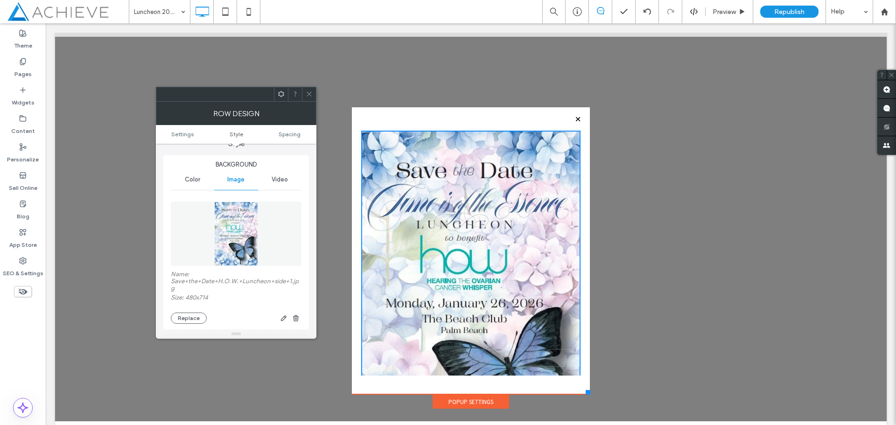
scroll to position [18, 0]
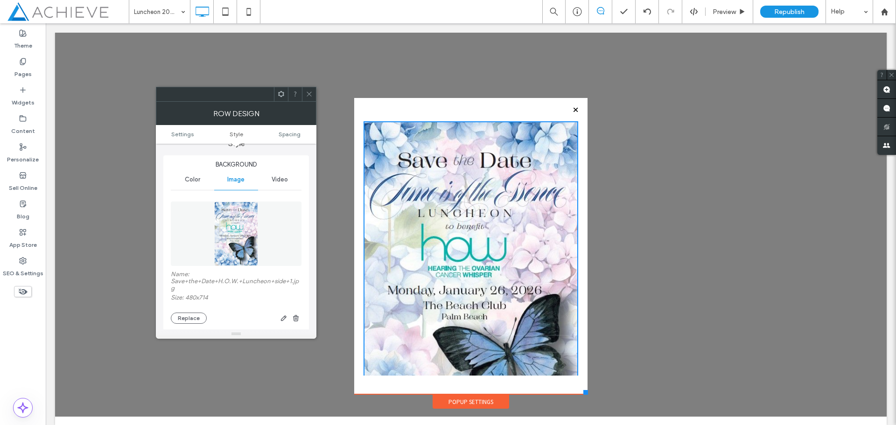
drag, startPoint x: 599, startPoint y: 392, endPoint x: 581, endPoint y: 382, distance: 20.9
click at [581, 382] on div "Click To Paste Click To Paste Home About Board of Directors Medical Advisory Bo…" at bounding box center [471, 205] width 238 height 410
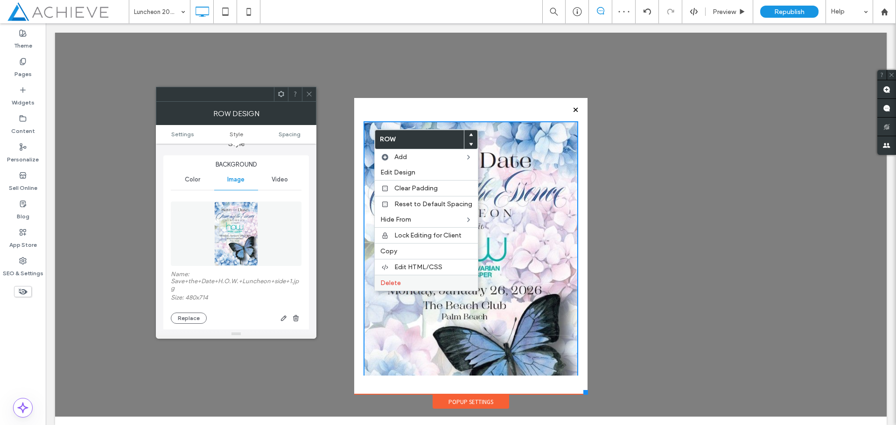
click at [412, 281] on label "Delete" at bounding box center [426, 283] width 92 height 8
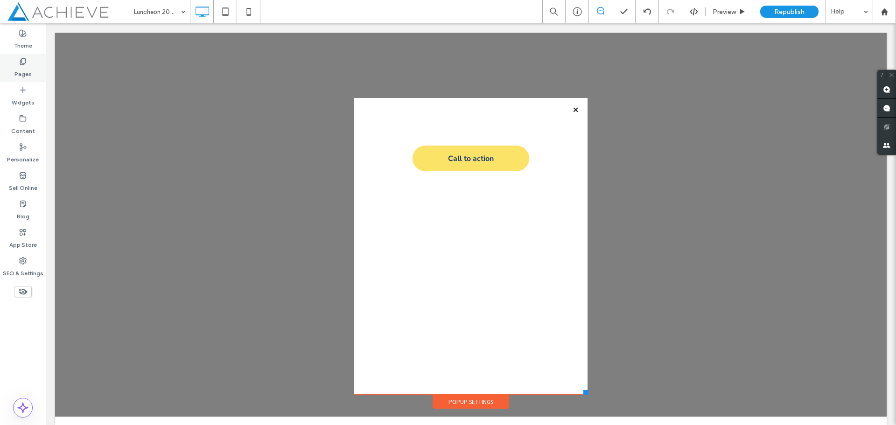
drag, startPoint x: 21, startPoint y: 71, endPoint x: 40, endPoint y: 75, distance: 19.6
click at [21, 71] on label "Pages" at bounding box center [22, 71] width 17 height 13
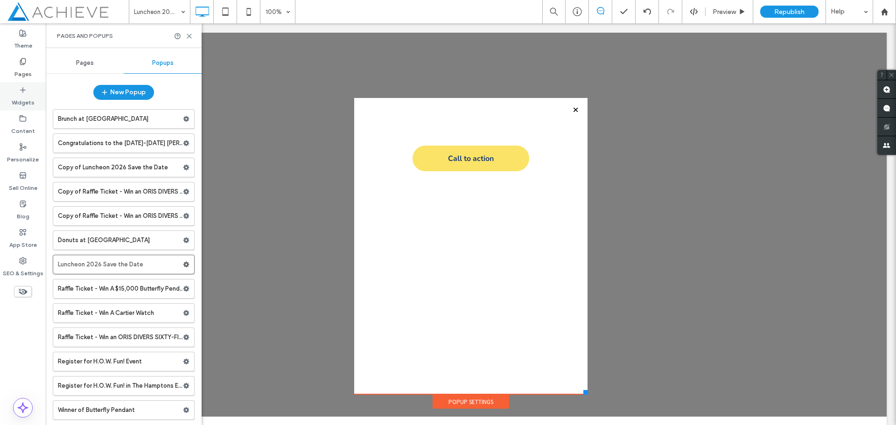
click at [24, 93] on icon at bounding box center [22, 89] width 7 height 7
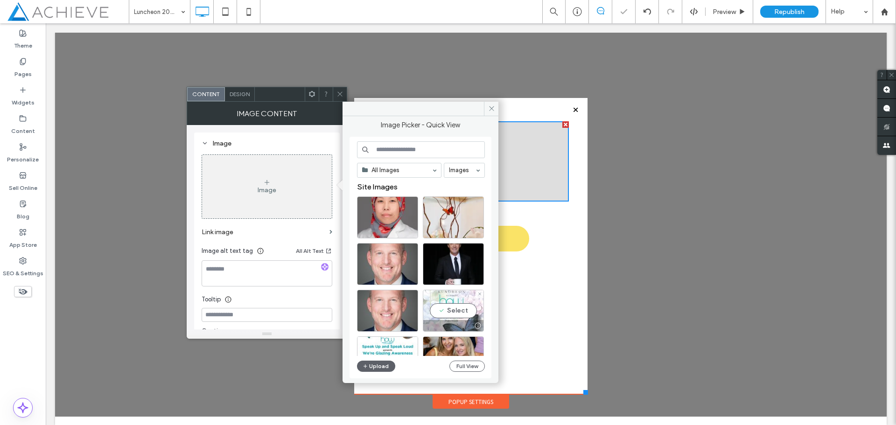
click at [464, 313] on div "Select" at bounding box center [453, 311] width 61 height 42
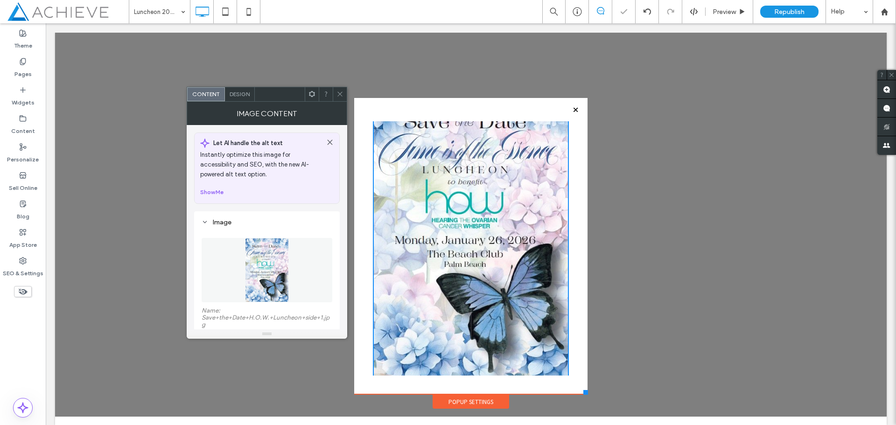
scroll to position [102, 0]
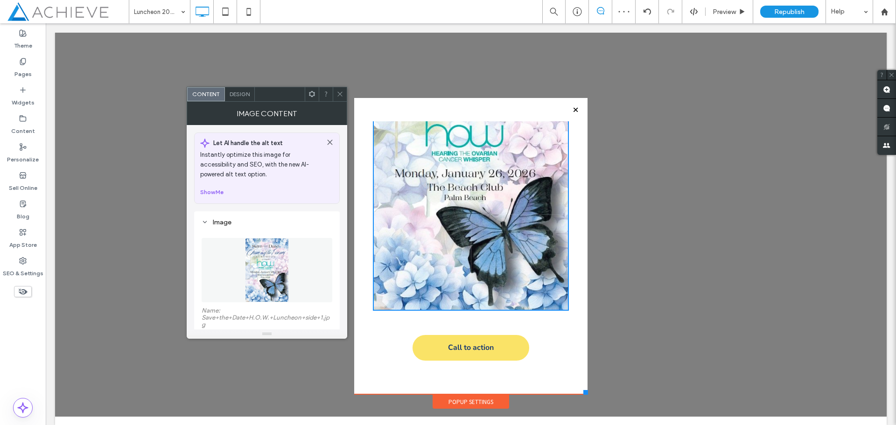
click at [391, 327] on div "Call to action Click To Paste" at bounding box center [471, 345] width 215 height 41
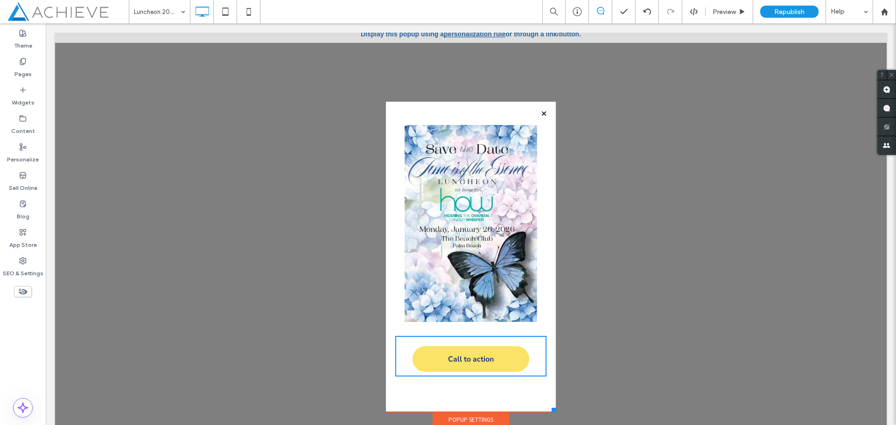
scroll to position [11, 0]
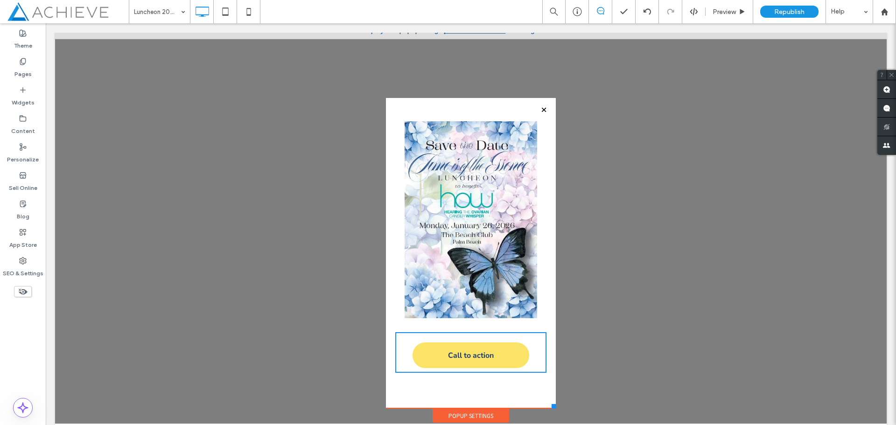
drag, startPoint x: 579, startPoint y: 392, endPoint x: 549, endPoint y: 402, distance: 32.0
click at [549, 402] on div "Click To Paste Click To Paste Home About Board of Directors Medical Advisory Bo…" at bounding box center [471, 212] width 175 height 425
click at [488, 364] on link "Call to action" at bounding box center [471, 356] width 117 height 26
click at [449, 356] on span "Call to action" at bounding box center [471, 356] width 46 height 20
click at [448, 349] on span "Call to action" at bounding box center [471, 356] width 46 height 20
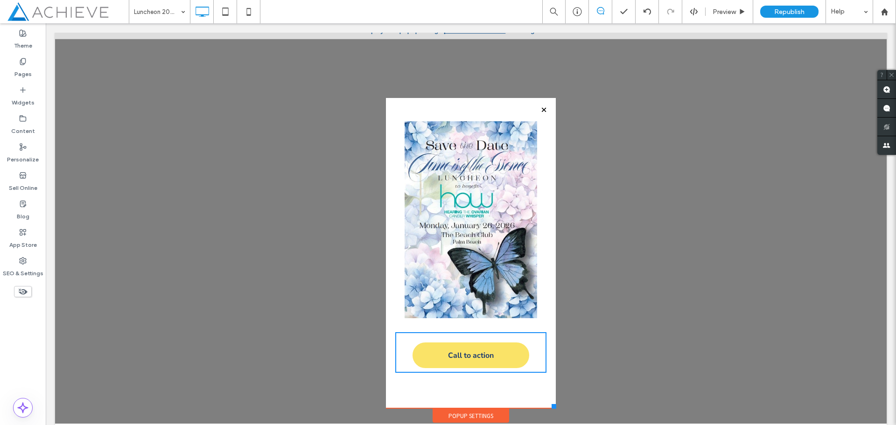
click at [458, 291] on img at bounding box center [471, 219] width 133 height 197
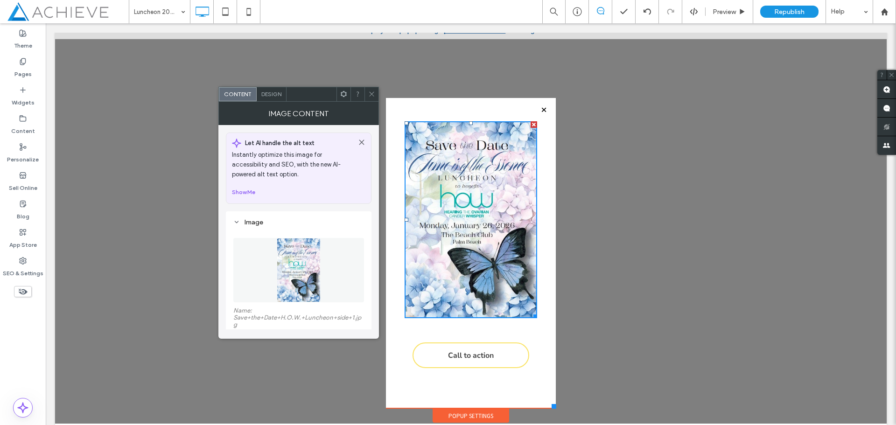
click at [497, 357] on link "Call to action" at bounding box center [471, 356] width 117 height 26
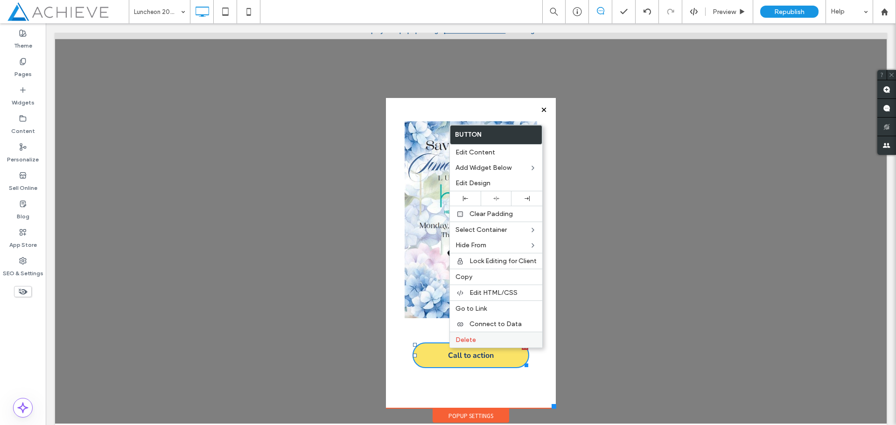
click at [470, 340] on span "Delete" at bounding box center [465, 340] width 21 height 8
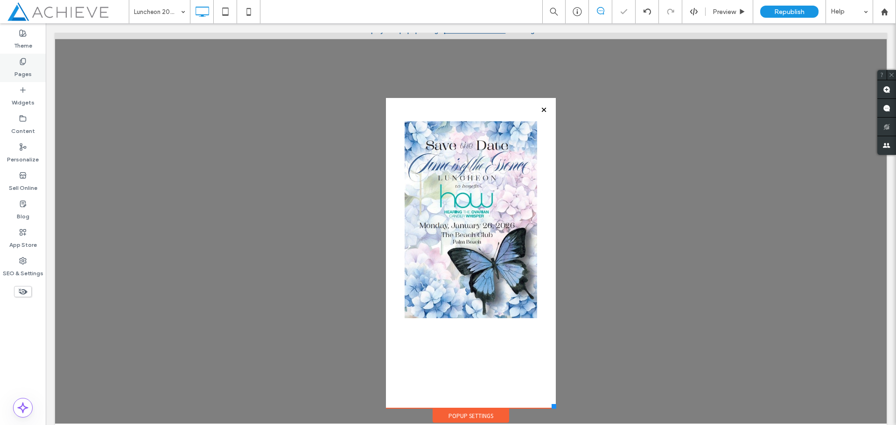
click at [21, 72] on label "Pages" at bounding box center [22, 71] width 17 height 13
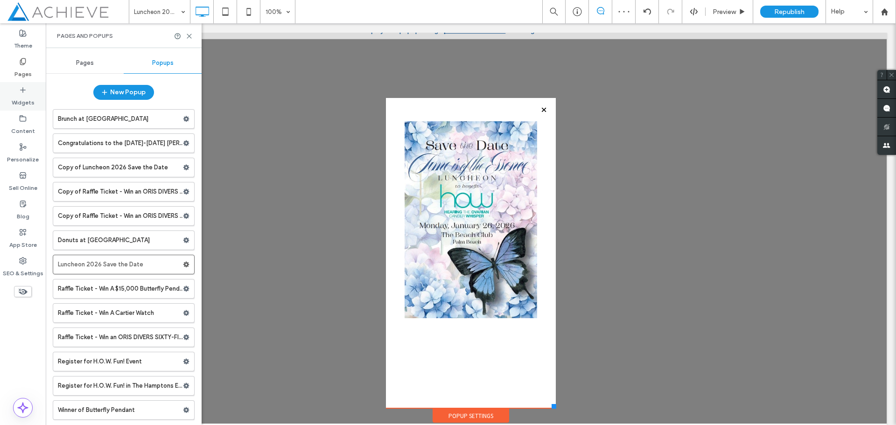
click at [21, 103] on label "Widgets" at bounding box center [23, 100] width 23 height 13
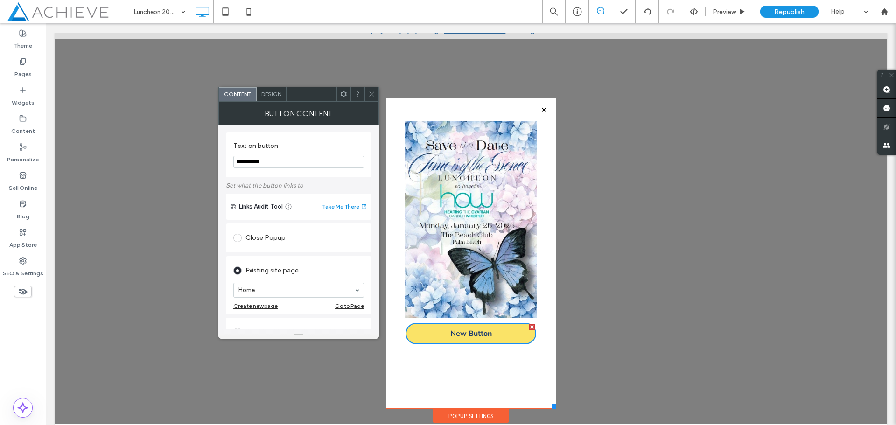
drag, startPoint x: 280, startPoint y: 164, endPoint x: 224, endPoint y: 167, distance: 56.1
click at [224, 167] on div "**********" at bounding box center [298, 227] width 161 height 204
type input "**********"
drag, startPoint x: 351, startPoint y: 360, endPoint x: 310, endPoint y: 397, distance: 55.8
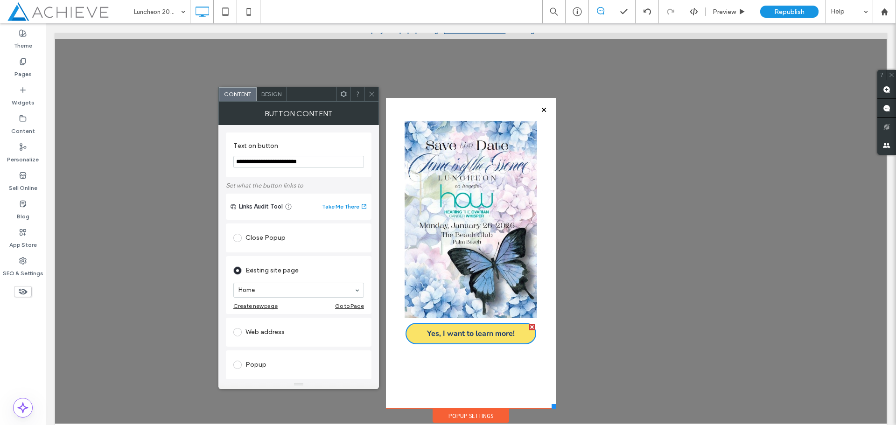
drag, startPoint x: 301, startPoint y: 331, endPoint x: 301, endPoint y: 393, distance: 62.5
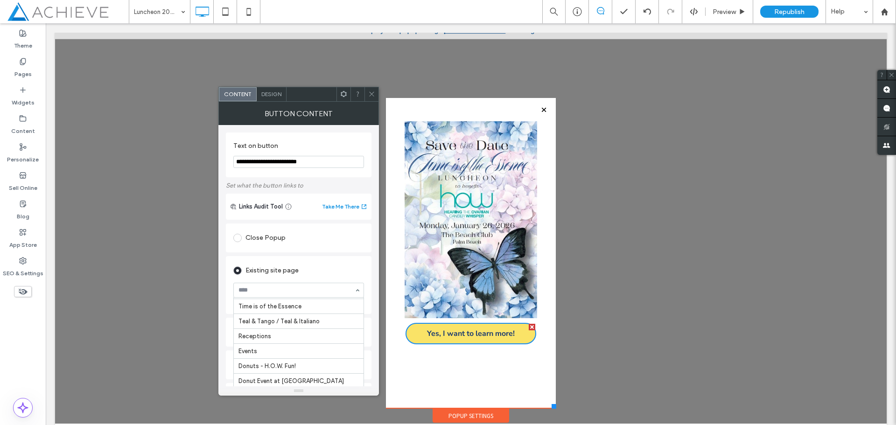
scroll to position [633, 0]
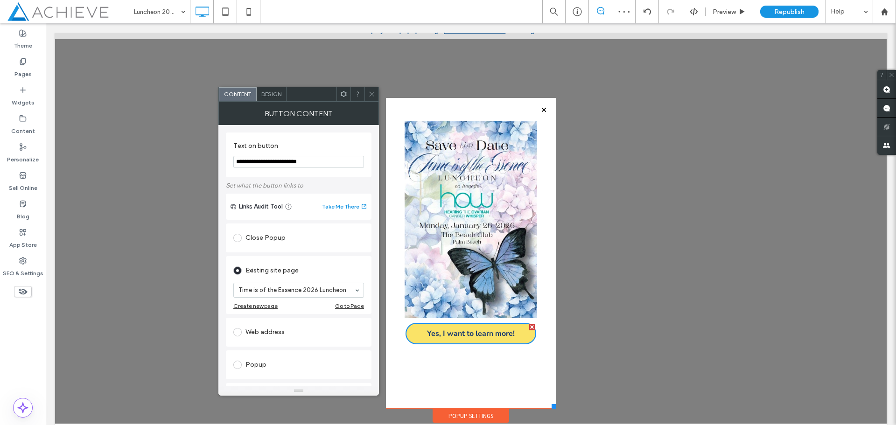
click at [371, 94] on use at bounding box center [371, 94] width 5 height 5
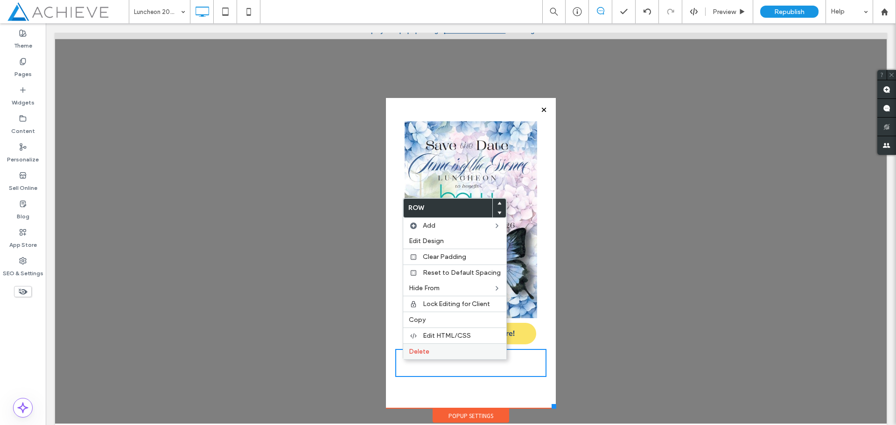
click at [411, 351] on span "Delete" at bounding box center [419, 352] width 21 height 8
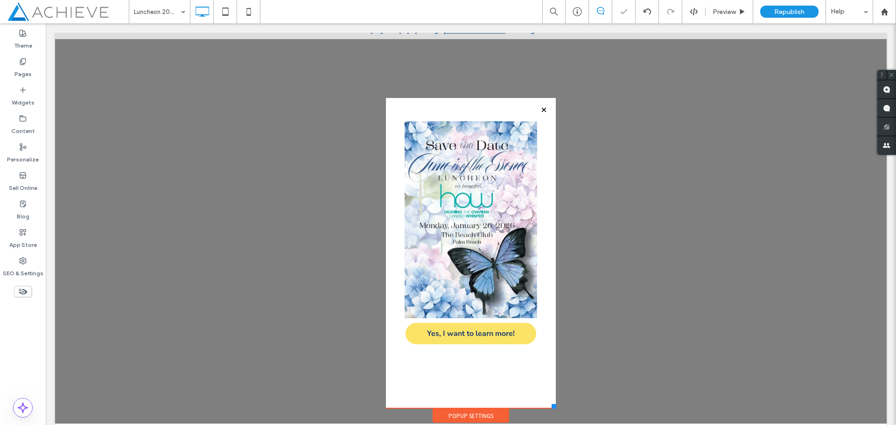
click at [462, 363] on div "Click To Paste Click To Paste Yes, I want to learn more!" at bounding box center [470, 255] width 151 height 268
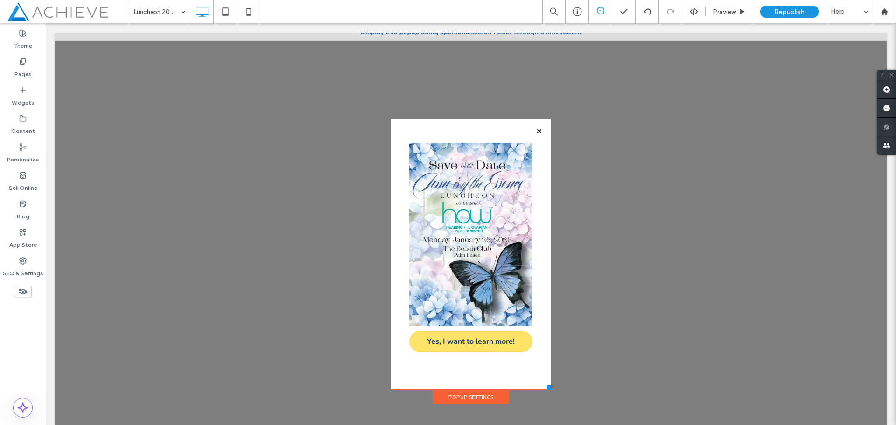
scroll to position [9, 0]
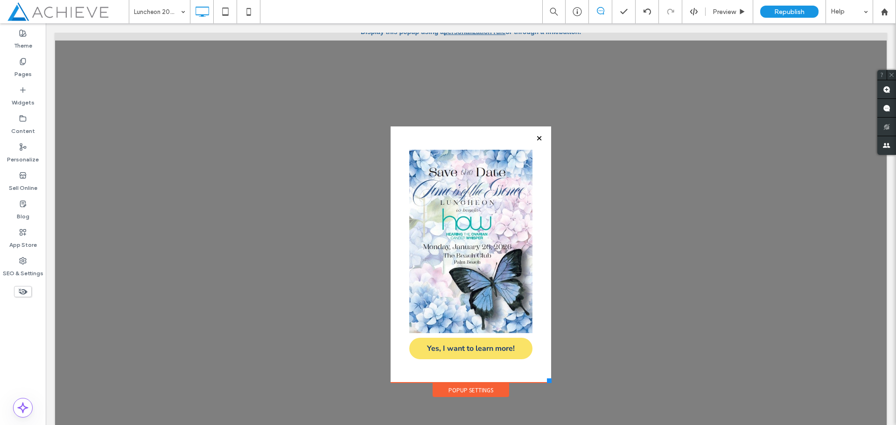
drag, startPoint x: 546, startPoint y: 406, endPoint x: 544, endPoint y: 384, distance: 21.5
click at [544, 384] on div "Click To Paste Click To Paste Home About Board of Directors Medical Advisory Bo…" at bounding box center [470, 213] width 165 height 370
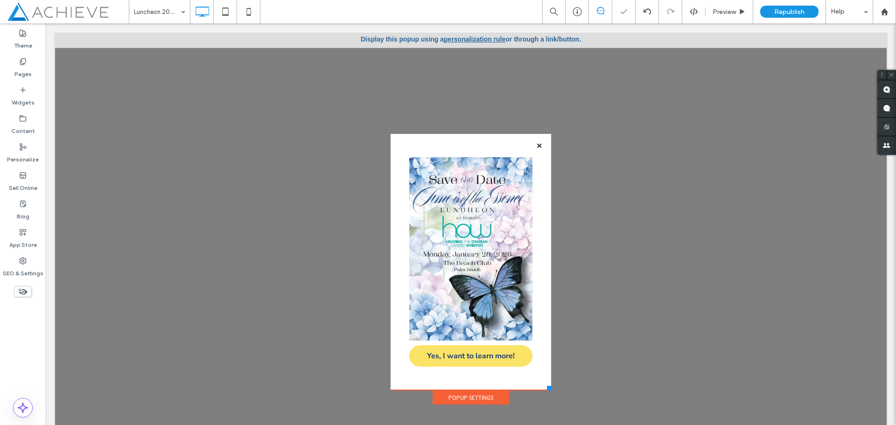
scroll to position [0, 0]
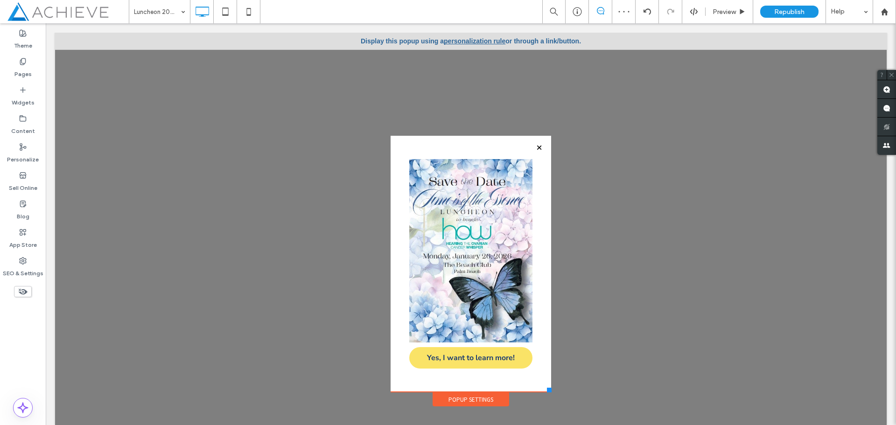
click at [472, 40] on div at bounding box center [471, 88] width 161 height 96
click at [455, 400] on div "Popup Settings" at bounding box center [471, 399] width 77 height 14
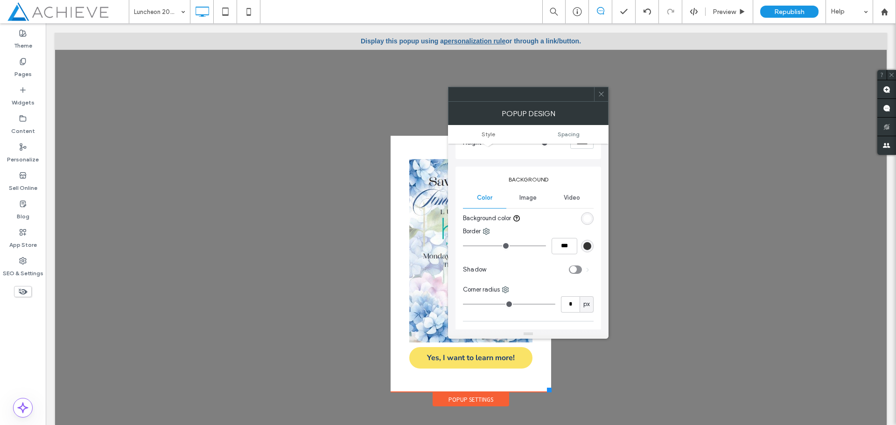
scroll to position [93, 0]
click at [600, 94] on icon at bounding box center [601, 94] width 7 height 7
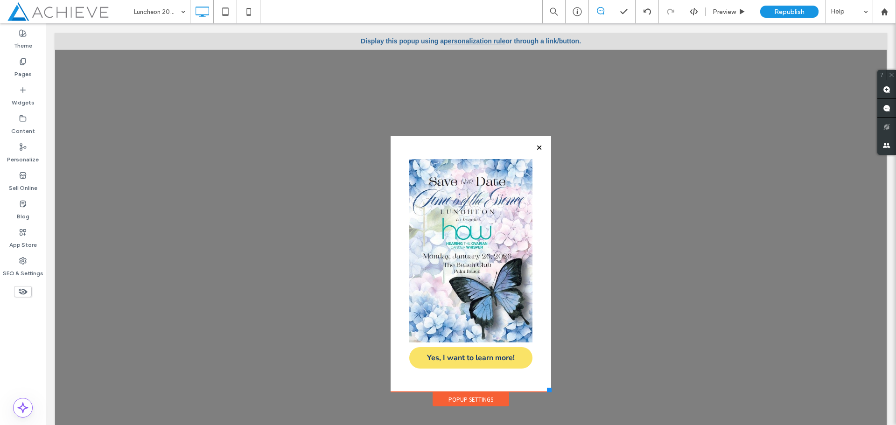
click at [568, 39] on div "Display this popup using a personalization rule or through a link/button." at bounding box center [471, 41] width 832 height 17
click at [468, 39] on div "Click To Paste Click To Paste Home About Board of Directors Medical Advisory Bo…" at bounding box center [470, 222] width 165 height 370
click at [468, 43] on div at bounding box center [471, 88] width 161 height 96
click at [456, 42] on div at bounding box center [471, 88] width 161 height 96
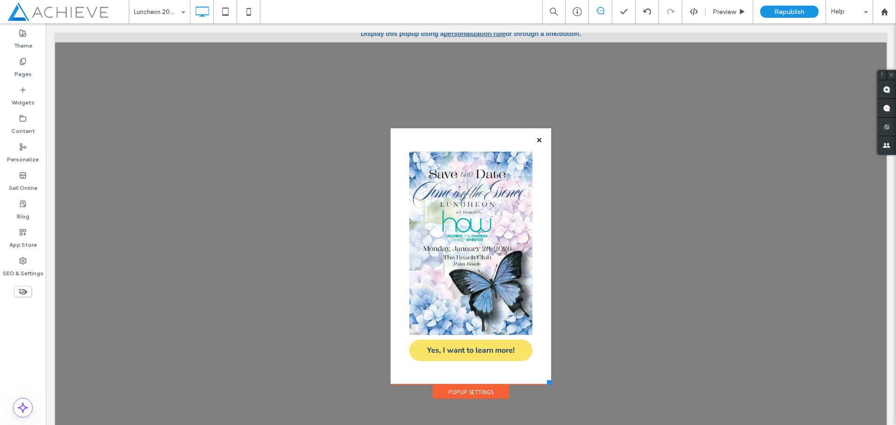
scroll to position [9, 0]
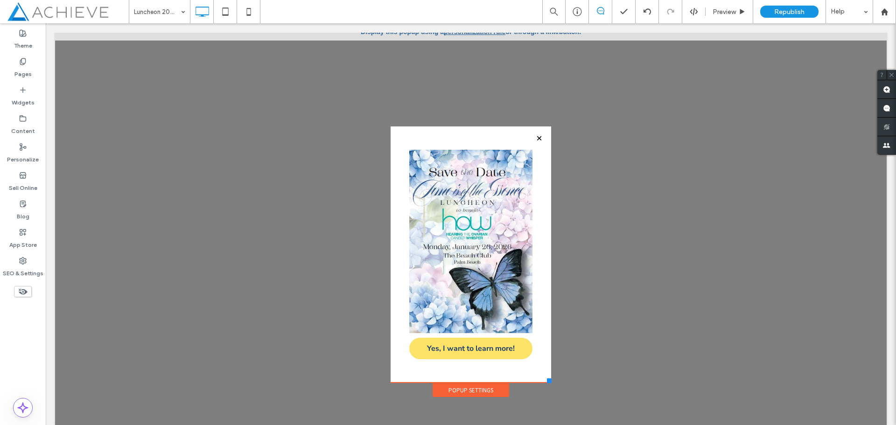
click at [469, 390] on div "Popup Settings" at bounding box center [471, 390] width 77 height 14
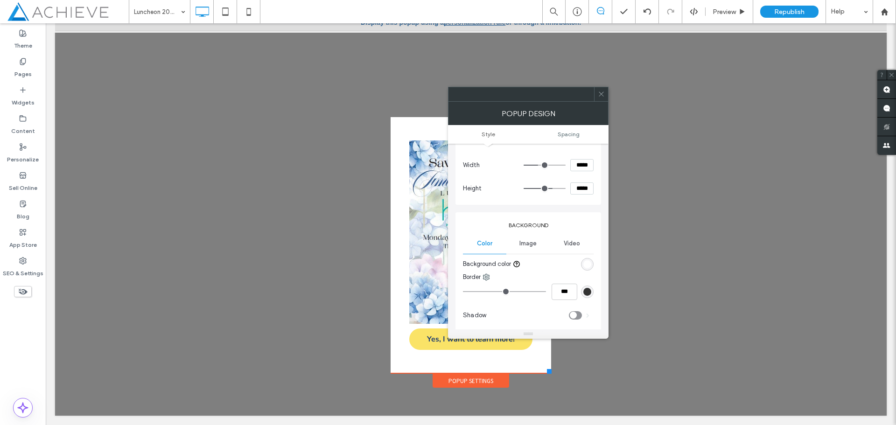
scroll to position [0, 0]
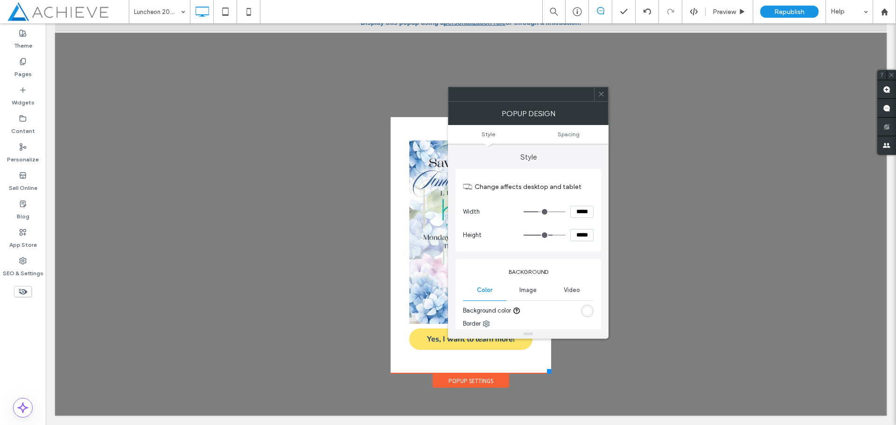
click at [568, 138] on ul "Style Spacing" at bounding box center [528, 134] width 161 height 19
click at [568, 137] on span "Spacing" at bounding box center [569, 134] width 22 height 7
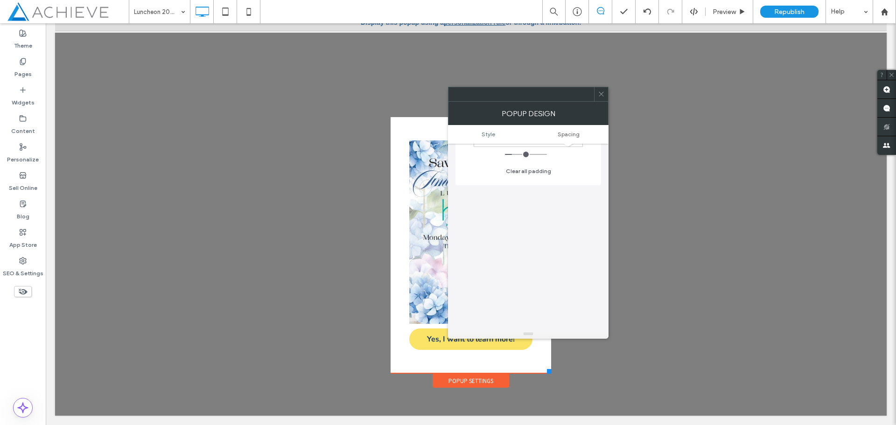
scroll to position [483, 0]
drag, startPoint x: 603, startPoint y: 94, endPoint x: 592, endPoint y: 80, distance: 17.9
click at [603, 94] on icon at bounding box center [601, 94] width 7 height 7
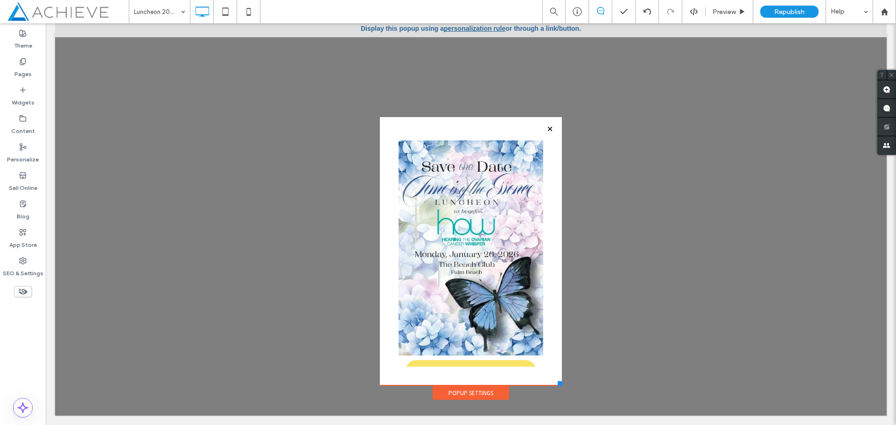
scroll to position [0, 0]
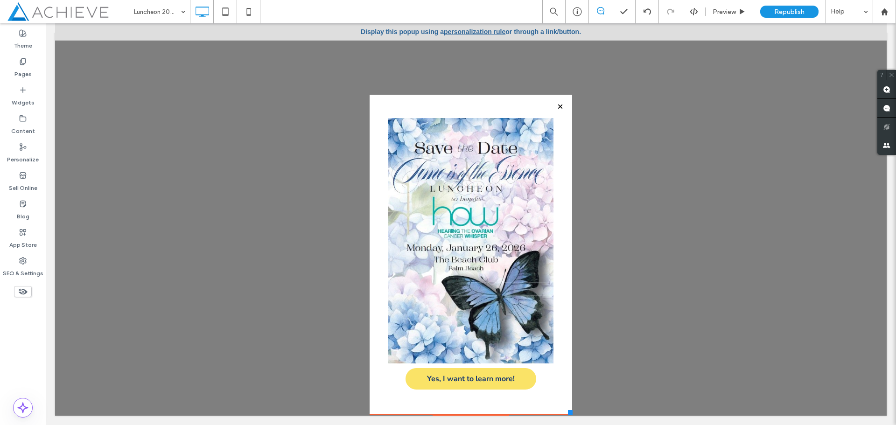
drag, startPoint x: 540, startPoint y: 371, endPoint x: 565, endPoint y: 405, distance: 42.1
click at [565, 405] on div "Click To Paste Click To Paste Home About Board of Directors Medical Advisory Bo…" at bounding box center [470, 213] width 207 height 434
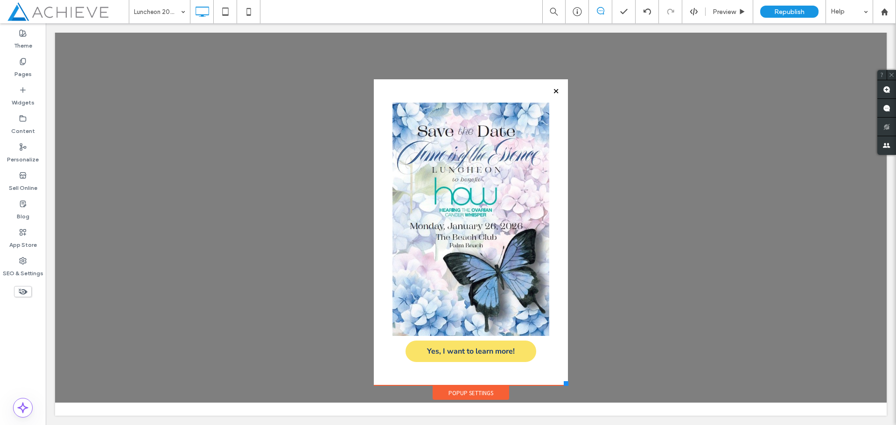
scroll to position [27, 0]
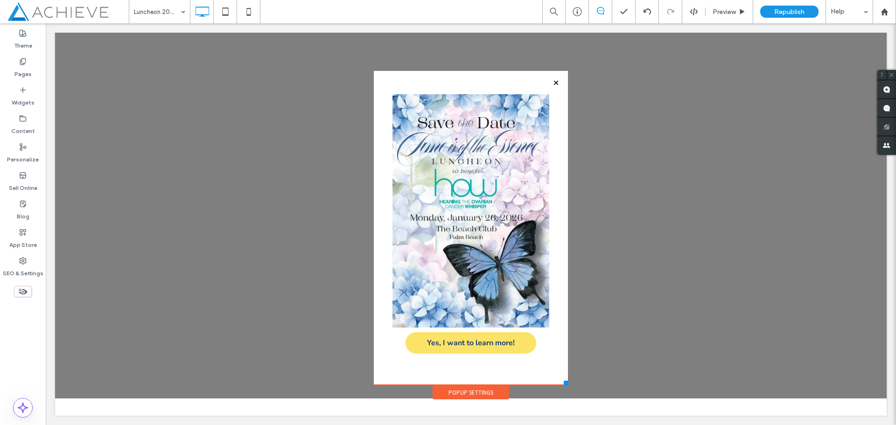
click at [564, 382] on div at bounding box center [566, 383] width 5 height 5
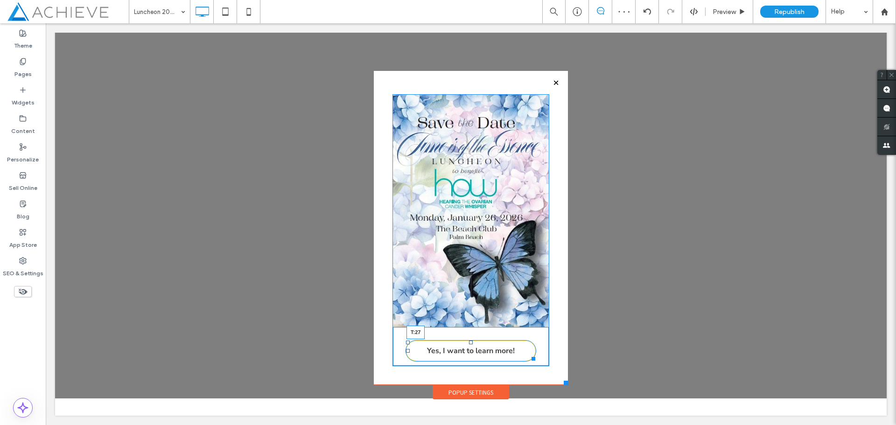
drag, startPoint x: 463, startPoint y: 333, endPoint x: 463, endPoint y: 341, distance: 7.9
click at [469, 341] on div at bounding box center [471, 343] width 4 height 4
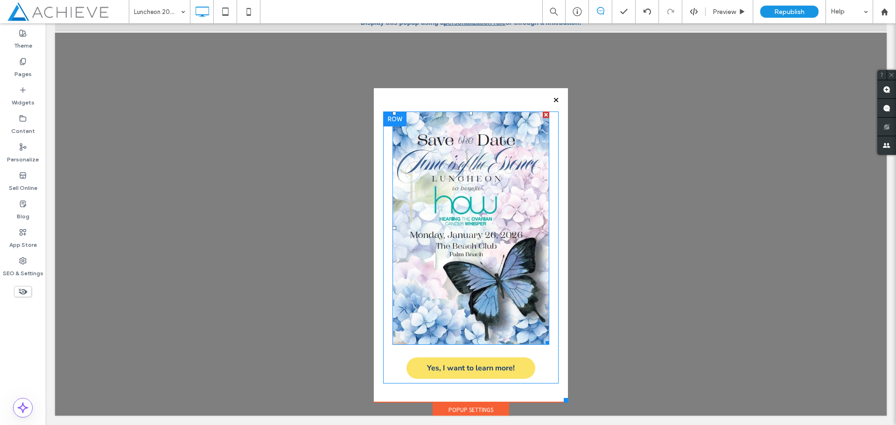
scroll to position [0, 0]
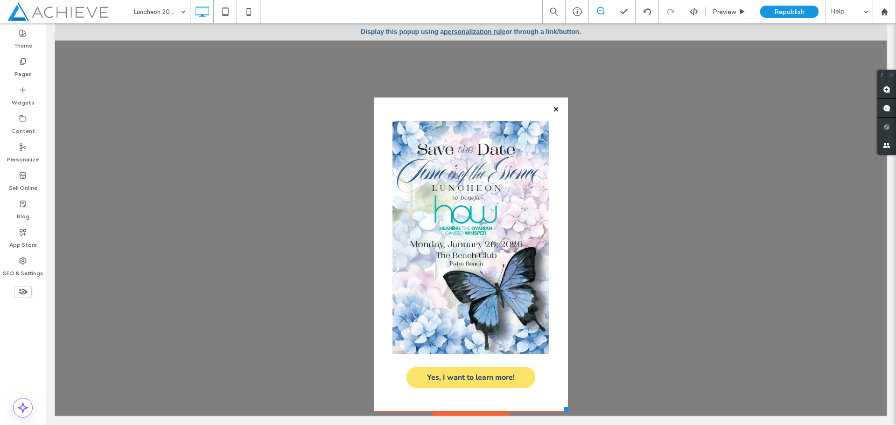
click at [639, 168] on div at bounding box center [471, 224] width 832 height 402
drag, startPoint x: 727, startPoint y: 16, endPoint x: 690, endPoint y: 73, distance: 67.7
click at [727, 16] on div "Preview" at bounding box center [730, 11] width 48 height 23
click at [737, 12] on div "Preview" at bounding box center [729, 12] width 47 height 8
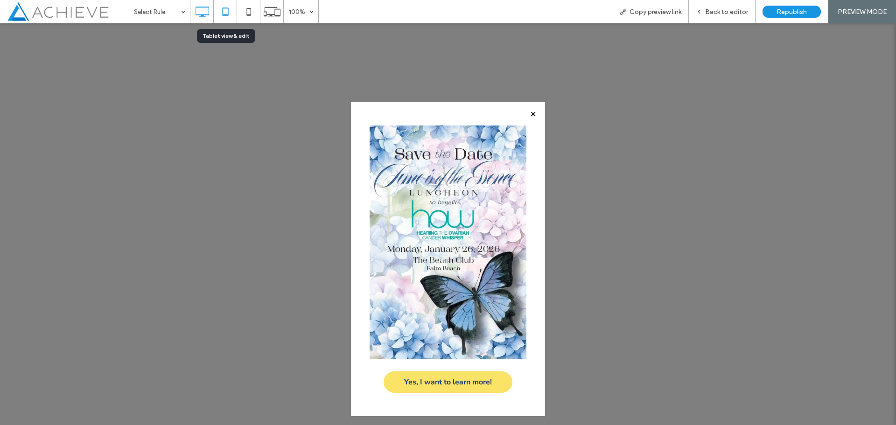
click at [233, 14] on icon at bounding box center [225, 11] width 19 height 19
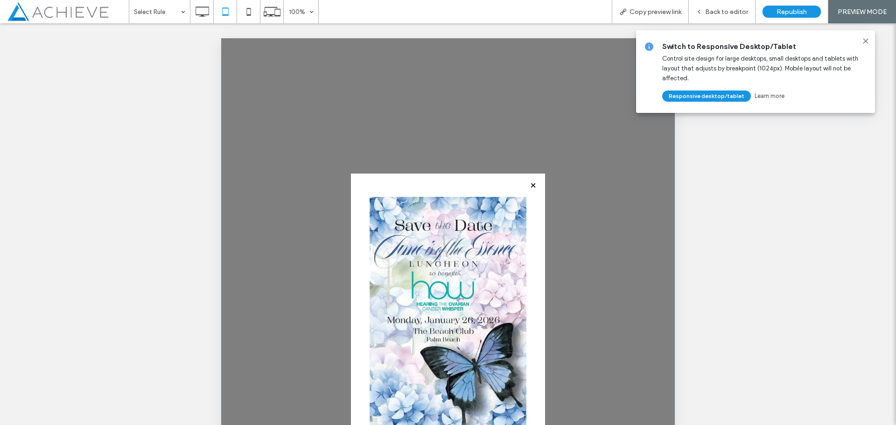
scroll to position [187, 0]
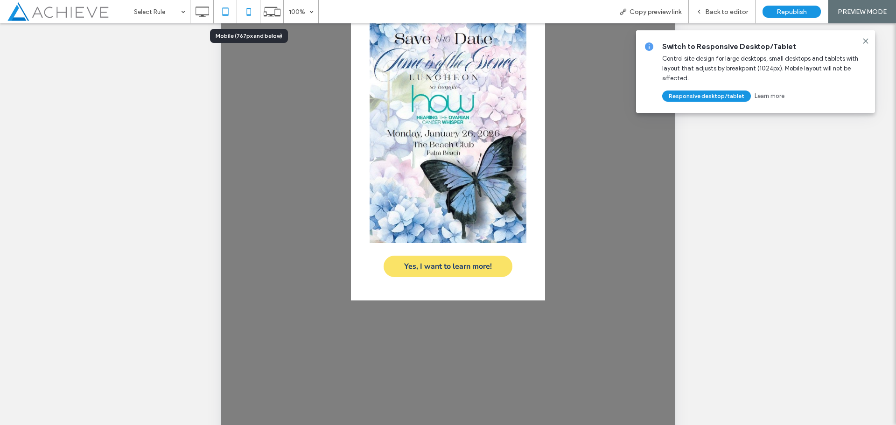
click at [246, 4] on icon at bounding box center [248, 11] width 19 height 19
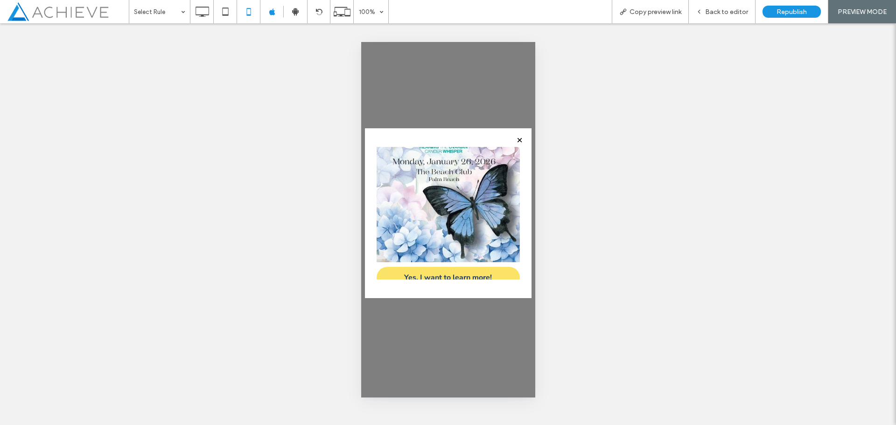
scroll to position [108, 0]
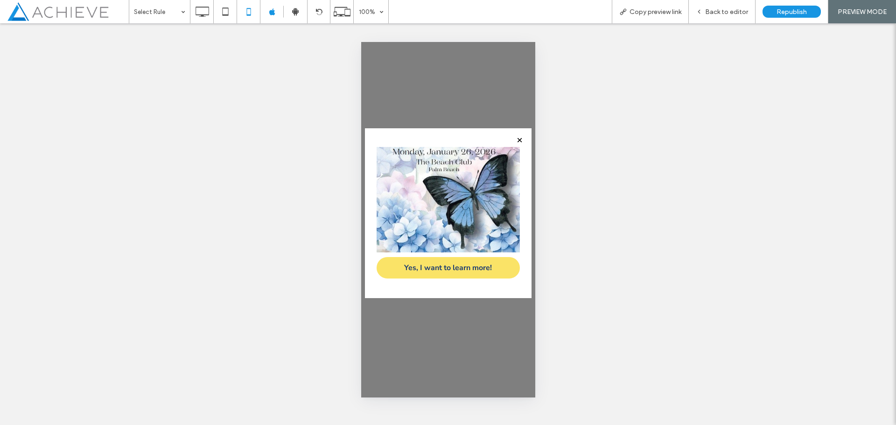
click at [712, 13] on span "Back to editor" at bounding box center [726, 12] width 43 height 8
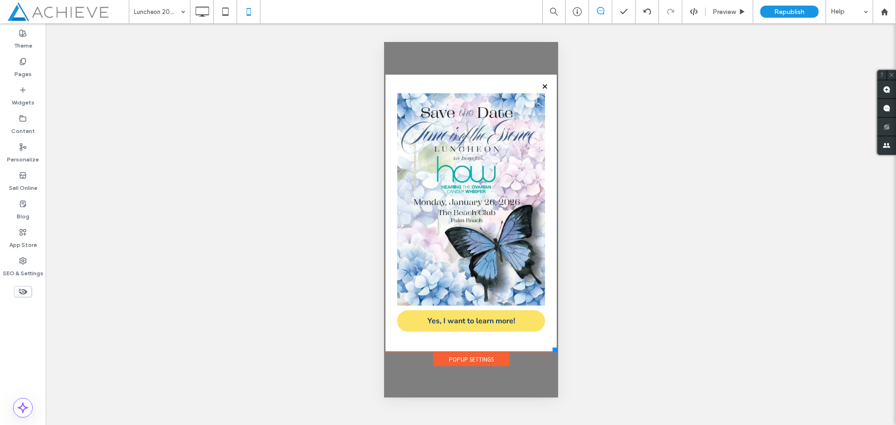
scroll to position [9, 0]
drag, startPoint x: 549, startPoint y: 294, endPoint x: 557, endPoint y: 353, distance: 59.7
click at [557, 353] on div "Click To Paste Home About Board of Directors Medical Advisory Board Vision Miss…" at bounding box center [471, 219] width 176 height 295
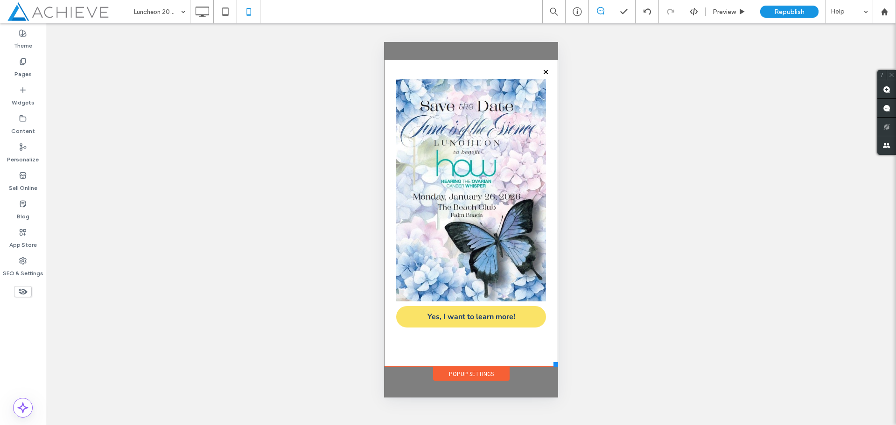
drag, startPoint x: 555, startPoint y: 352, endPoint x: 557, endPoint y: 366, distance: 14.6
click at [557, 366] on div at bounding box center [555, 364] width 5 height 5
drag, startPoint x: 206, startPoint y: 12, endPoint x: 266, endPoint y: 25, distance: 61.5
click at [206, 12] on icon at bounding box center [202, 11] width 19 height 19
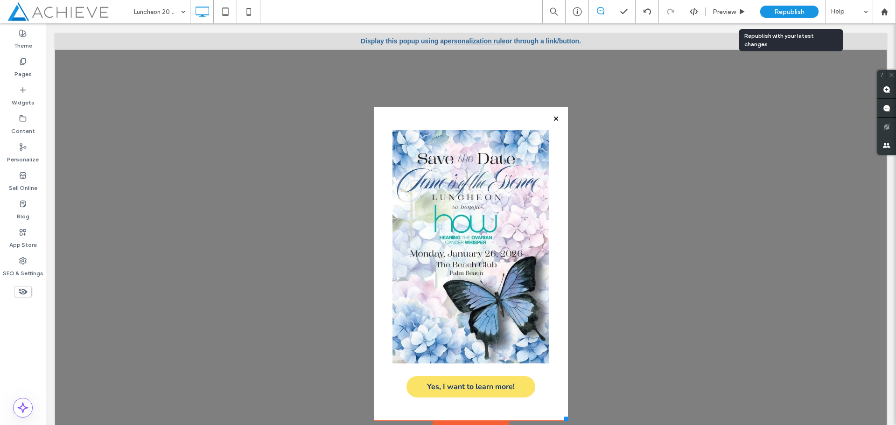
click at [799, 15] on span "Republish" at bounding box center [789, 12] width 30 height 8
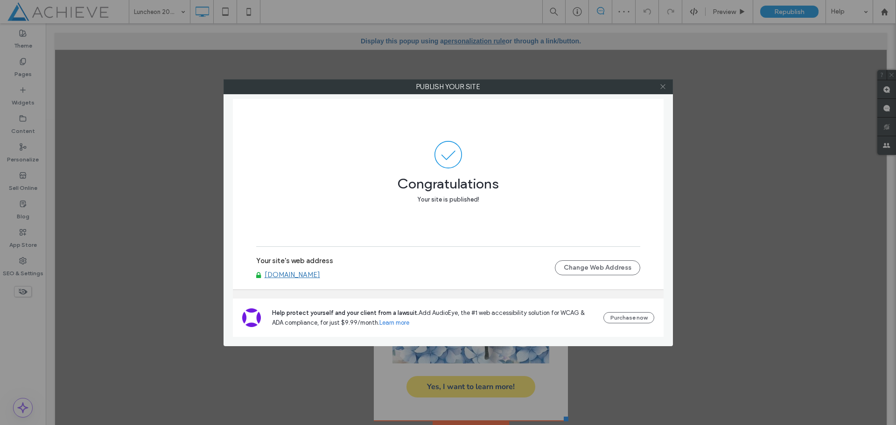
click at [663, 85] on icon at bounding box center [662, 86] width 7 height 7
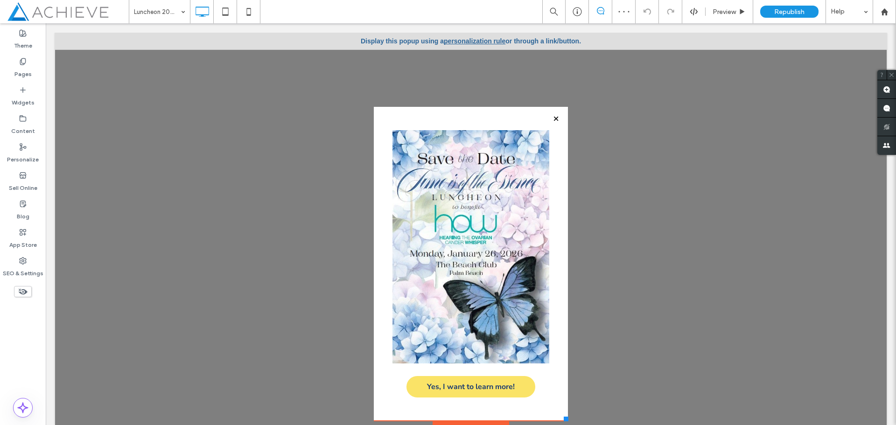
click at [487, 40] on div at bounding box center [471, 59] width 194 height 96
click at [24, 69] on label "Pages" at bounding box center [22, 71] width 17 height 13
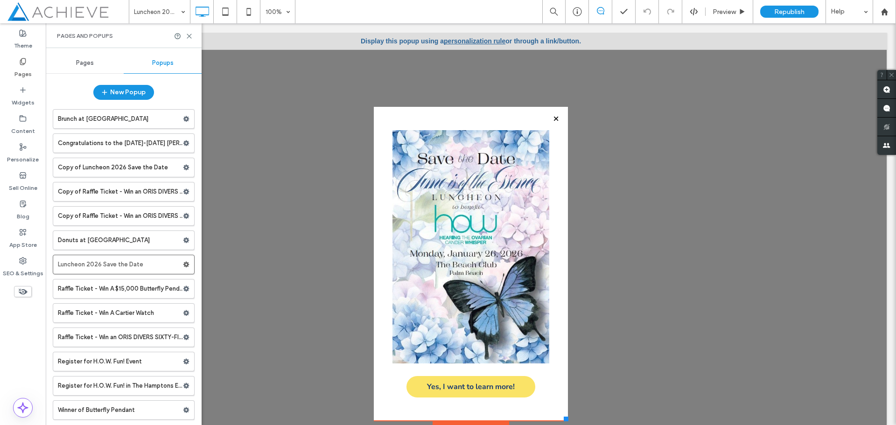
drag, startPoint x: 180, startPoint y: 166, endPoint x: 157, endPoint y: 164, distance: 23.4
click at [154, 166] on label "Copy of Luncheon 2026 Save the Date" at bounding box center [120, 167] width 125 height 19
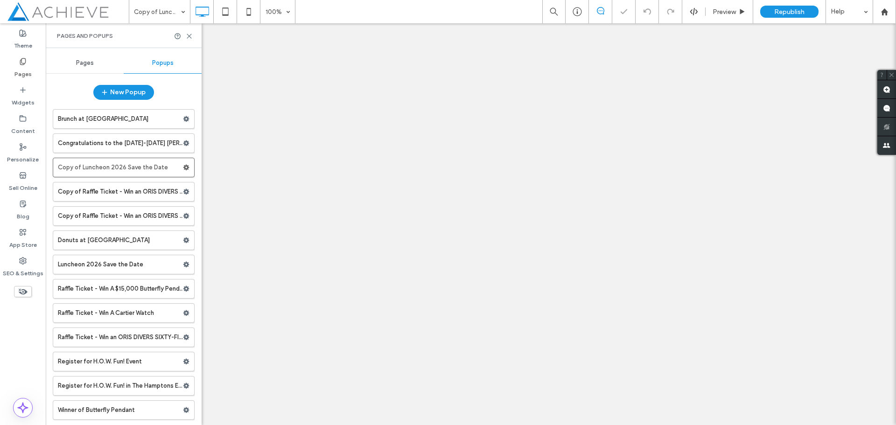
click at [183, 167] on use at bounding box center [186, 168] width 6 height 6
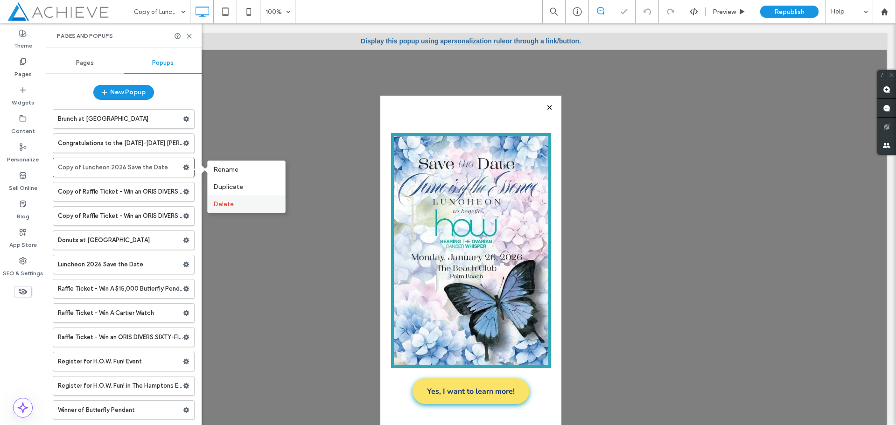
click at [231, 207] on span "Delete" at bounding box center [223, 204] width 21 height 8
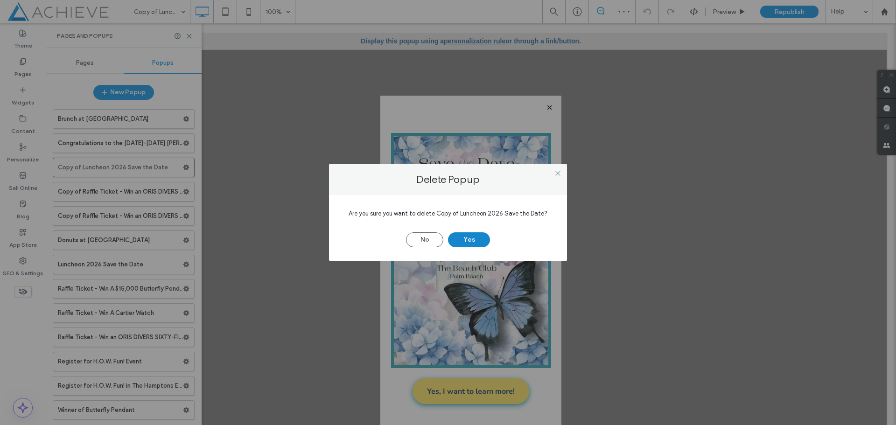
click at [474, 237] on button "Yes" at bounding box center [469, 239] width 42 height 15
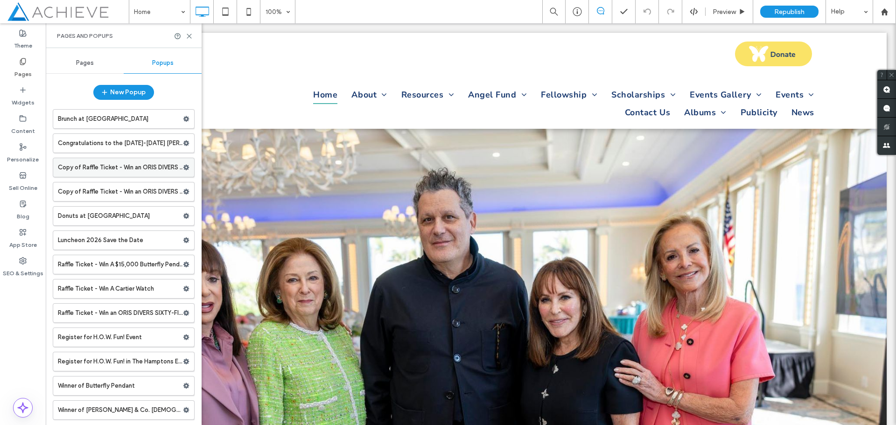
drag, startPoint x: 93, startPoint y: 243, endPoint x: 97, endPoint y: 160, distance: 83.1
click at [97, 160] on div "Brunch at Aioli Congratulations to the [DATE]-[DATE] [PERSON_NAME] Medical Scho…" at bounding box center [124, 262] width 142 height 315
drag, startPoint x: 169, startPoint y: 239, endPoint x: 143, endPoint y: 151, distance: 92.0
click at [143, 151] on div "Brunch at Aioli Congratulations to the [DATE]-[DATE] [PERSON_NAME] Medical Scho…" at bounding box center [124, 262] width 142 height 315
click at [127, 244] on label "Luncheon 2026 Save the Date" at bounding box center [120, 240] width 125 height 19
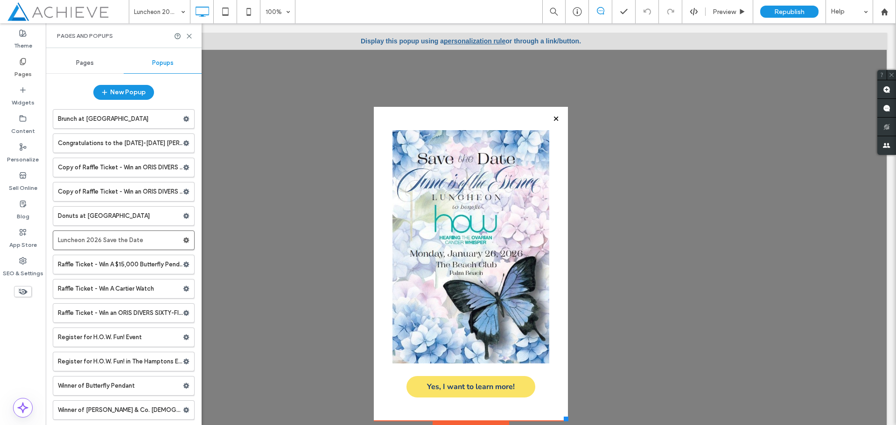
click at [264, 119] on div at bounding box center [471, 234] width 832 height 402
click at [192, 35] on icon at bounding box center [189, 36] width 7 height 7
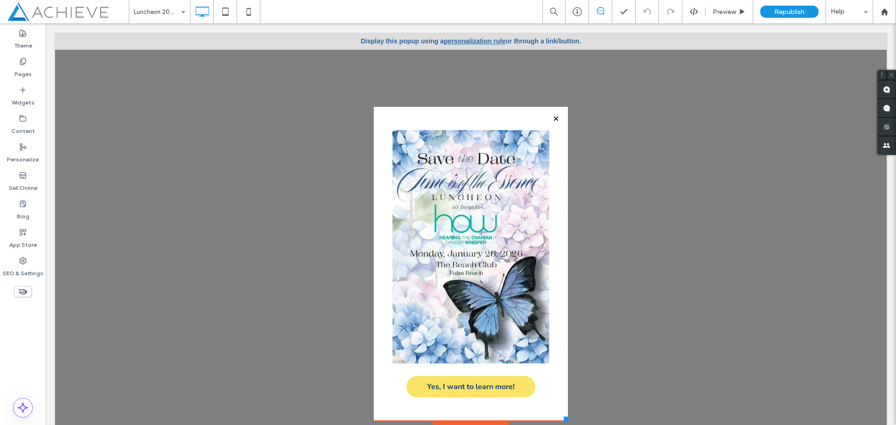
drag, startPoint x: 426, startPoint y: 119, endPoint x: 404, endPoint y: 118, distance: 21.5
click at [404, 118] on div "Yes, I want to learn more! Click To Paste" at bounding box center [471, 264] width 194 height 314
click at [470, 38] on div at bounding box center [471, 59] width 194 height 96
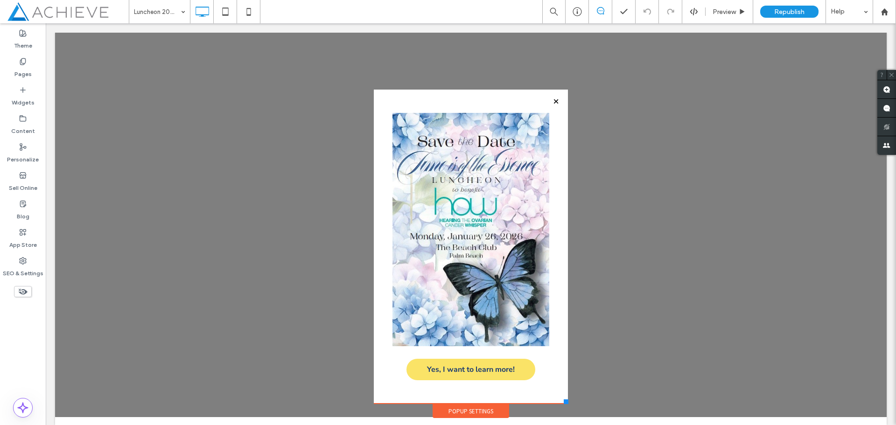
scroll to position [27, 0]
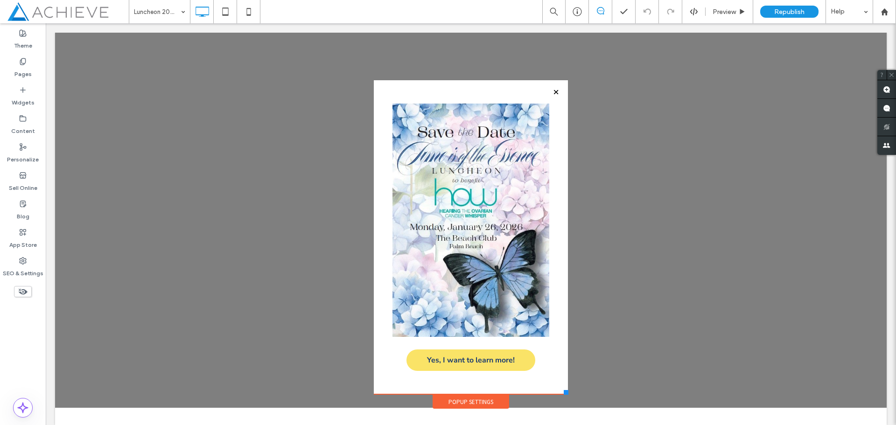
click at [459, 398] on div "Popup Settings" at bounding box center [471, 402] width 77 height 14
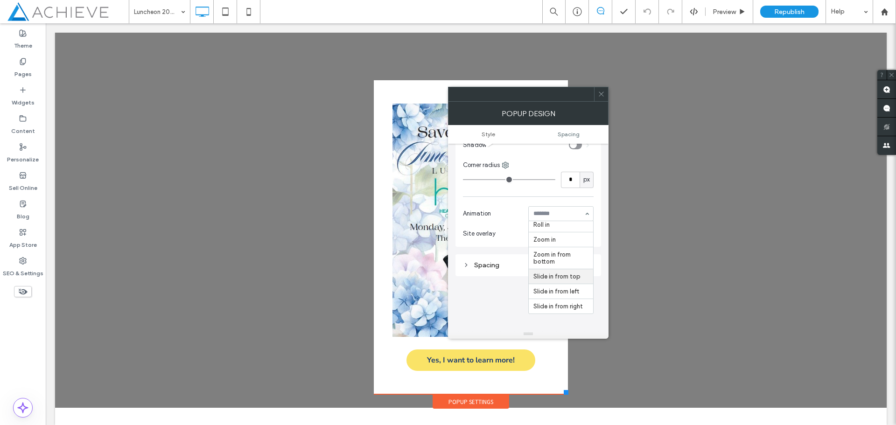
scroll to position [233, 0]
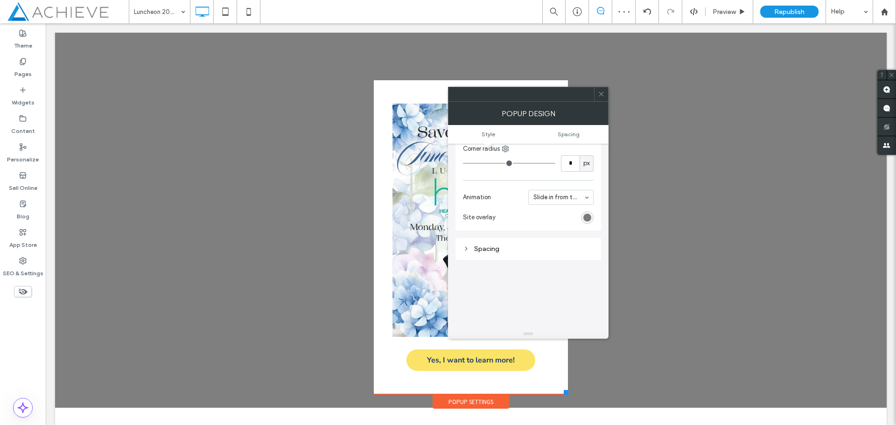
click at [602, 97] on icon at bounding box center [601, 94] width 7 height 7
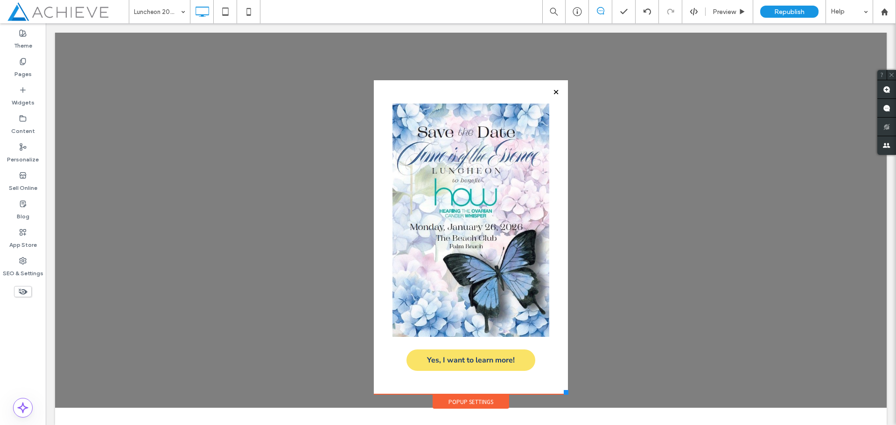
scroll to position [0, 0]
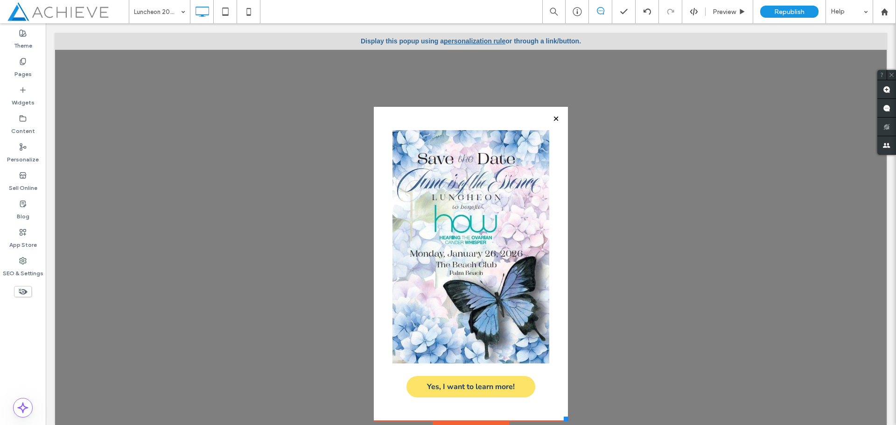
click at [696, 42] on div "Display this popup using a personalization rule or through a link/button." at bounding box center [471, 41] width 832 height 17
click at [464, 40] on div at bounding box center [471, 59] width 194 height 96
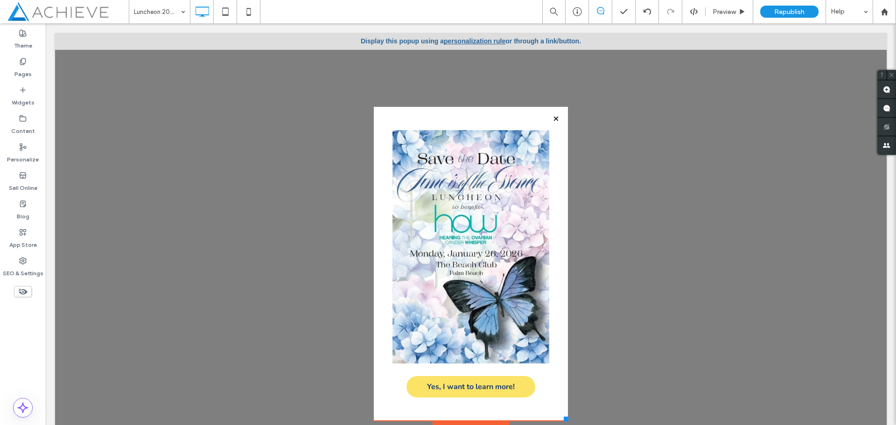
click at [461, 41] on div at bounding box center [471, 59] width 194 height 96
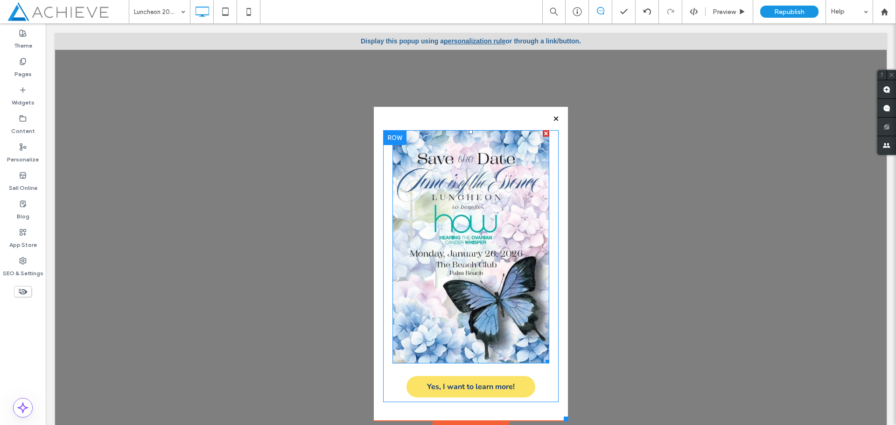
click at [419, 168] on img at bounding box center [470, 246] width 157 height 233
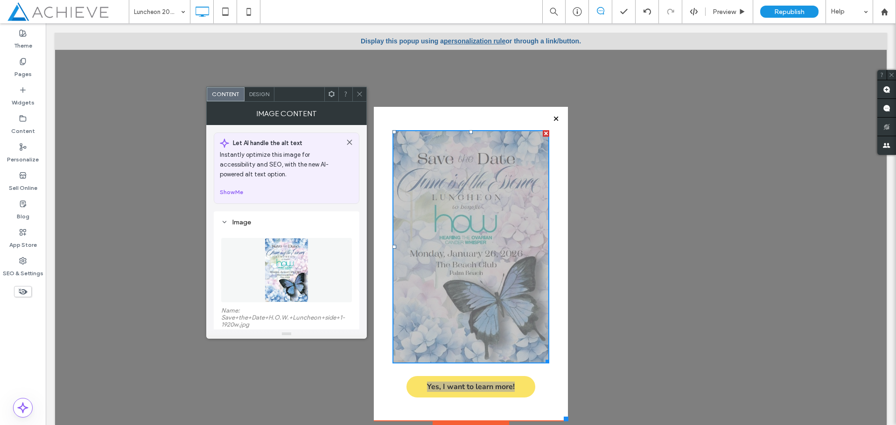
click at [358, 95] on icon at bounding box center [359, 94] width 7 height 7
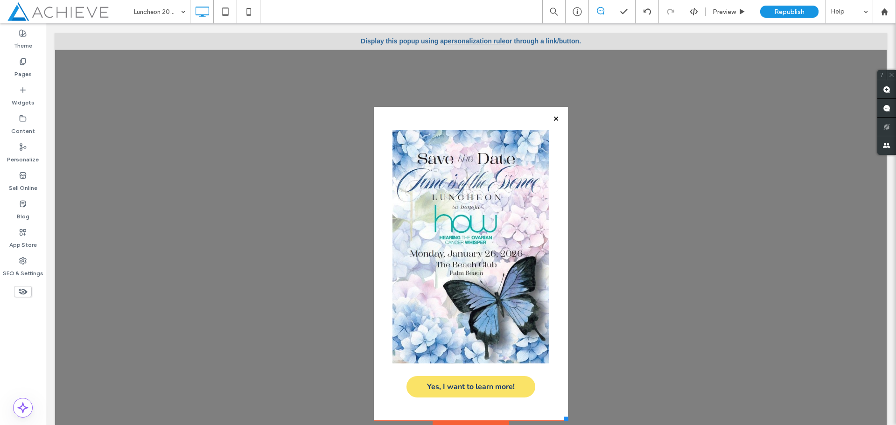
click at [484, 39] on div at bounding box center [471, 59] width 194 height 96
click at [21, 45] on label "Theme" at bounding box center [23, 43] width 18 height 13
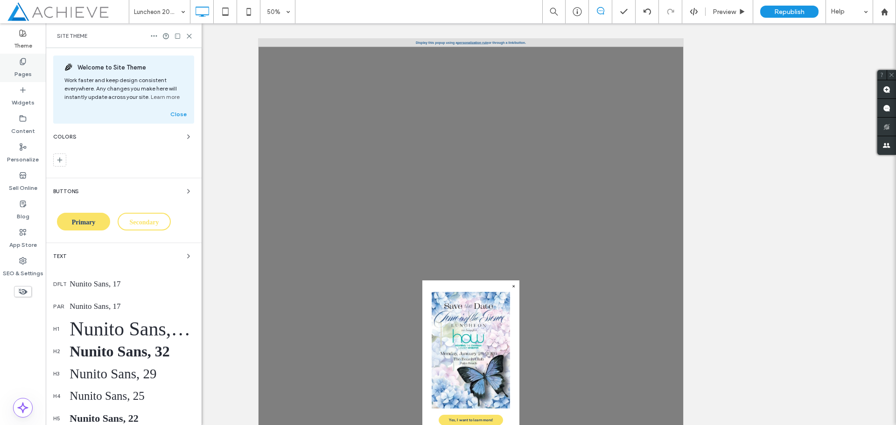
click at [25, 65] on label "Pages" at bounding box center [22, 71] width 17 height 13
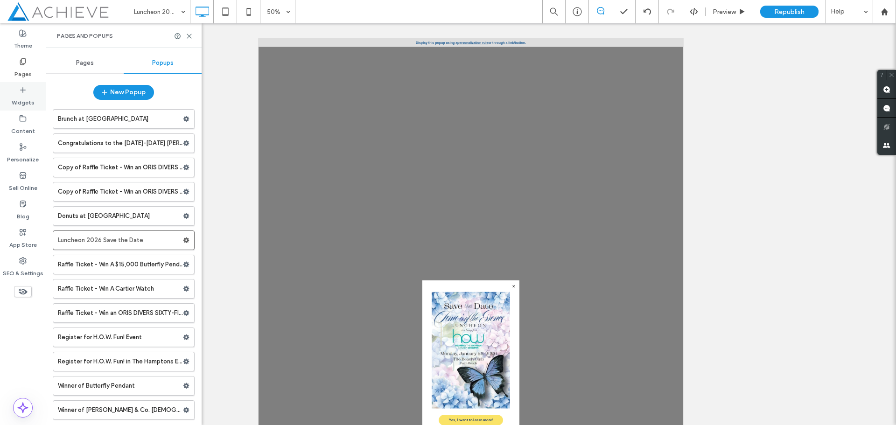
click at [21, 98] on label "Widgets" at bounding box center [23, 100] width 23 height 13
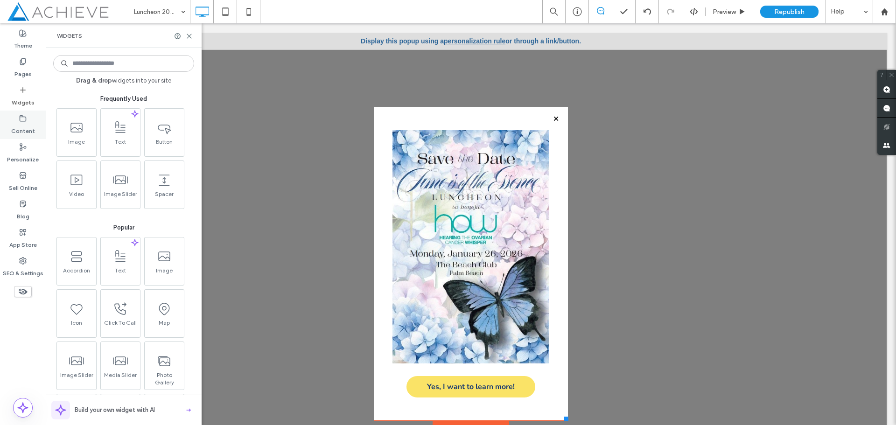
click at [21, 119] on icon at bounding box center [22, 118] width 7 height 7
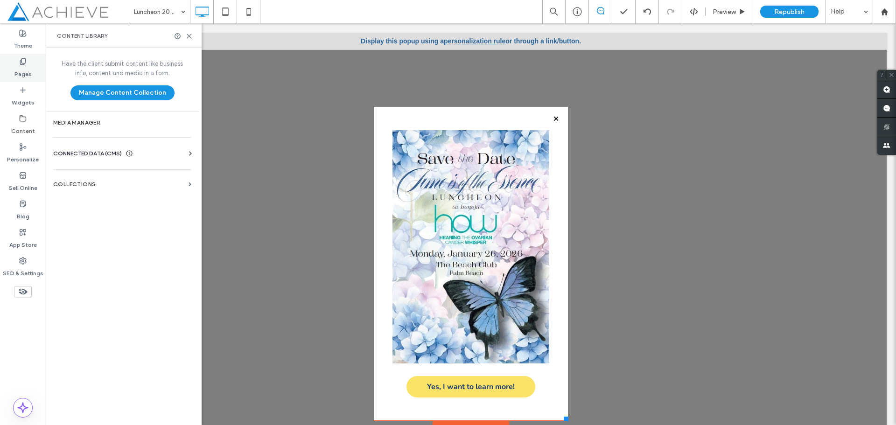
click at [21, 67] on label "Pages" at bounding box center [22, 71] width 17 height 13
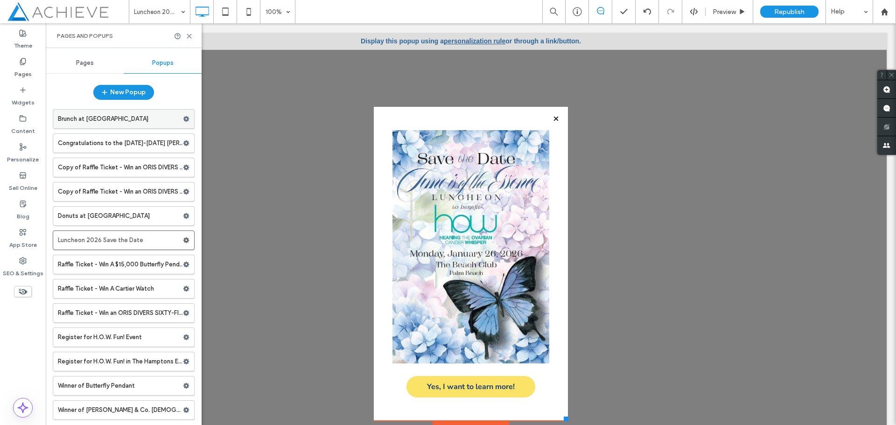
click at [108, 117] on label "Brunch at [GEOGRAPHIC_DATA]" at bounding box center [120, 119] width 125 height 19
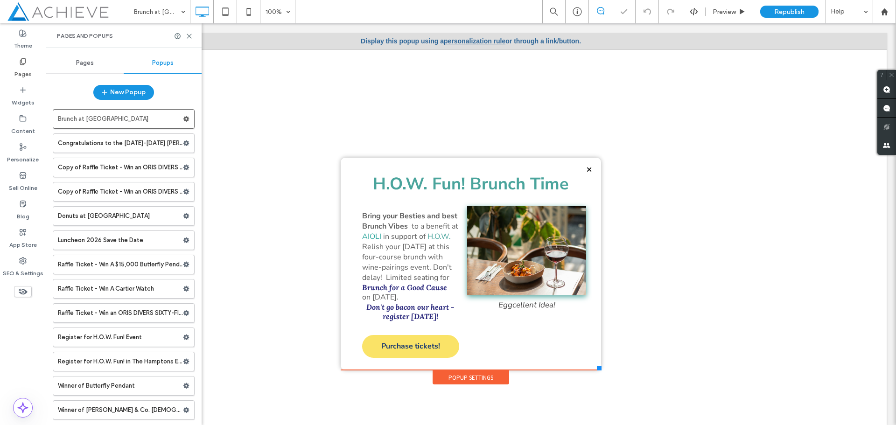
click at [483, 39] on link "personalization rule" at bounding box center [475, 40] width 62 height 7
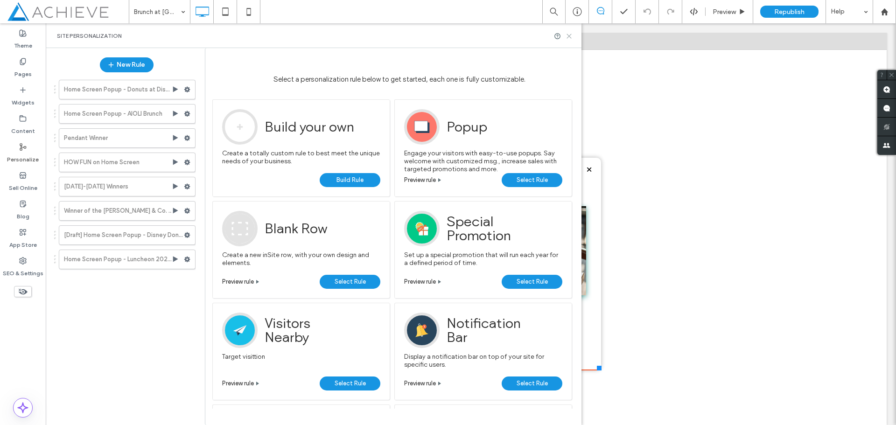
click at [570, 36] on icon at bounding box center [569, 36] width 7 height 7
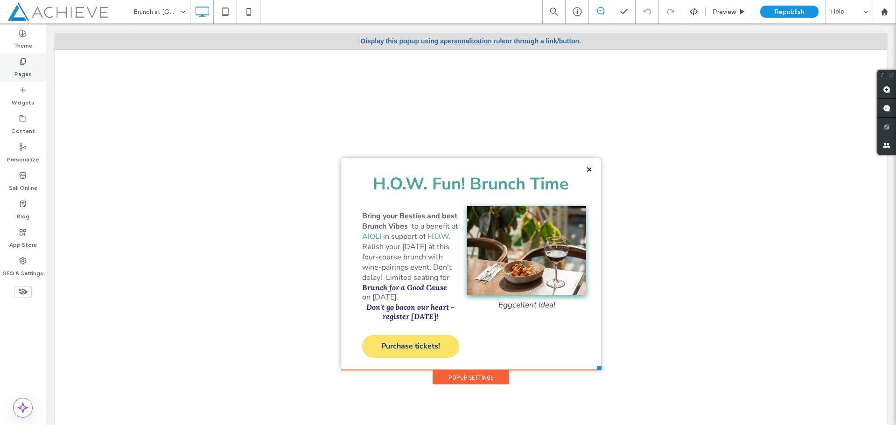
click at [18, 66] on label "Pages" at bounding box center [22, 71] width 17 height 13
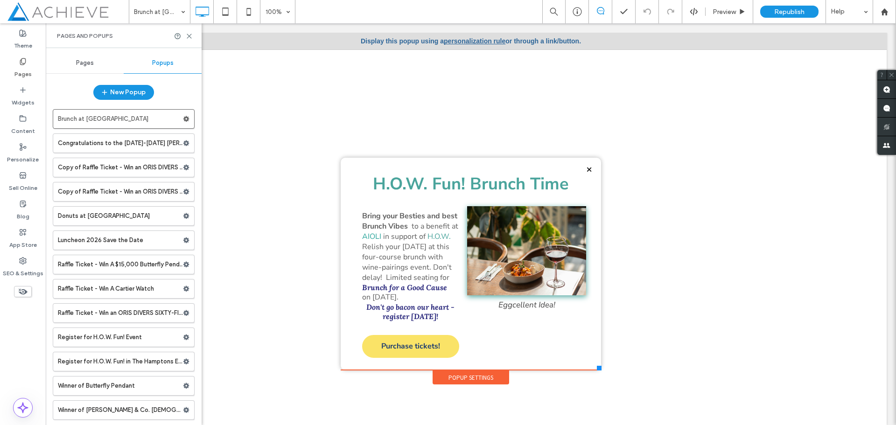
click at [169, 63] on span "Popups" at bounding box center [162, 62] width 21 height 7
click at [126, 245] on label "Luncheon 2026 Save the Date" at bounding box center [120, 240] width 125 height 19
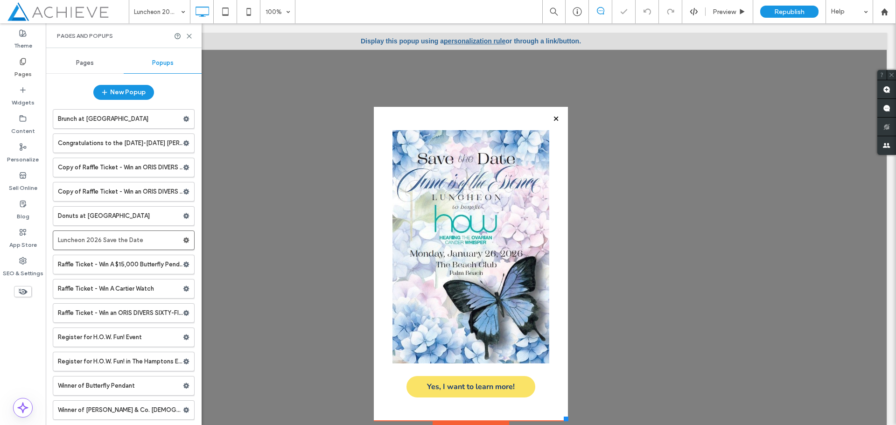
click at [462, 38] on div at bounding box center [471, 59] width 194 height 96
click at [459, 44] on div at bounding box center [471, 59] width 194 height 96
click at [506, 39] on div at bounding box center [471, 59] width 194 height 96
click at [576, 41] on div "Display this popup using a personalization rule or through a link/button." at bounding box center [471, 41] width 832 height 17
click at [603, 133] on div at bounding box center [471, 234] width 832 height 402
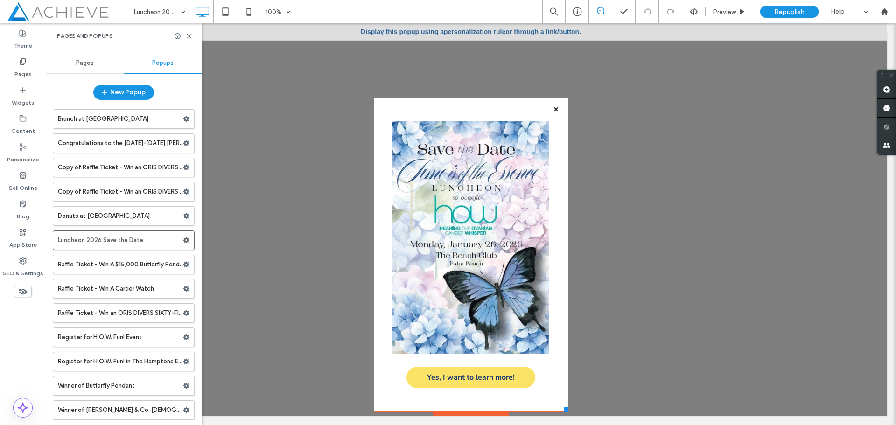
click at [494, 31] on div at bounding box center [471, 49] width 194 height 96
drag, startPoint x: 486, startPoint y: 31, endPoint x: 467, endPoint y: 30, distance: 19.2
click at [467, 30] on div at bounding box center [471, 49] width 194 height 96
click at [480, 30] on div at bounding box center [471, 49] width 194 height 96
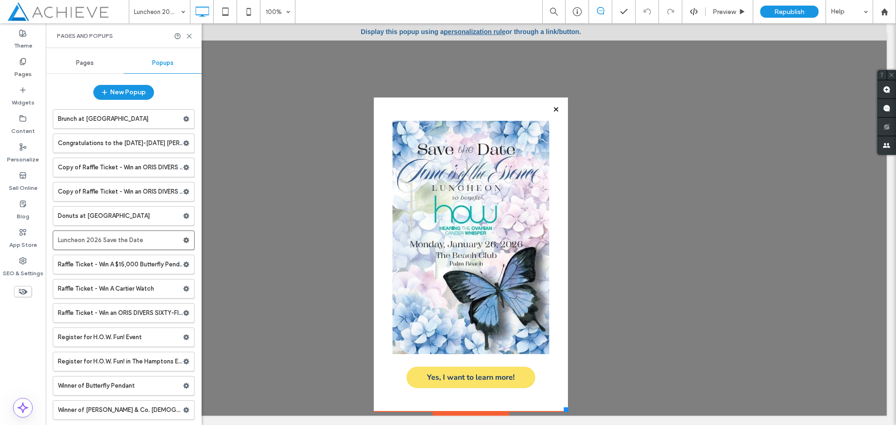
click at [467, 28] on div at bounding box center [471, 49] width 194 height 96
click at [495, 30] on div at bounding box center [471, 49] width 194 height 96
click at [463, 31] on div at bounding box center [471, 49] width 194 height 96
click at [83, 237] on label "Luncheon 2026 Save the Date" at bounding box center [120, 240] width 125 height 19
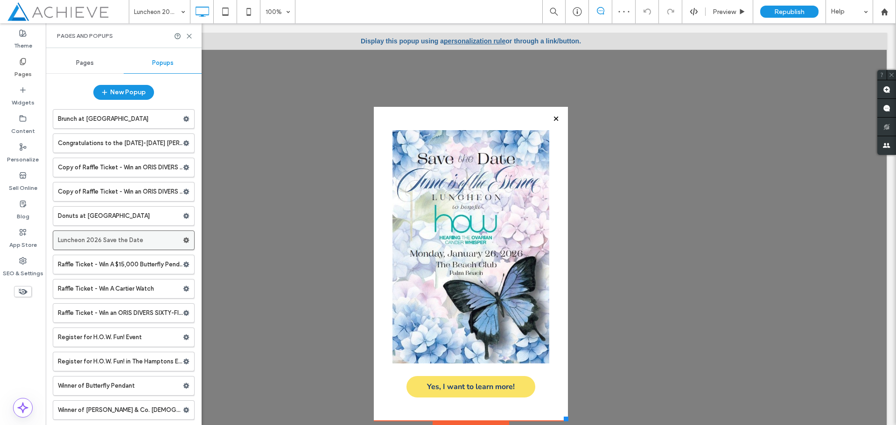
click at [186, 244] on div at bounding box center [188, 240] width 11 height 14
click at [469, 37] on div at bounding box center [471, 59] width 194 height 96
click at [469, 42] on div at bounding box center [471, 59] width 194 height 96
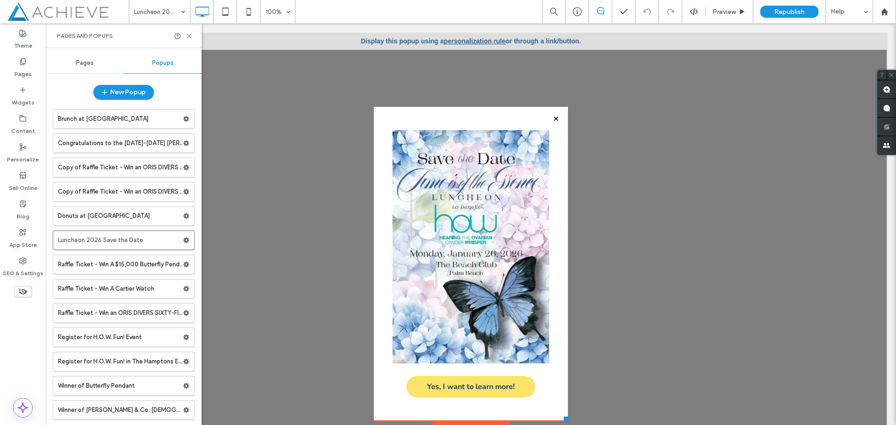
click at [469, 42] on div at bounding box center [471, 59] width 194 height 96
click at [801, 13] on span "Republish" at bounding box center [789, 12] width 30 height 8
